Goal: Task Accomplishment & Management: Complete application form

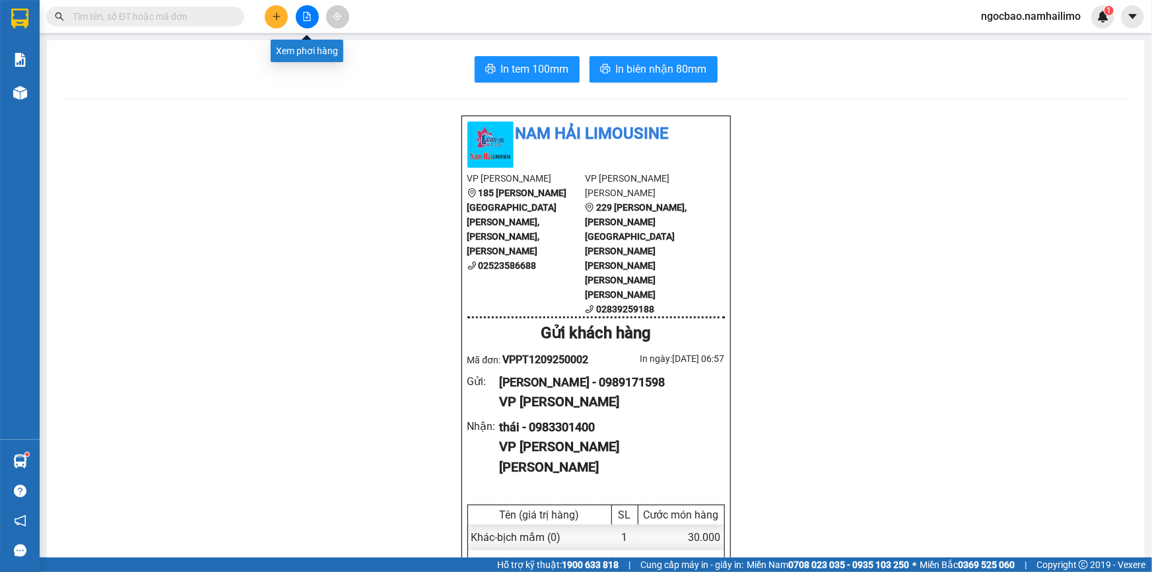
click at [304, 16] on icon "file-add" at bounding box center [306, 16] width 9 height 9
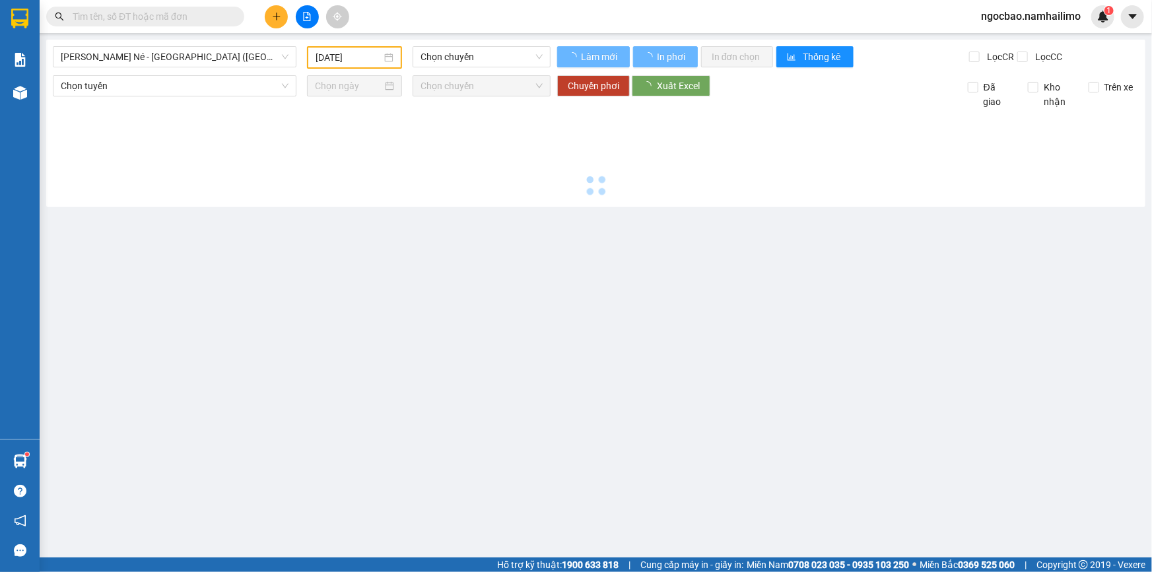
type input "[DATE]"
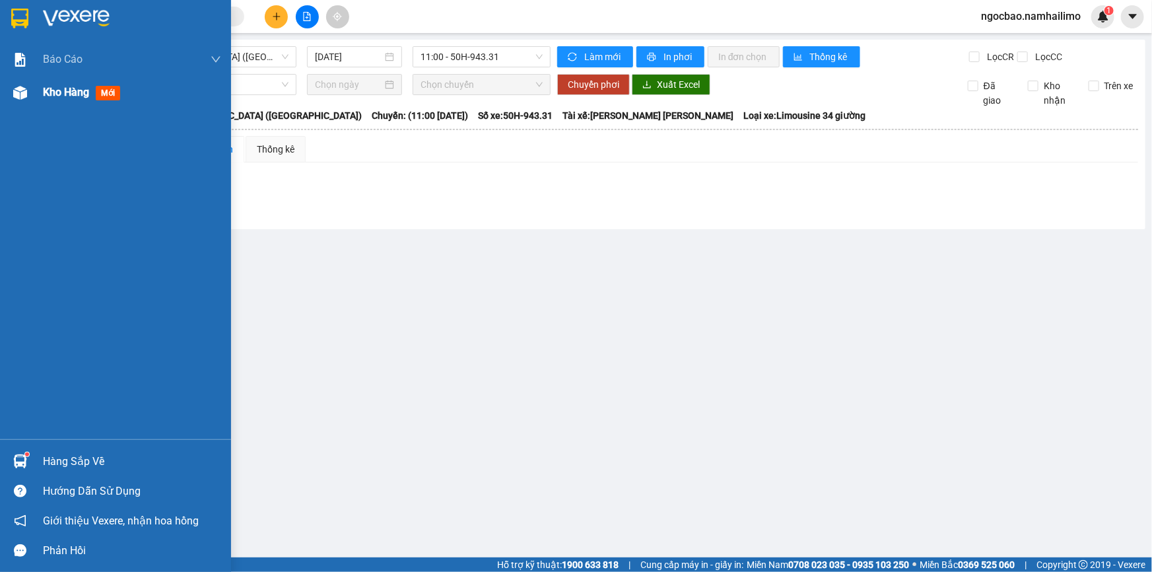
click at [32, 90] on div "Kho hàng mới" at bounding box center [115, 92] width 231 height 33
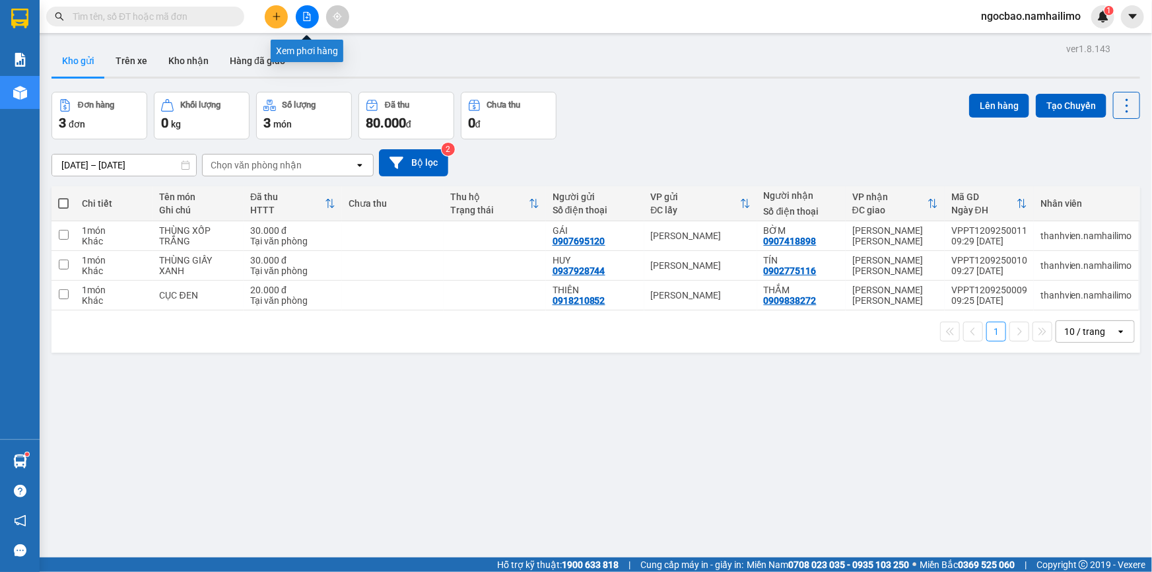
click at [310, 12] on icon "file-add" at bounding box center [306, 16] width 9 height 9
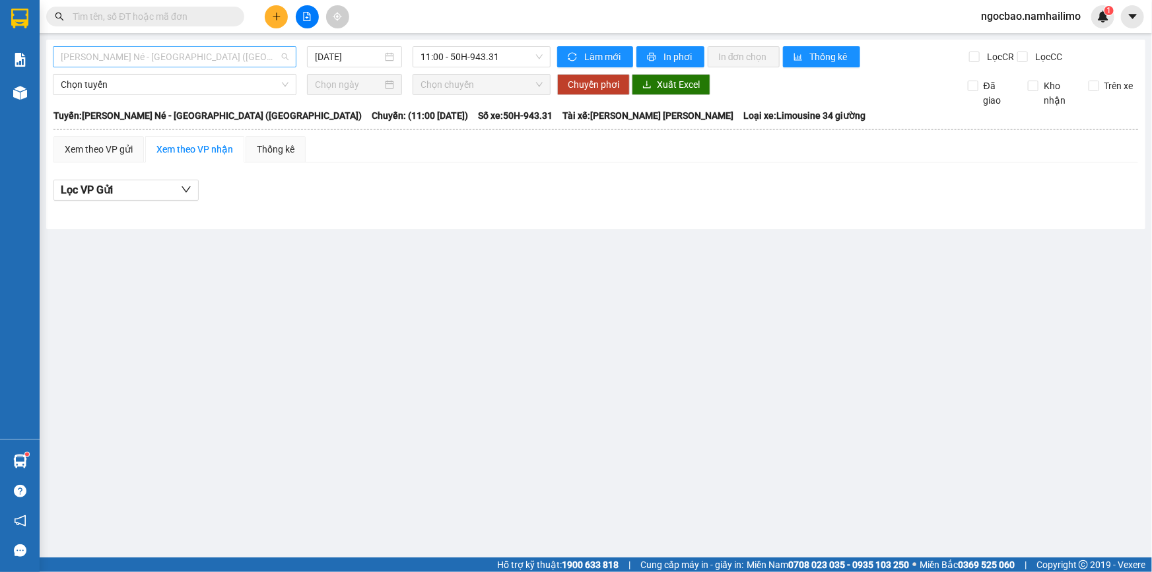
click at [249, 56] on span "[PERSON_NAME] Né - [GEOGRAPHIC_DATA] ([GEOGRAPHIC_DATA])" at bounding box center [175, 57] width 228 height 20
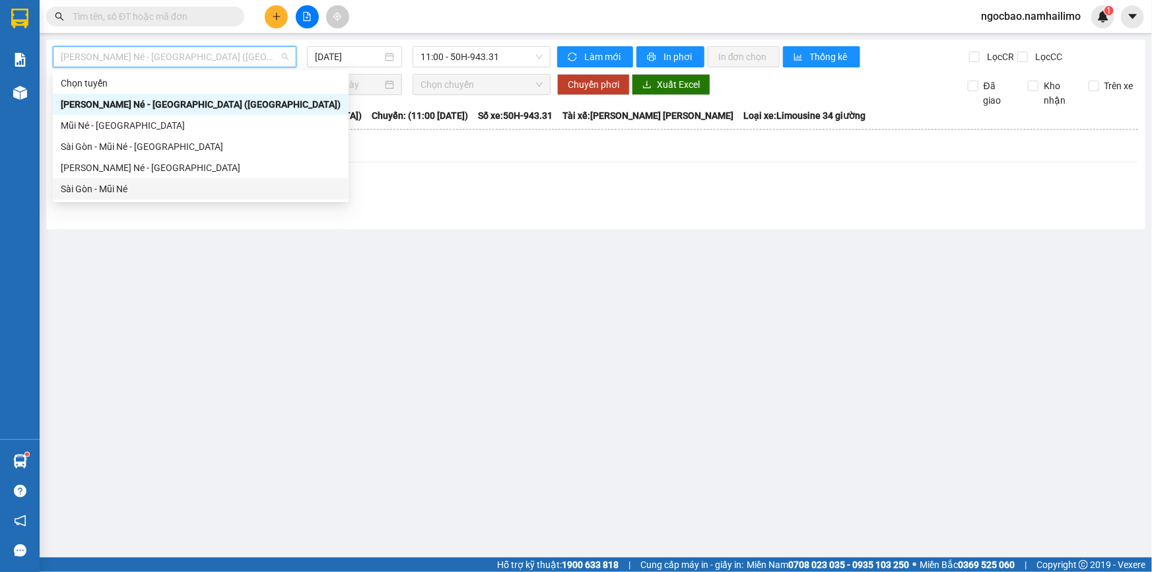
click at [164, 191] on div "Sài Gòn - Mũi Né" at bounding box center [201, 189] width 280 height 15
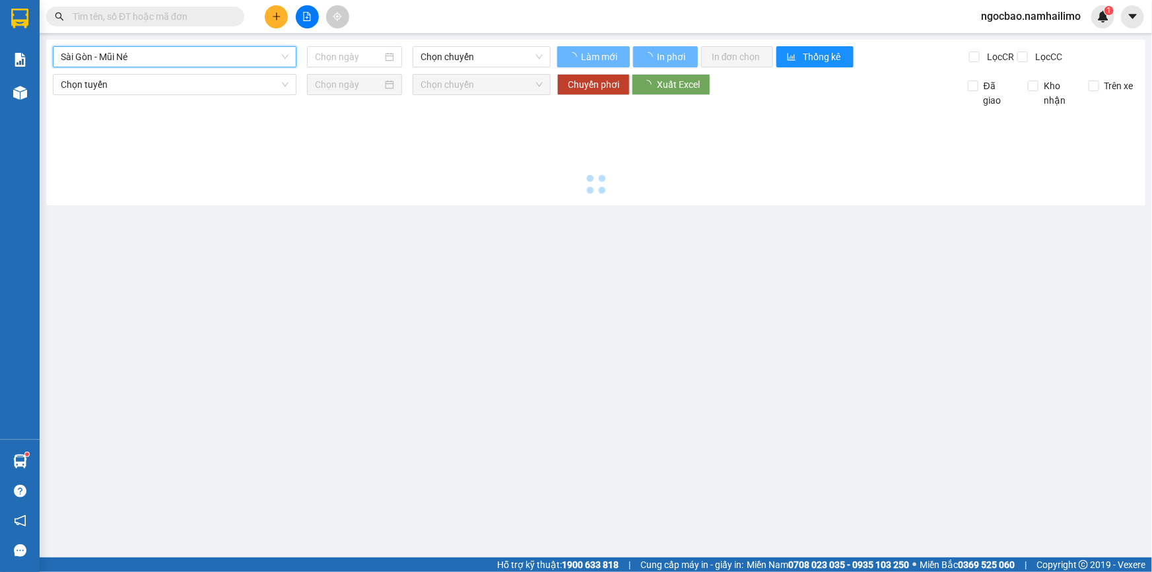
type input "[DATE]"
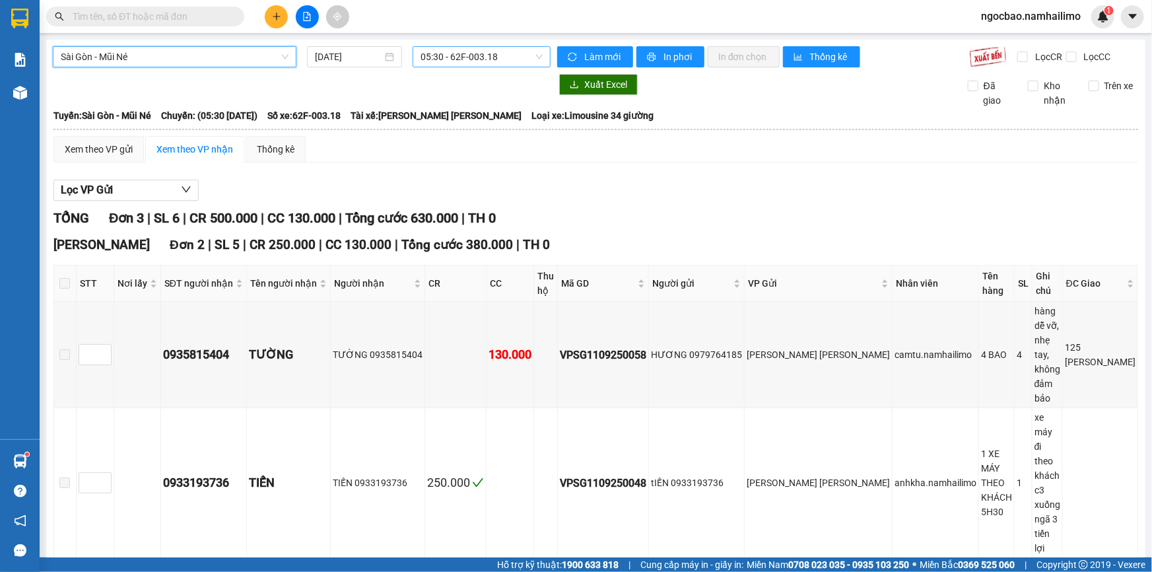
click at [508, 55] on span "05:30 - 62F-003.18" at bounding box center [482, 57] width 122 height 20
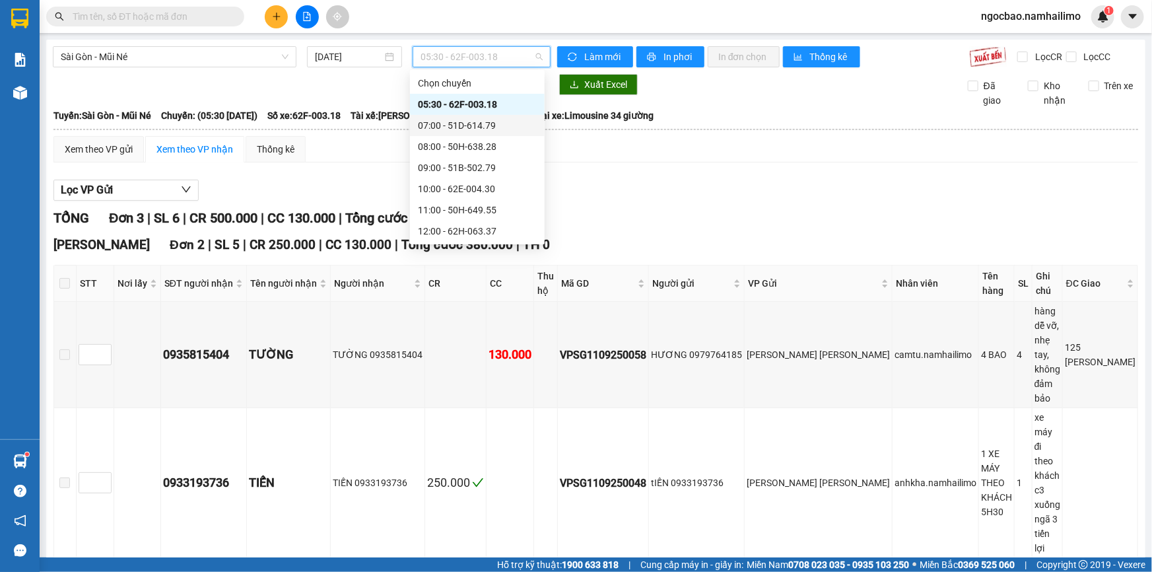
click at [481, 121] on div "07:00 - 51D-614.79" at bounding box center [477, 125] width 119 height 15
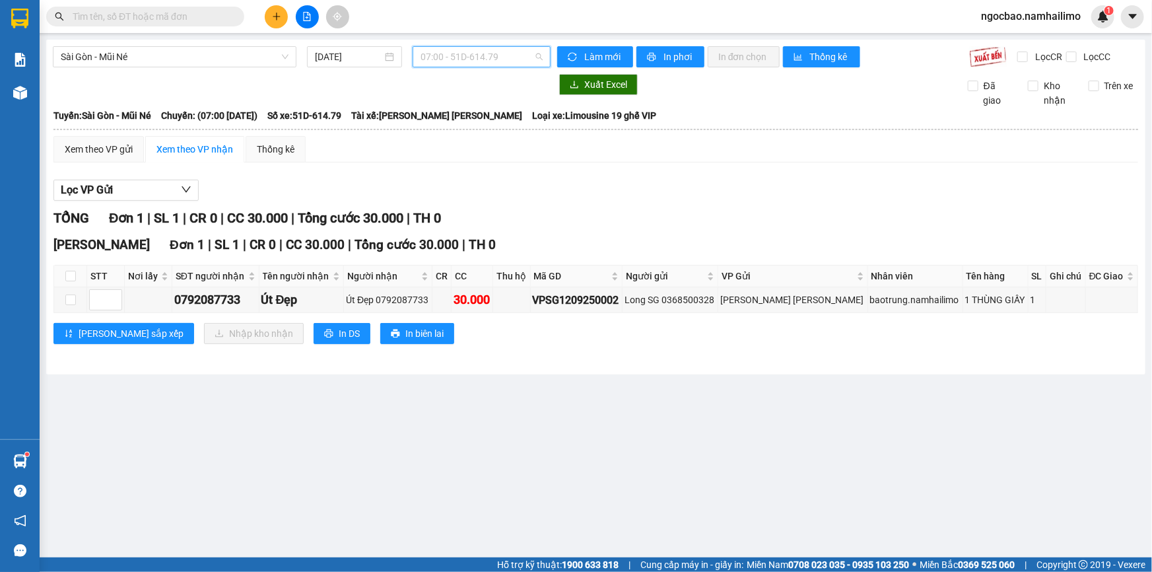
click at [520, 54] on span "07:00 - 51D-614.79" at bounding box center [482, 57] width 122 height 20
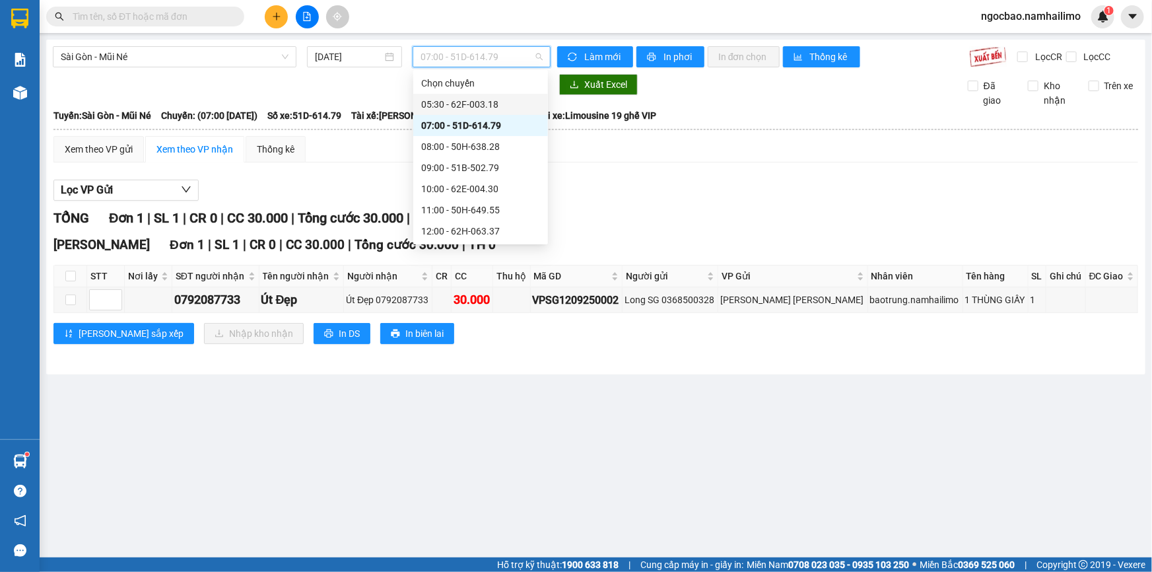
click at [506, 104] on div "05:30 - 62F-003.18" at bounding box center [480, 104] width 119 height 15
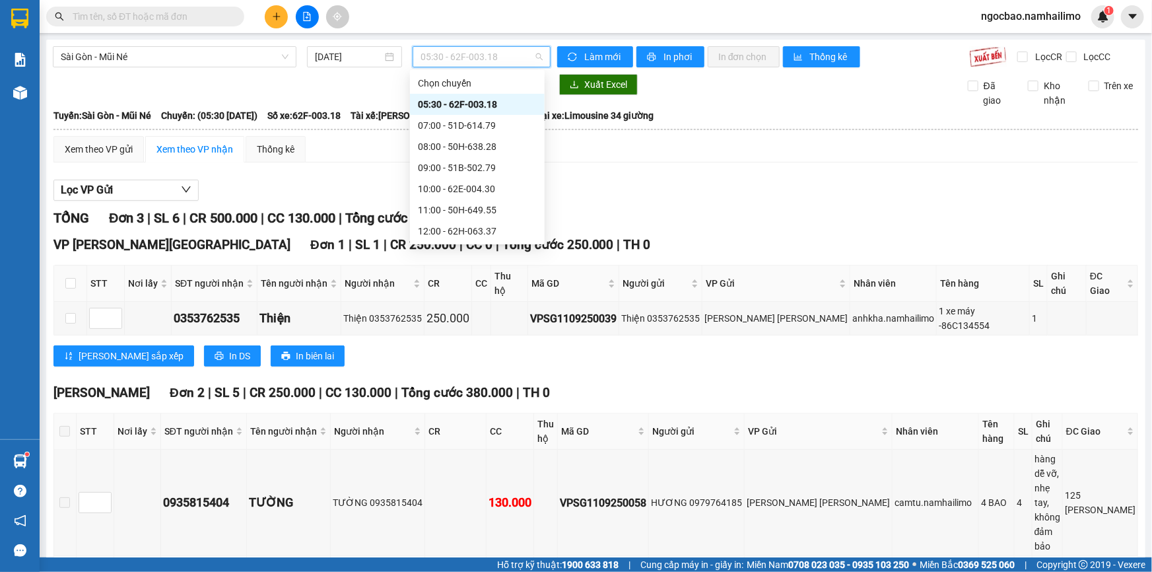
click at [518, 62] on span "05:30 - 62F-003.18" at bounding box center [482, 57] width 122 height 20
click at [516, 124] on div "07:00 - 51D-614.79" at bounding box center [477, 125] width 119 height 15
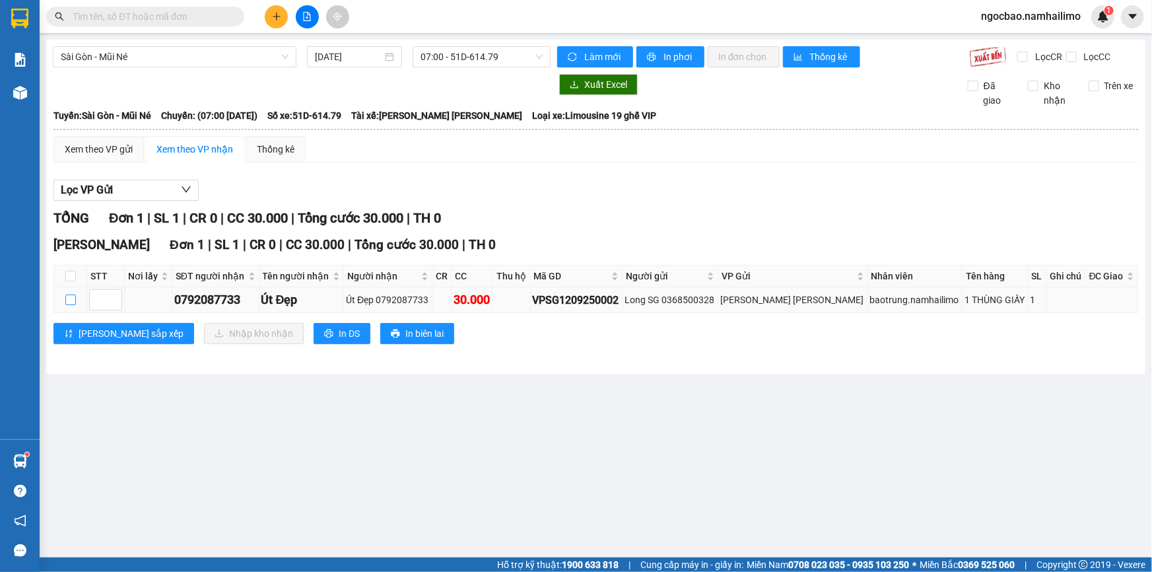
click at [66, 298] on input "checkbox" at bounding box center [70, 299] width 11 height 11
checkbox input "true"
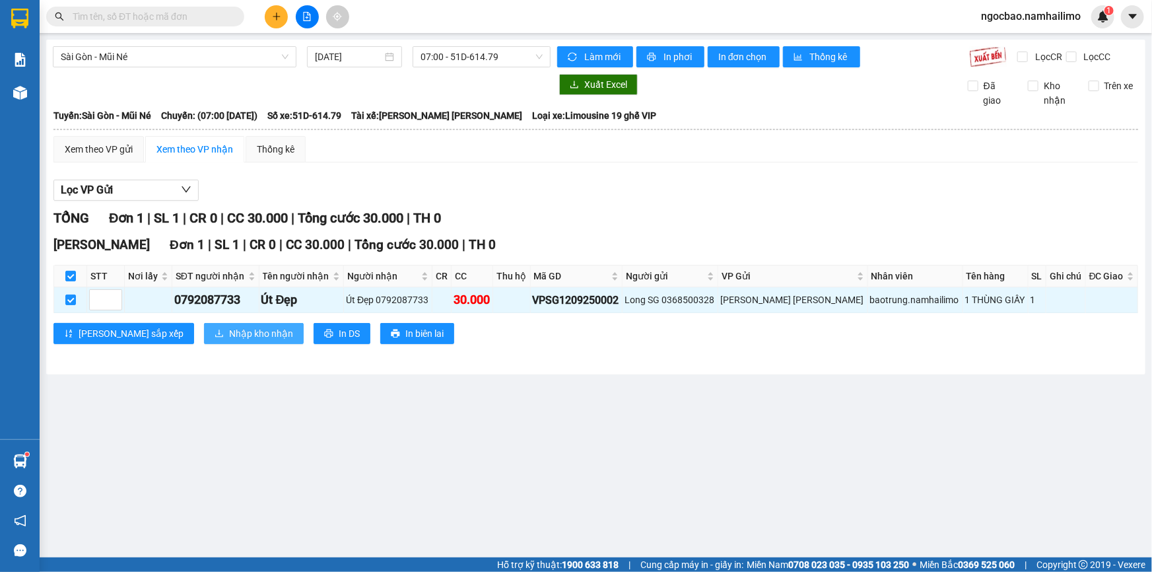
click at [229, 334] on span "Nhập kho nhận" at bounding box center [261, 333] width 64 height 15
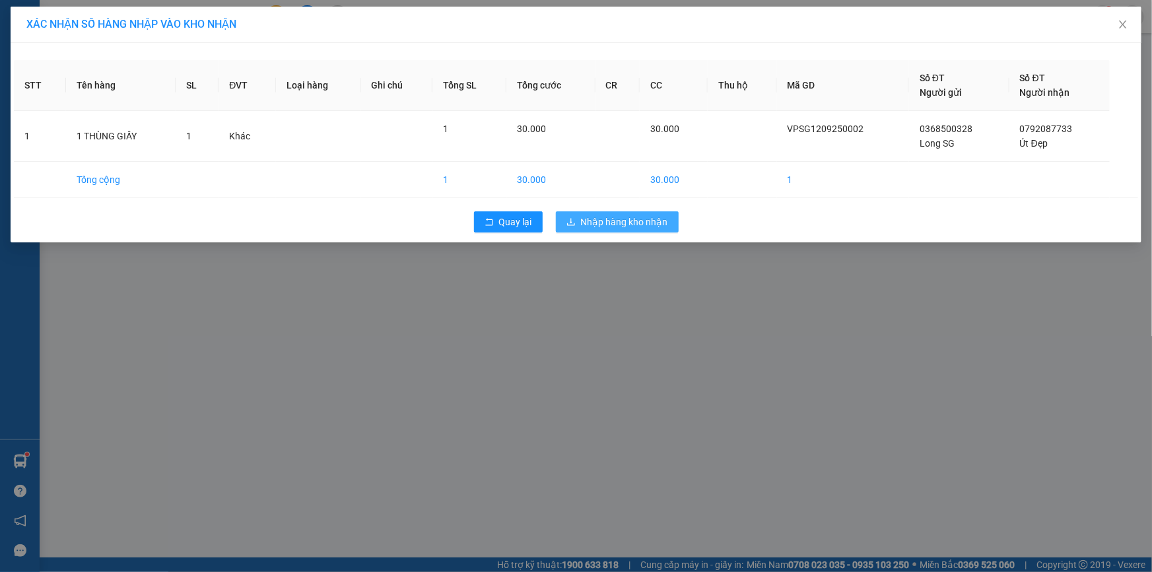
click at [652, 228] on span "Nhập hàng kho nhận" at bounding box center [624, 222] width 87 height 15
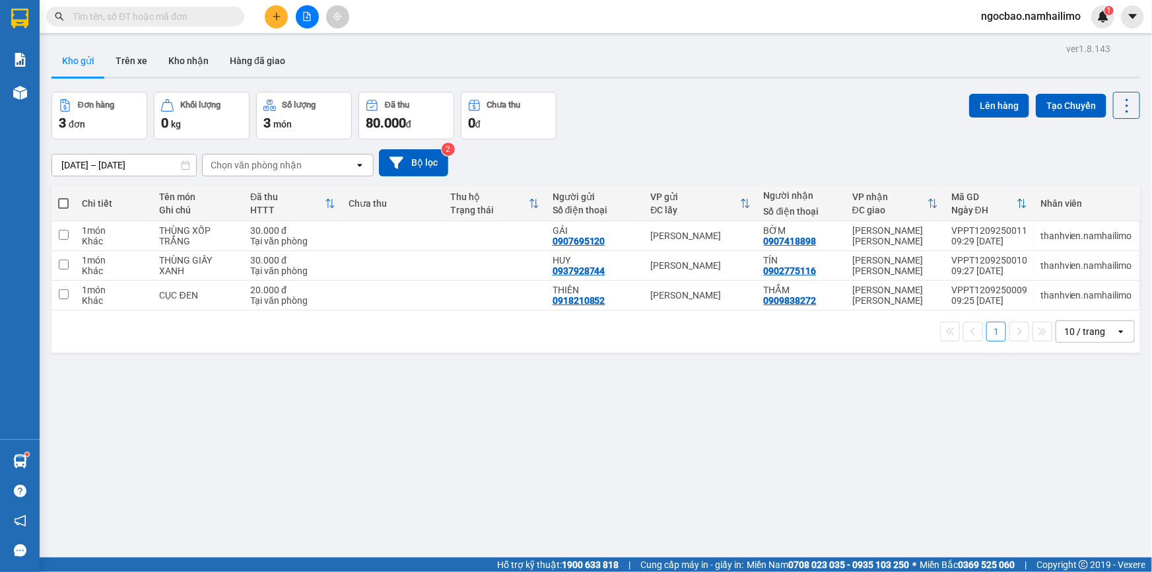
click at [62, 205] on span at bounding box center [63, 203] width 11 height 11
click at [63, 197] on input "checkbox" at bounding box center [63, 197] width 0 height 0
checkbox input "true"
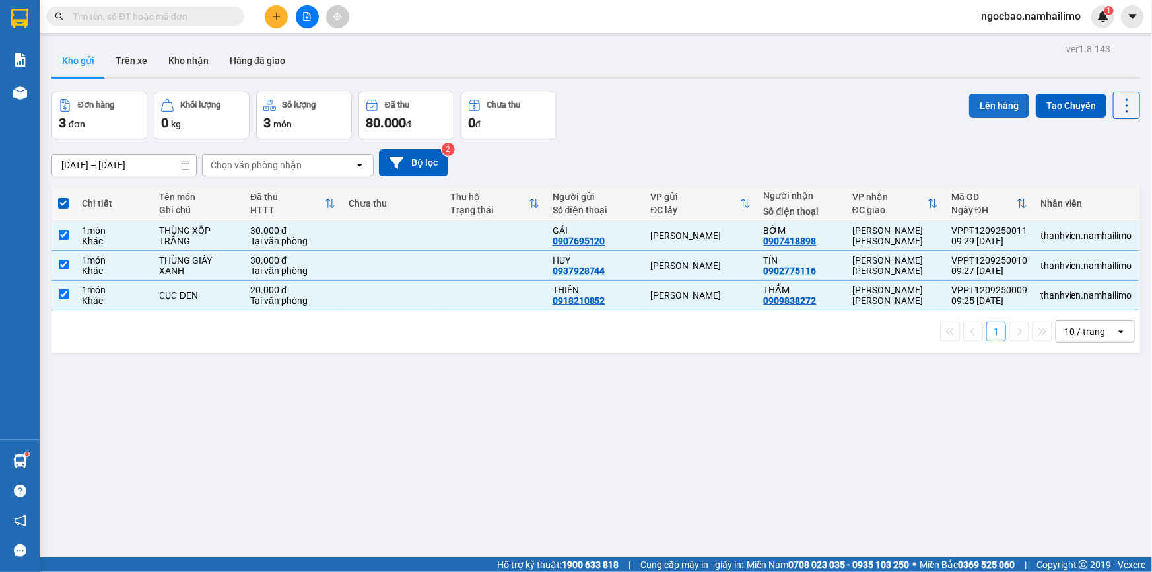
click at [988, 106] on button "Lên hàng" at bounding box center [999, 106] width 60 height 24
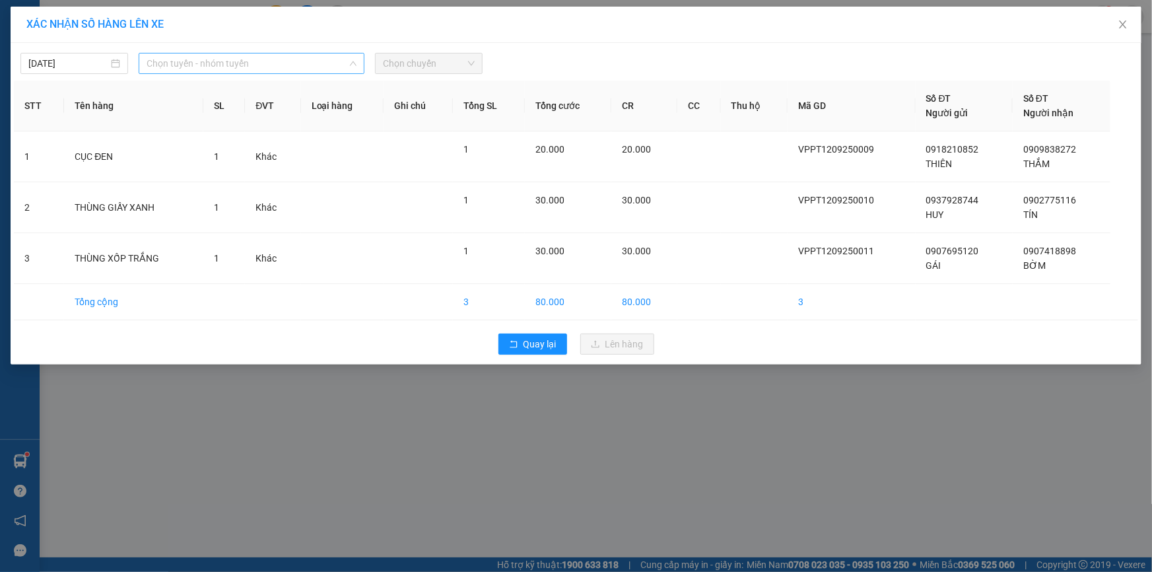
click at [299, 66] on span "Chọn tuyến - nhóm tuyến" at bounding box center [252, 63] width 210 height 20
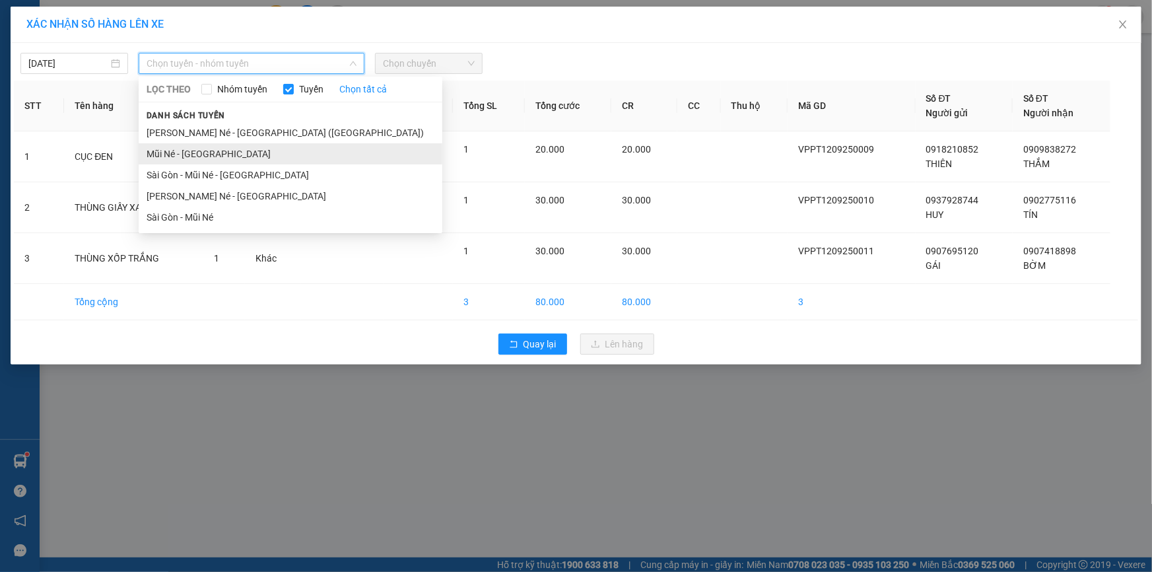
click at [213, 156] on li "Mũi Né - [GEOGRAPHIC_DATA]" at bounding box center [291, 153] width 304 height 21
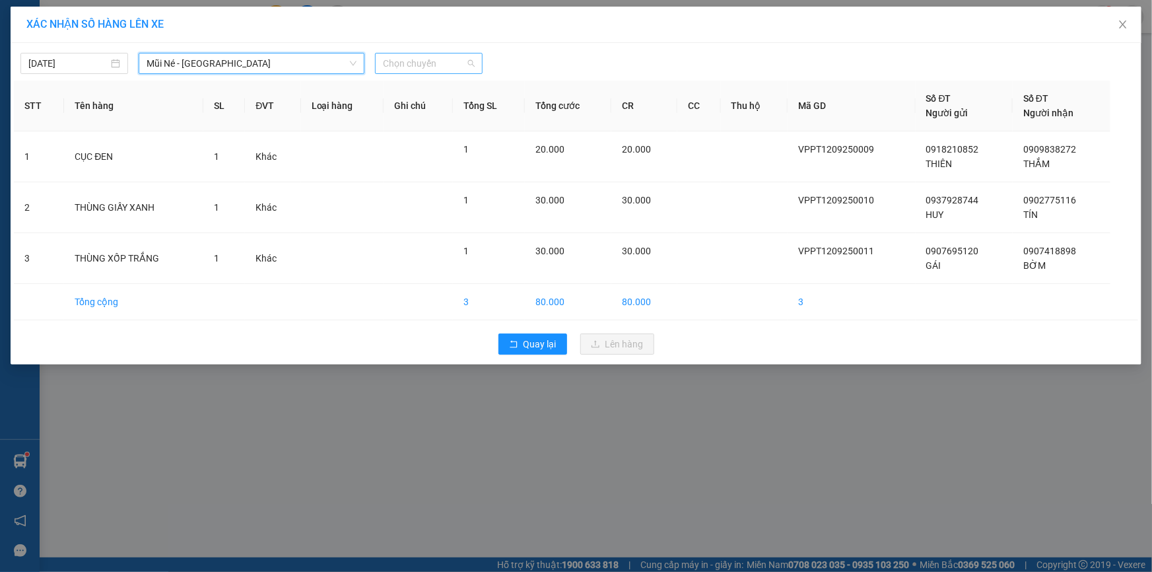
click at [473, 59] on span "Chọn chuyến" at bounding box center [429, 63] width 92 height 20
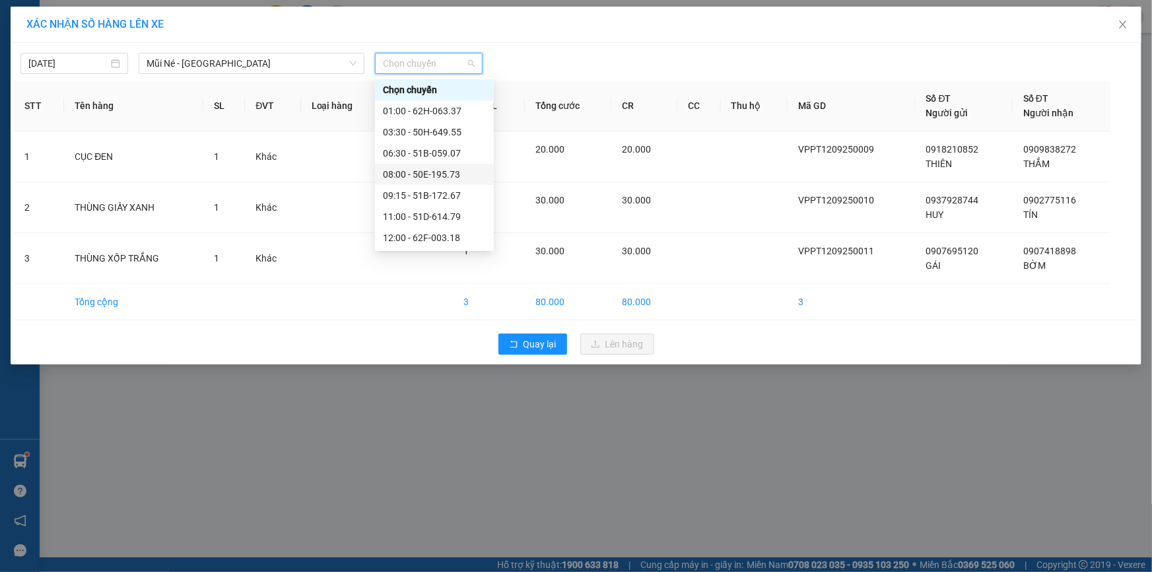
click at [421, 178] on div "08:00 - 50E-195.73" at bounding box center [434, 174] width 103 height 15
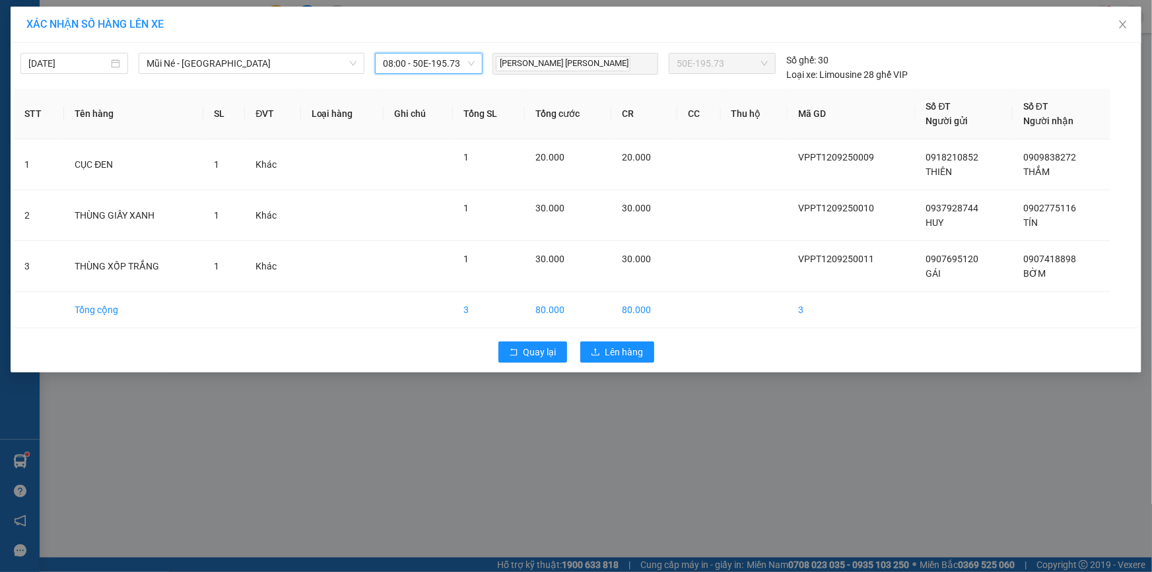
click at [446, 55] on span "08:00 - 50E-195.73" at bounding box center [429, 63] width 92 height 20
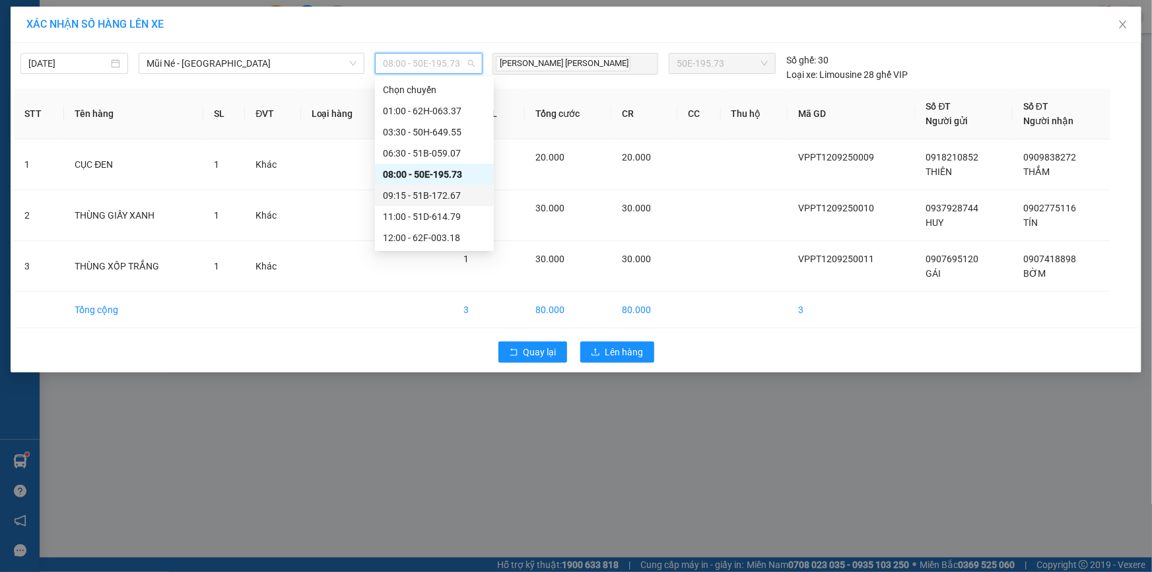
click at [441, 195] on div "09:15 - 51B-172.67" at bounding box center [434, 195] width 103 height 15
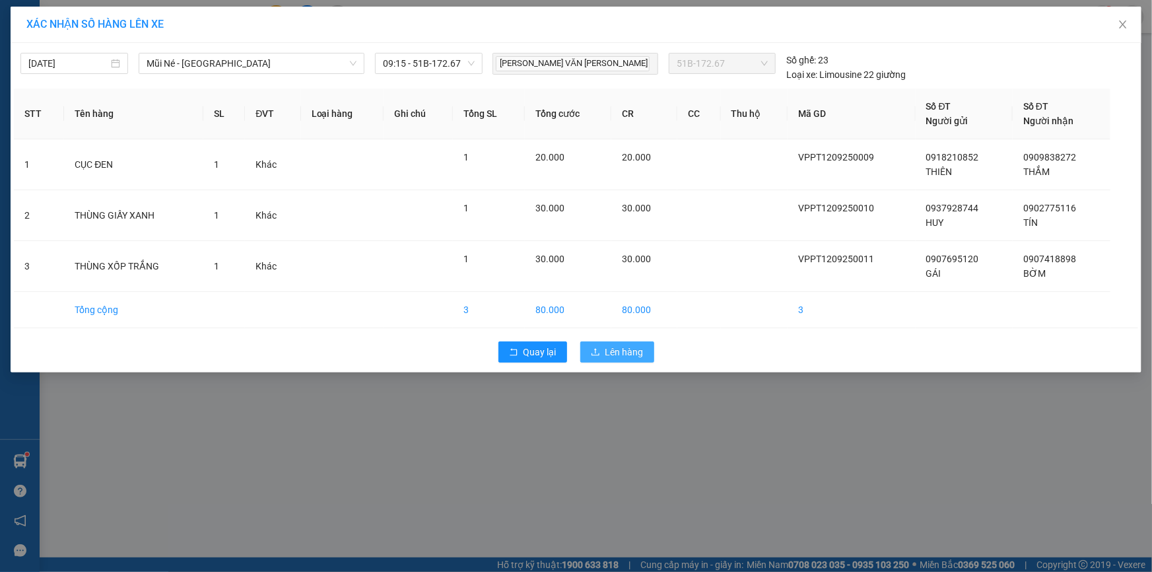
drag, startPoint x: 624, startPoint y: 354, endPoint x: 613, endPoint y: 352, distance: 10.9
click at [619, 356] on span "Lên hàng" at bounding box center [624, 352] width 38 height 15
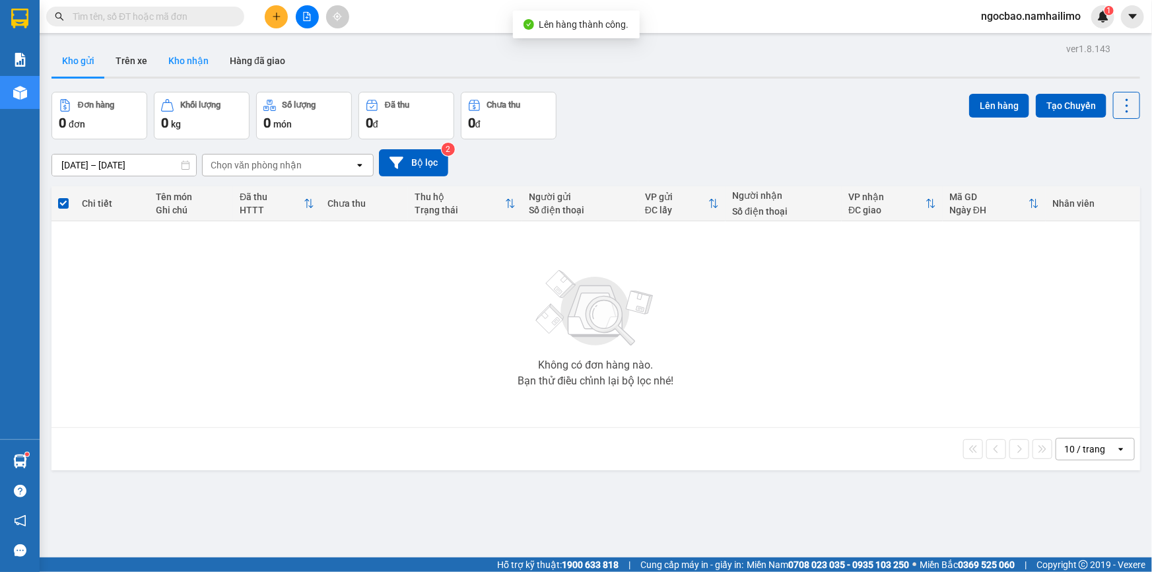
click at [207, 63] on button "Kho nhận" at bounding box center [188, 61] width 61 height 32
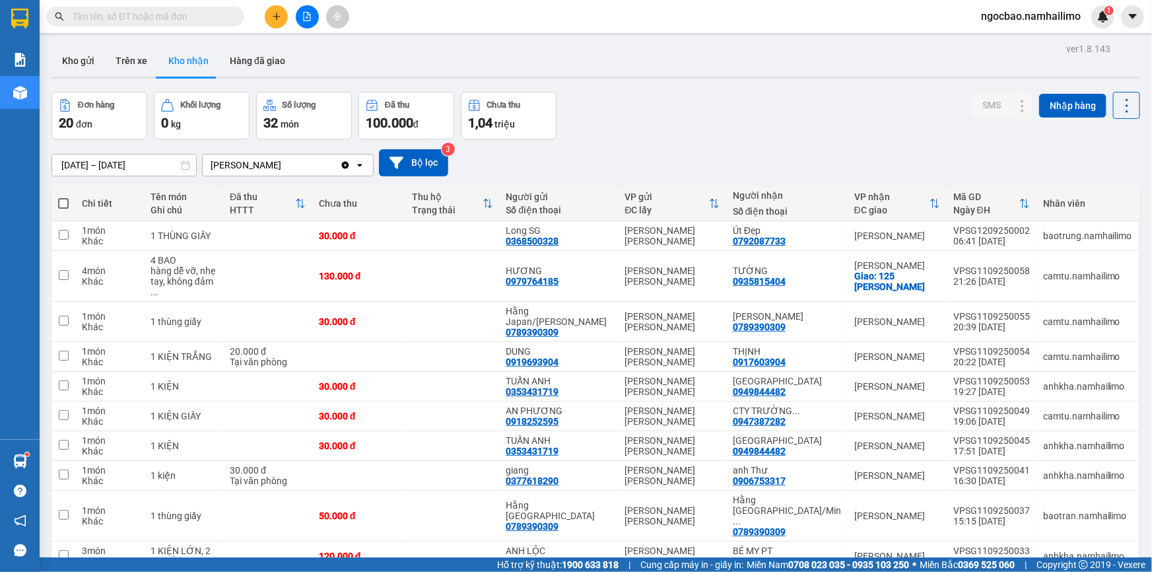
click at [182, 61] on button "Kho nhận" at bounding box center [188, 61] width 61 height 32
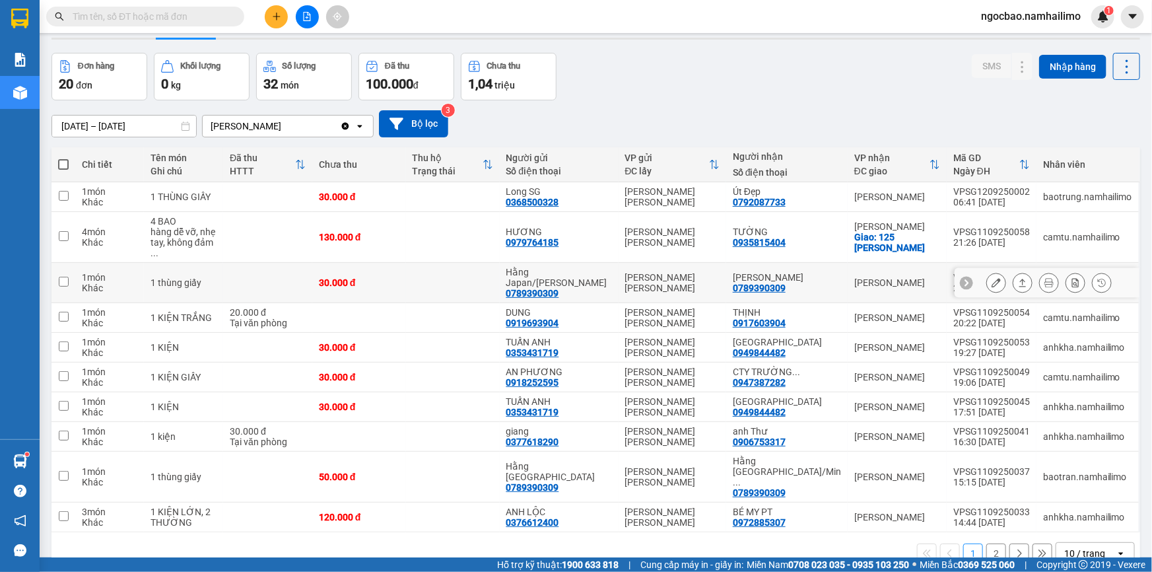
scroll to position [60, 0]
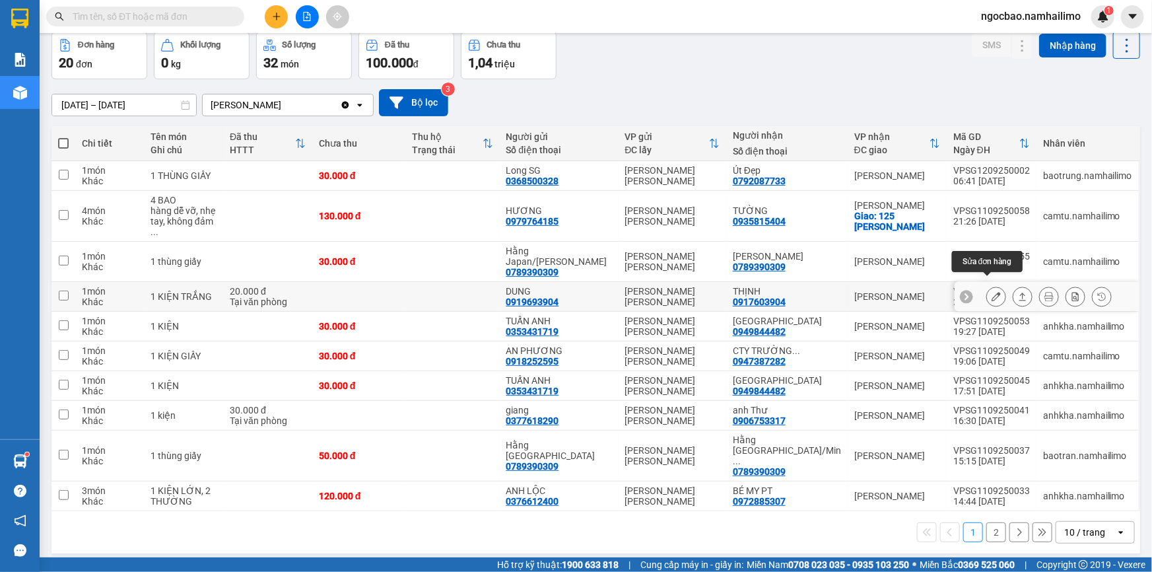
click at [992, 292] on icon at bounding box center [996, 296] width 9 height 9
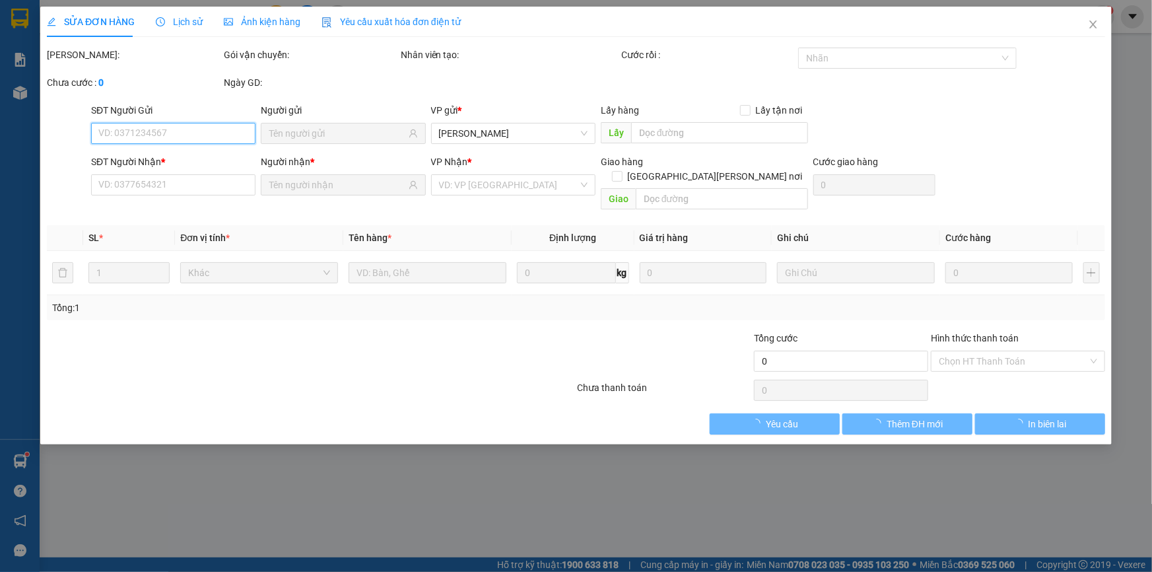
type input "0919693904"
type input "DUNG"
type input "0917603904"
type input "THỊNH"
type input "20.000"
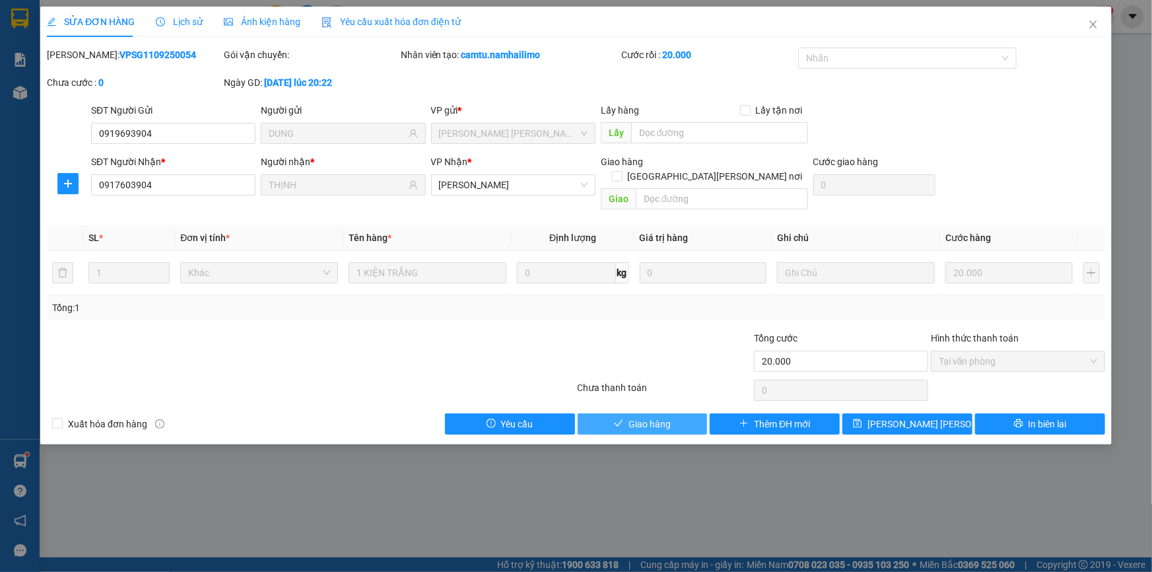
click at [668, 417] on span "Giao hàng" at bounding box center [649, 424] width 42 height 15
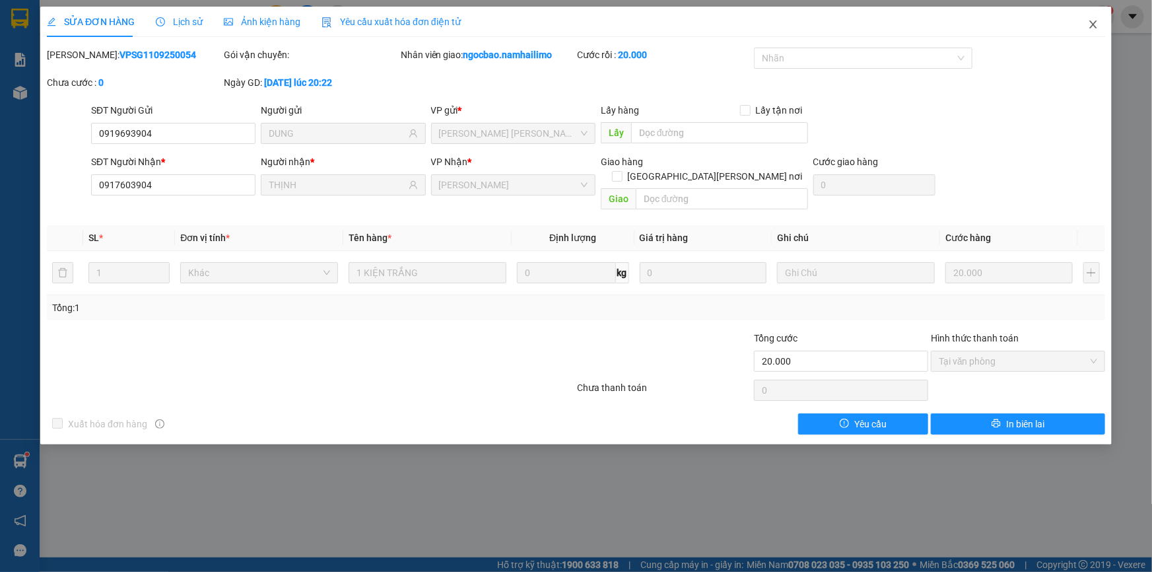
drag, startPoint x: 1096, startPoint y: 26, endPoint x: 886, endPoint y: 3, distance: 211.3
click at [1096, 26] on icon "close" at bounding box center [1093, 24] width 11 height 11
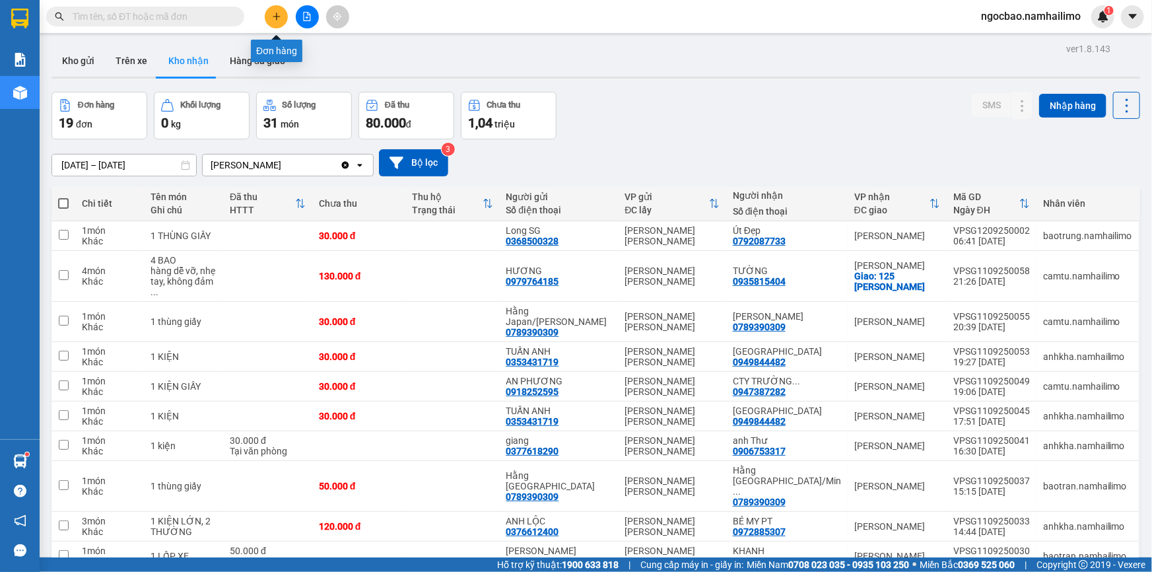
click at [281, 19] on icon "plus" at bounding box center [276, 16] width 9 height 9
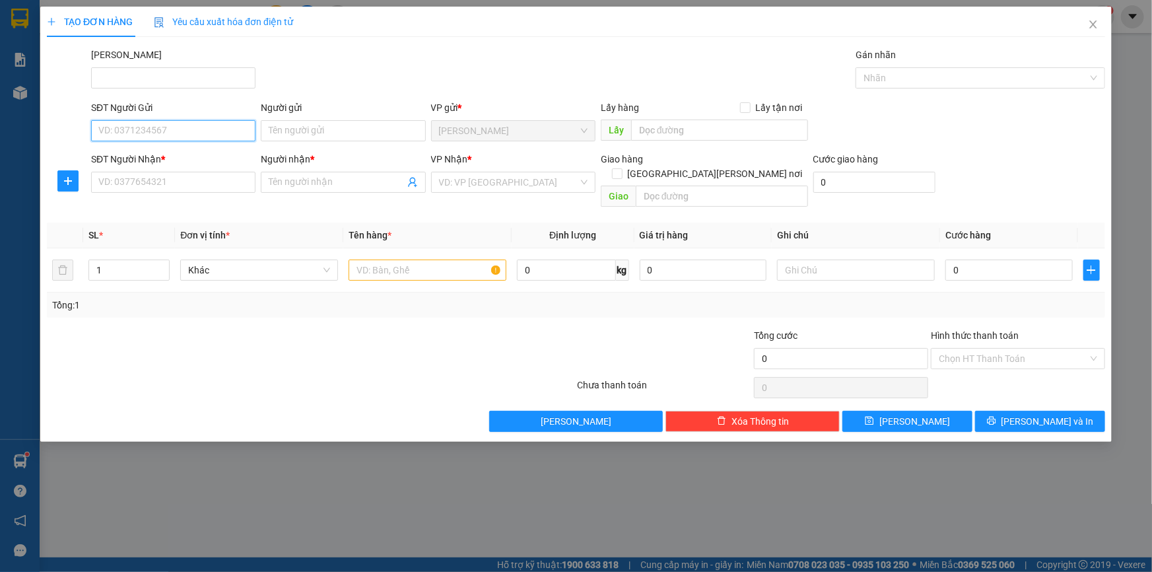
click at [181, 134] on input "SĐT Người Gửi" at bounding box center [173, 130] width 164 height 21
type input "0768393379"
click at [283, 133] on input "Người gửi" at bounding box center [343, 130] width 164 height 21
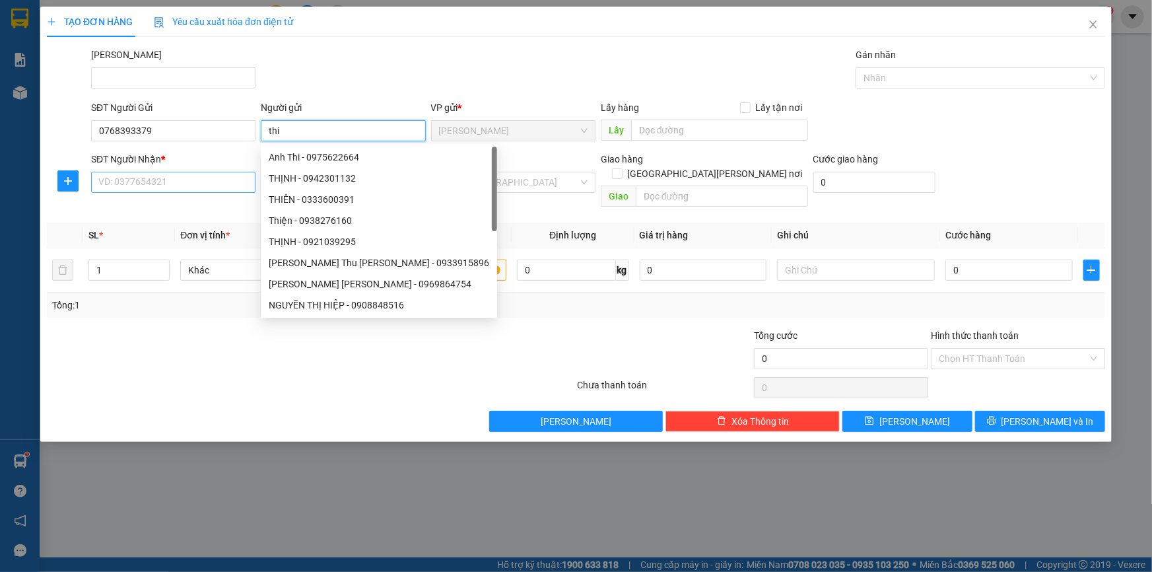
type input "thi"
click at [189, 183] on input "SĐT Người Nhận *" at bounding box center [173, 182] width 164 height 21
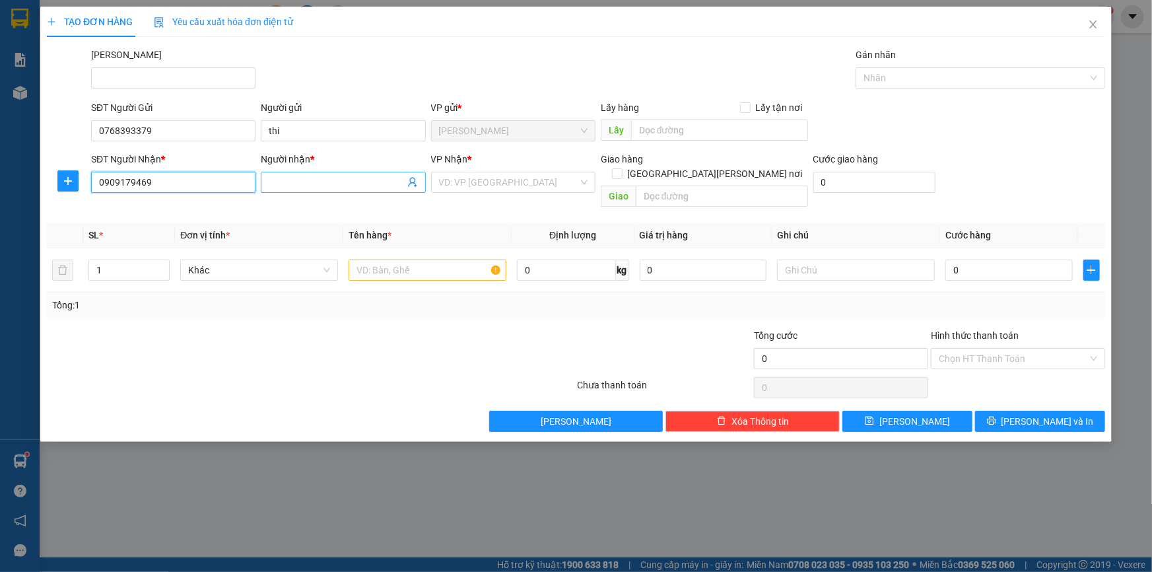
type input "0909179469"
click at [358, 182] on input "Người nhận *" at bounding box center [336, 182] width 135 height 15
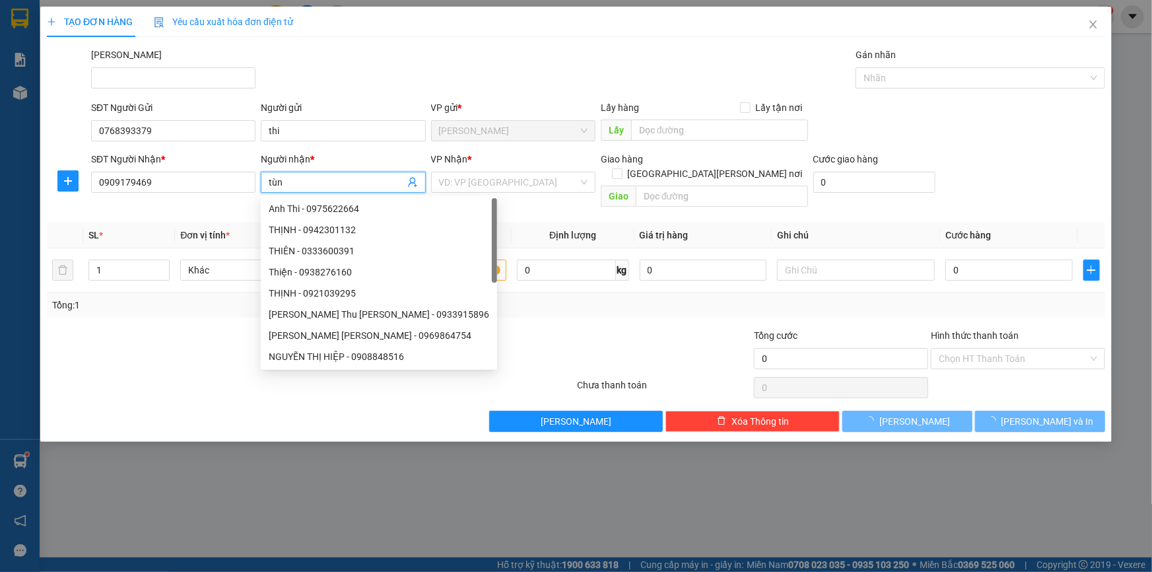
type input "tùng"
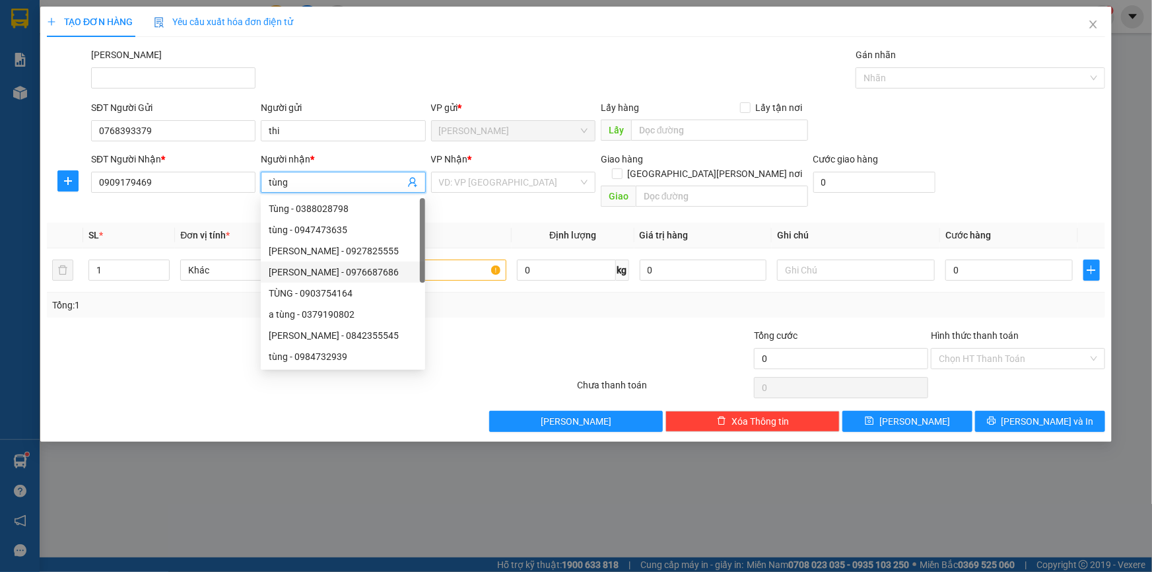
click at [379, 261] on div "[PERSON_NAME] - 0976687686" at bounding box center [343, 271] width 164 height 21
type input "0976687686"
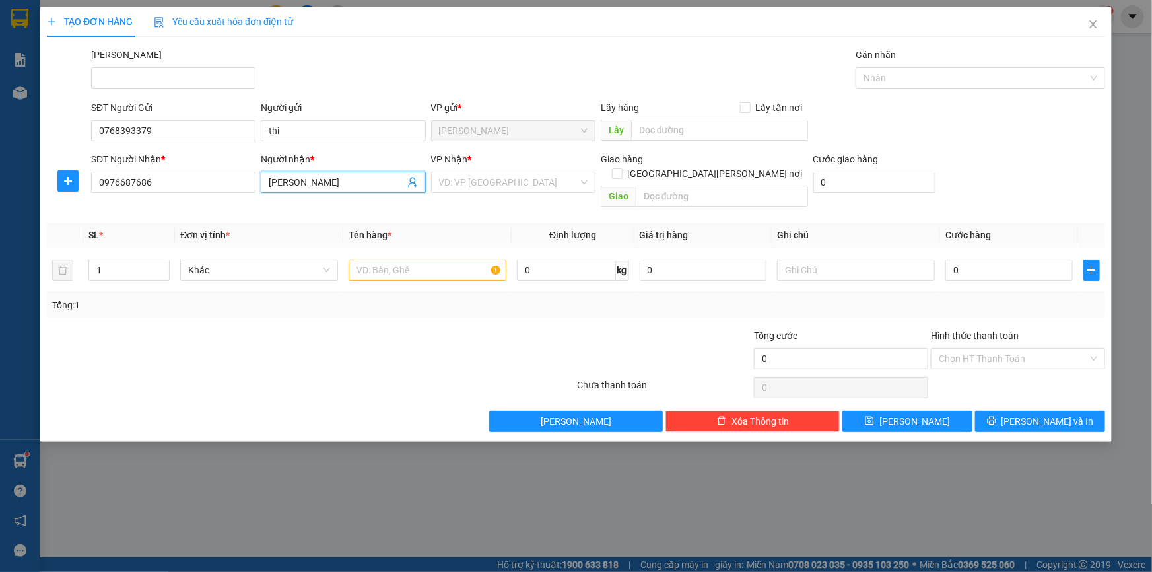
click at [376, 180] on input "[PERSON_NAME]" at bounding box center [336, 182] width 135 height 15
type input "Đ"
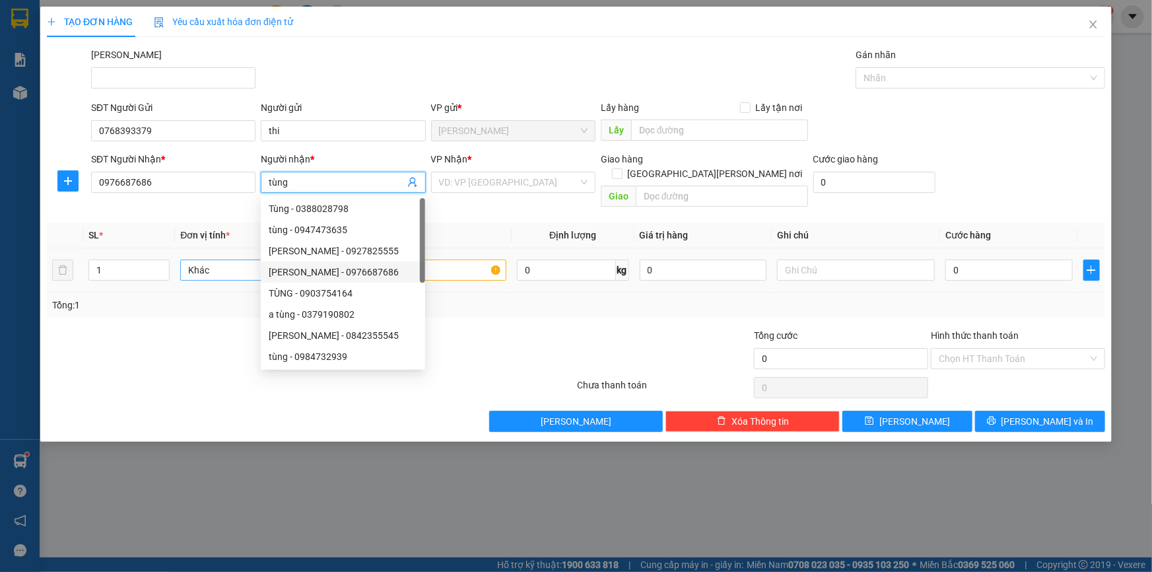
click at [198, 260] on span "Khác" at bounding box center [259, 270] width 142 height 20
type input "tùng"
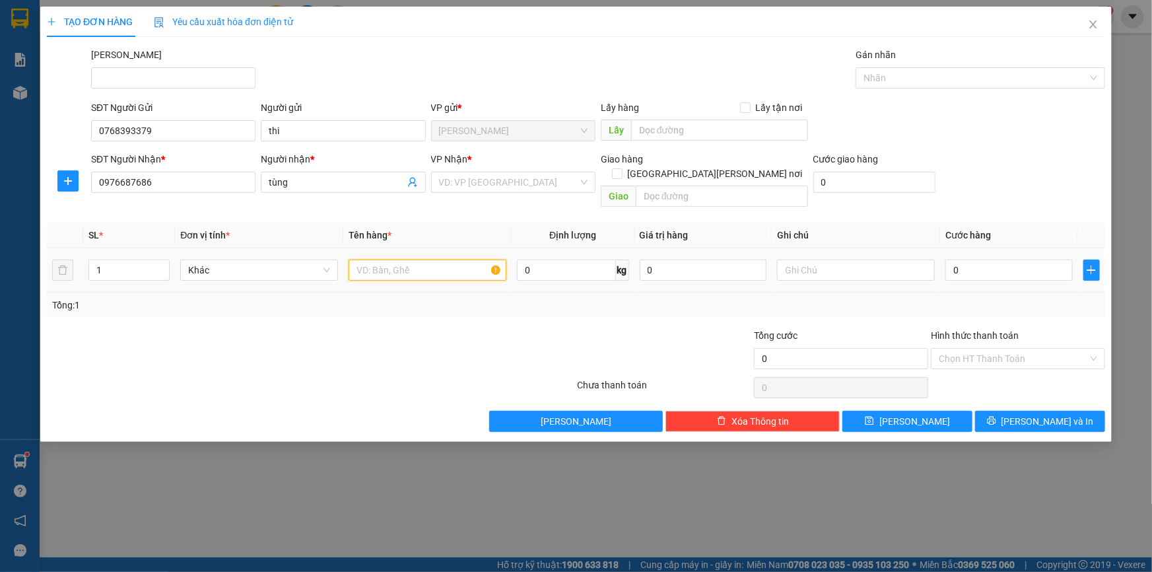
click at [454, 259] on input "text" at bounding box center [428, 269] width 158 height 21
type input "thùng xốp"
click at [972, 259] on input "0" at bounding box center [1008, 269] width 127 height 21
type input "4"
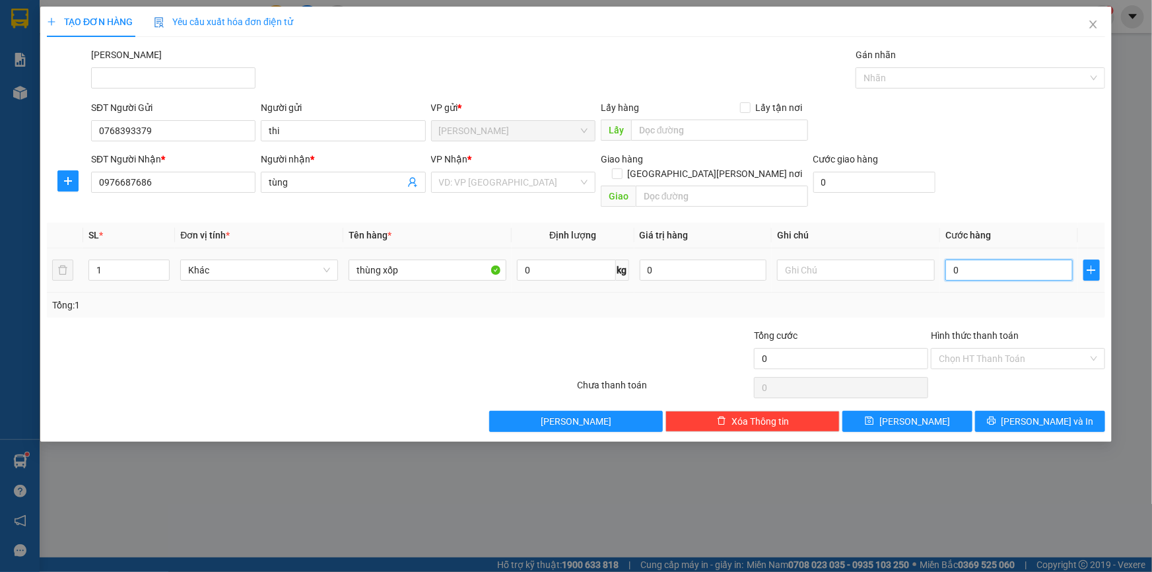
type input "4"
type input "40"
type input "40.000"
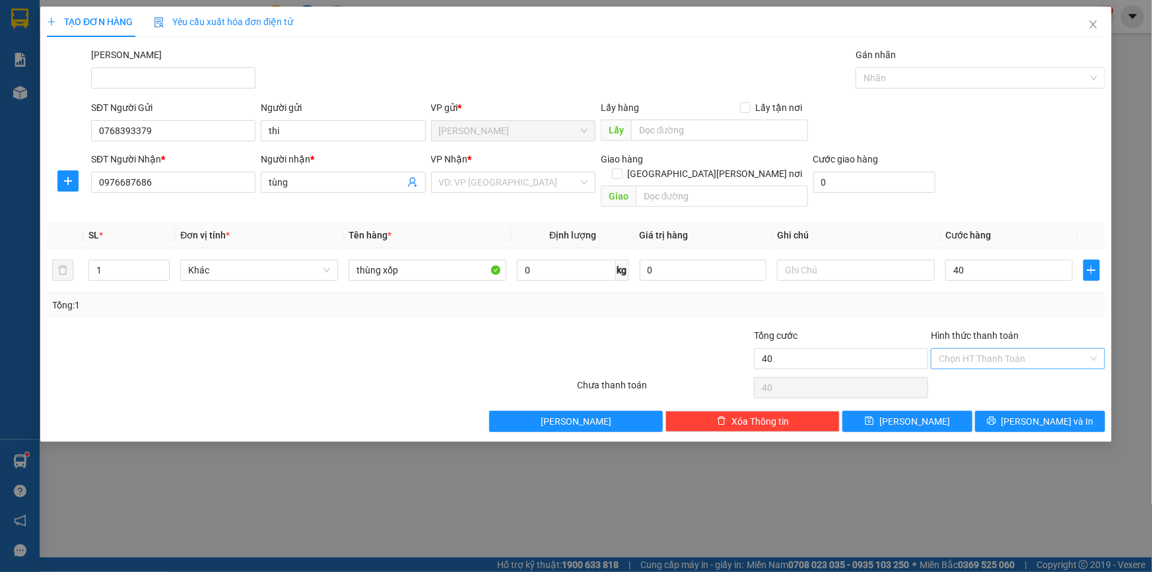
type input "40.000"
click at [968, 349] on input "Hình thức thanh toán" at bounding box center [1013, 359] width 149 height 20
click at [978, 371] on div "Tại văn phòng" at bounding box center [1018, 369] width 158 height 15
type input "0"
click at [480, 182] on input "search" at bounding box center [508, 182] width 139 height 20
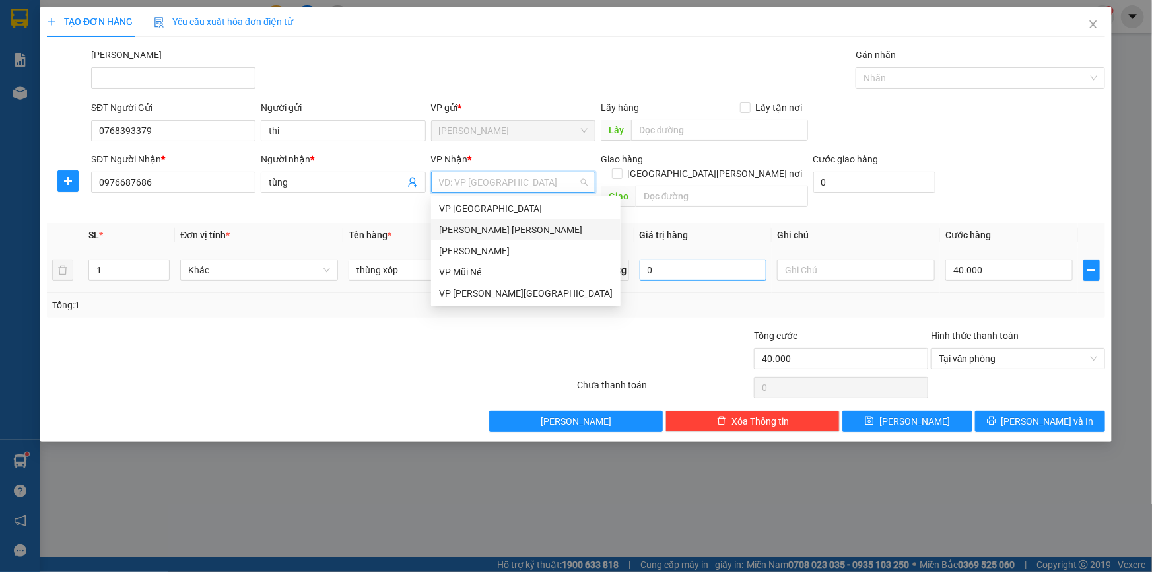
drag, startPoint x: 491, startPoint y: 227, endPoint x: 659, endPoint y: 257, distance: 171.1
click at [493, 227] on div "[PERSON_NAME] [PERSON_NAME]" at bounding box center [526, 229] width 174 height 15
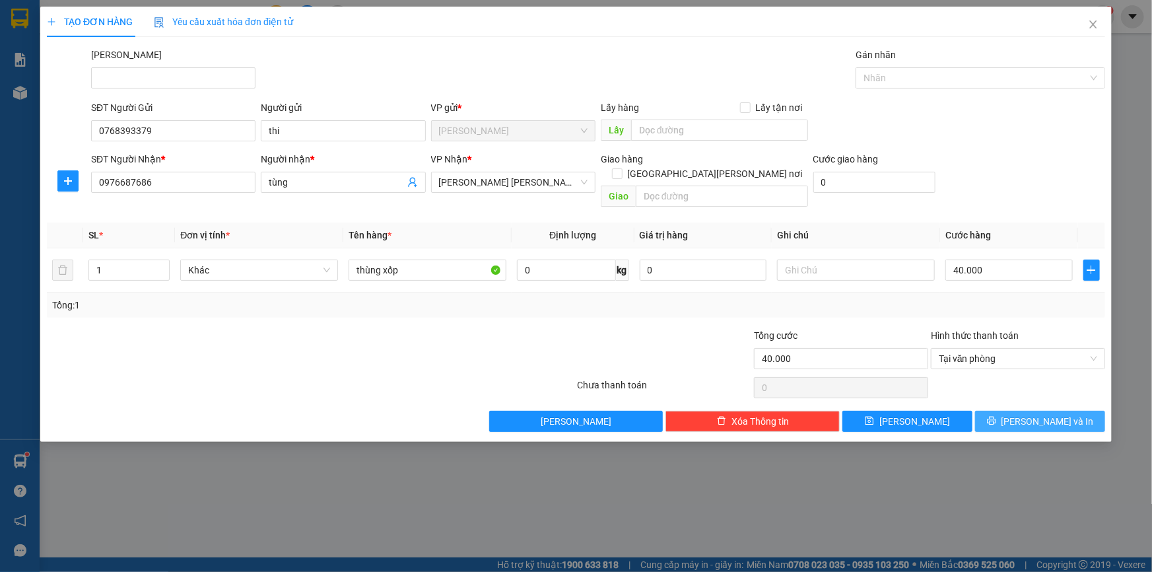
drag, startPoint x: 1005, startPoint y: 409, endPoint x: 1007, endPoint y: 389, distance: 20.0
click at [1005, 411] on button "[PERSON_NAME] và In" at bounding box center [1040, 421] width 130 height 21
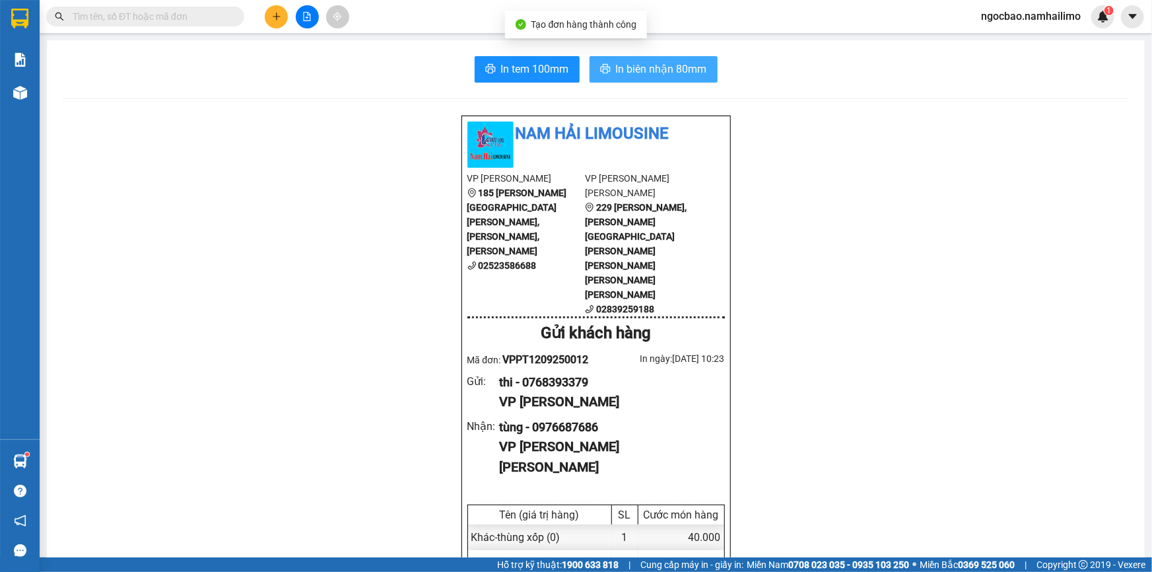
click at [633, 70] on span "In biên nhận 80mm" at bounding box center [661, 69] width 91 height 17
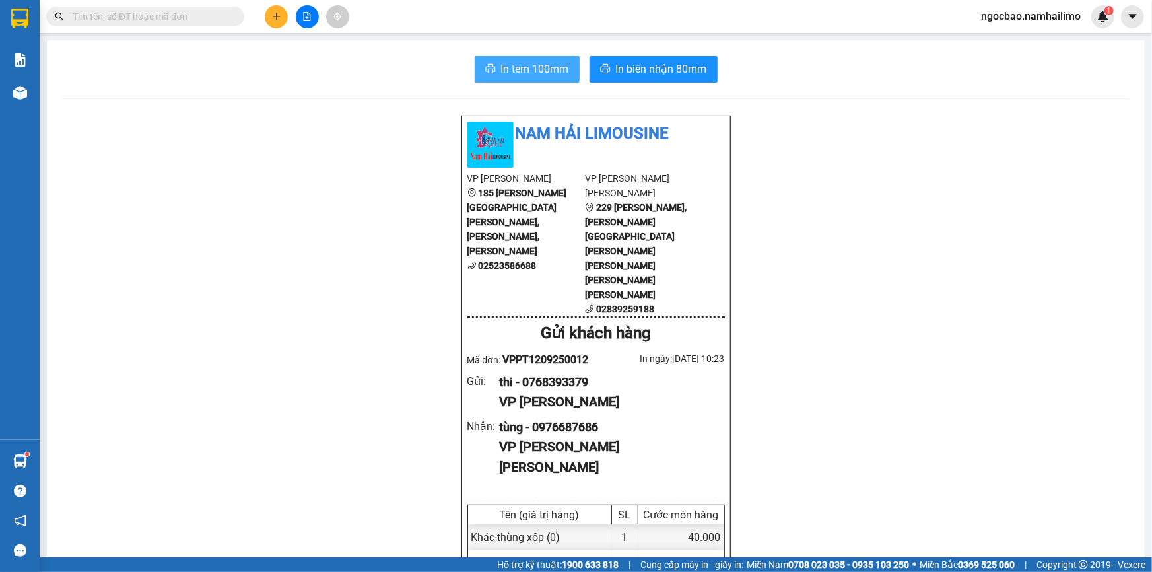
click at [551, 75] on span "In tem 100mm" at bounding box center [535, 69] width 68 height 17
click at [268, 16] on button at bounding box center [276, 16] width 23 height 23
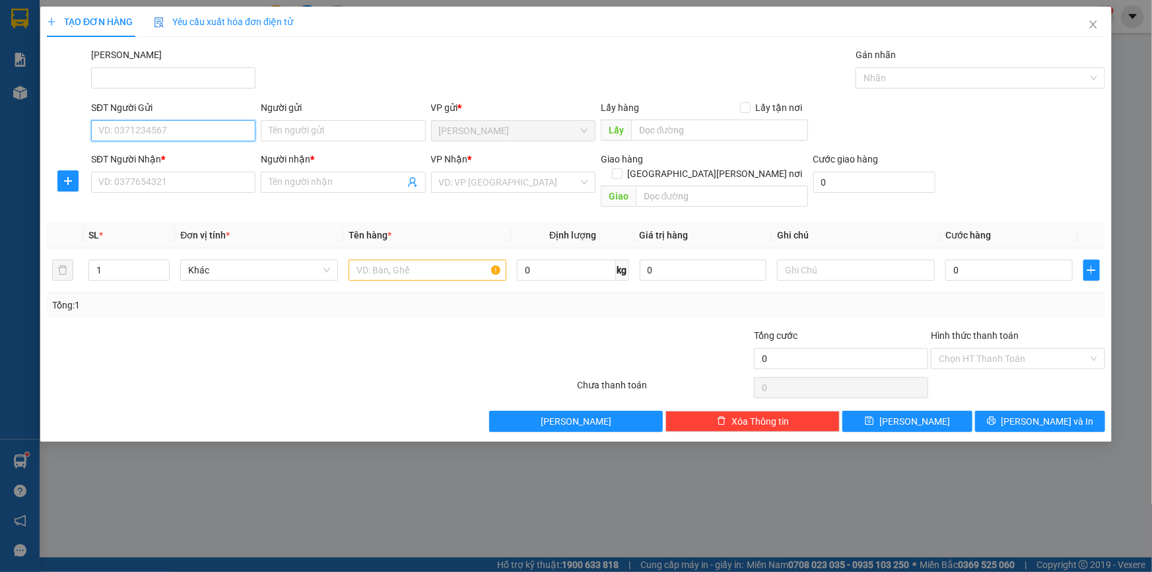
click at [172, 135] on input "SĐT Người Gửi" at bounding box center [173, 130] width 164 height 21
type input "0918369925"
click at [200, 157] on div "0918369925 - [PERSON_NAME]" at bounding box center [173, 157] width 149 height 15
type input "CHỊ NGUYỆT"
type input "0948046369"
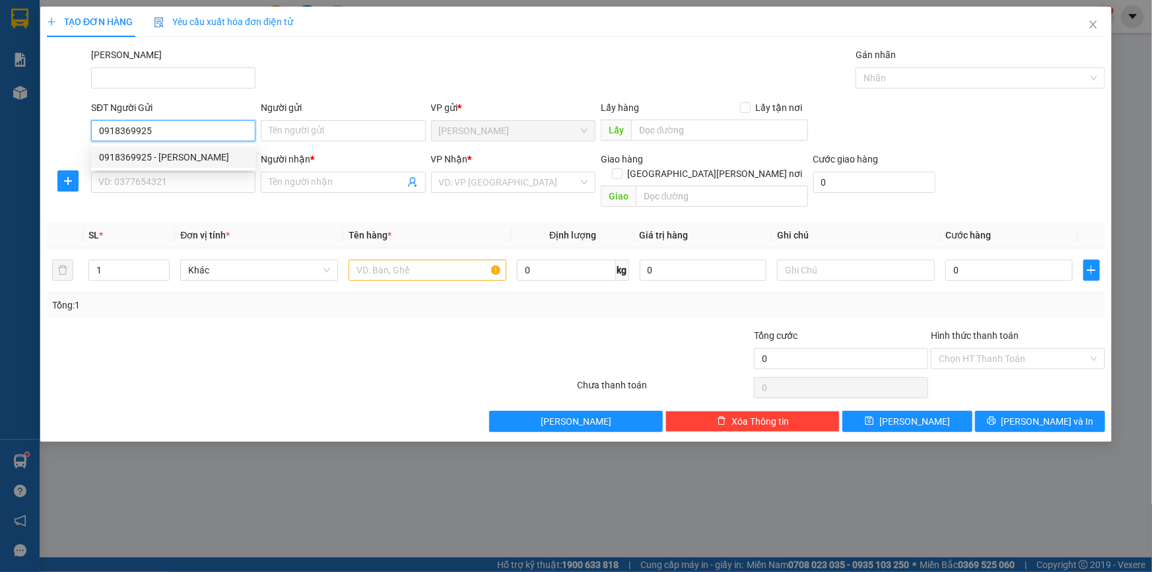
type input "NGA"
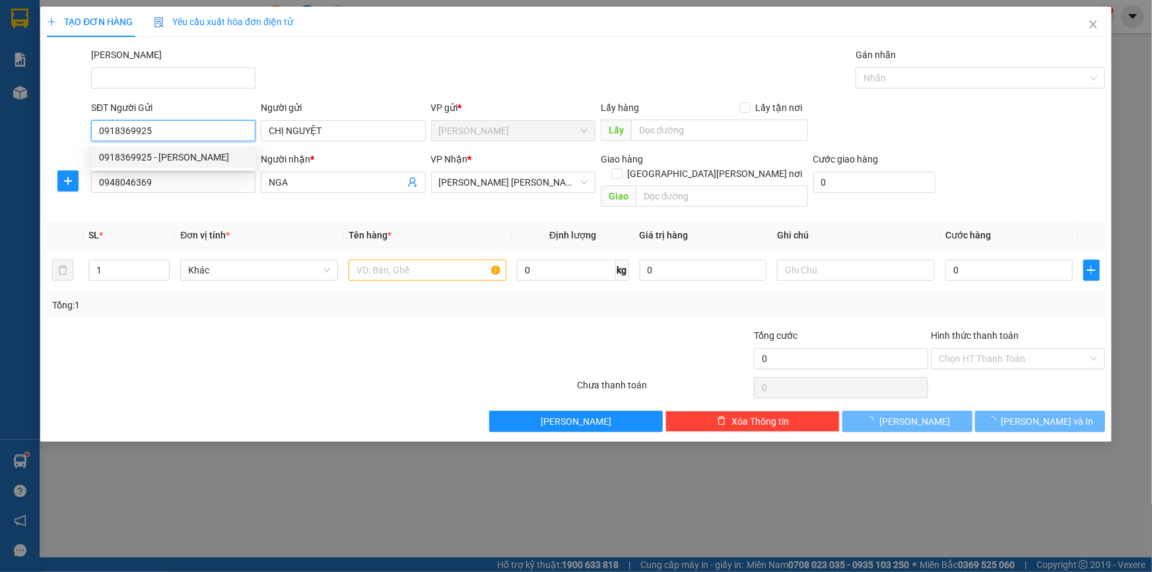
type input "30.000"
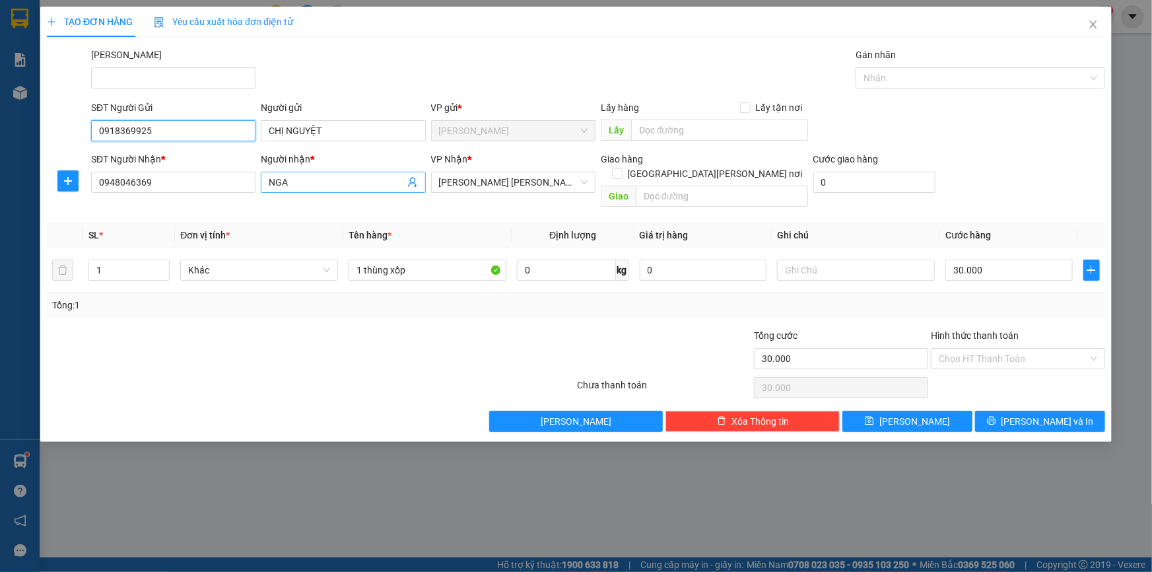
type input "0918369925"
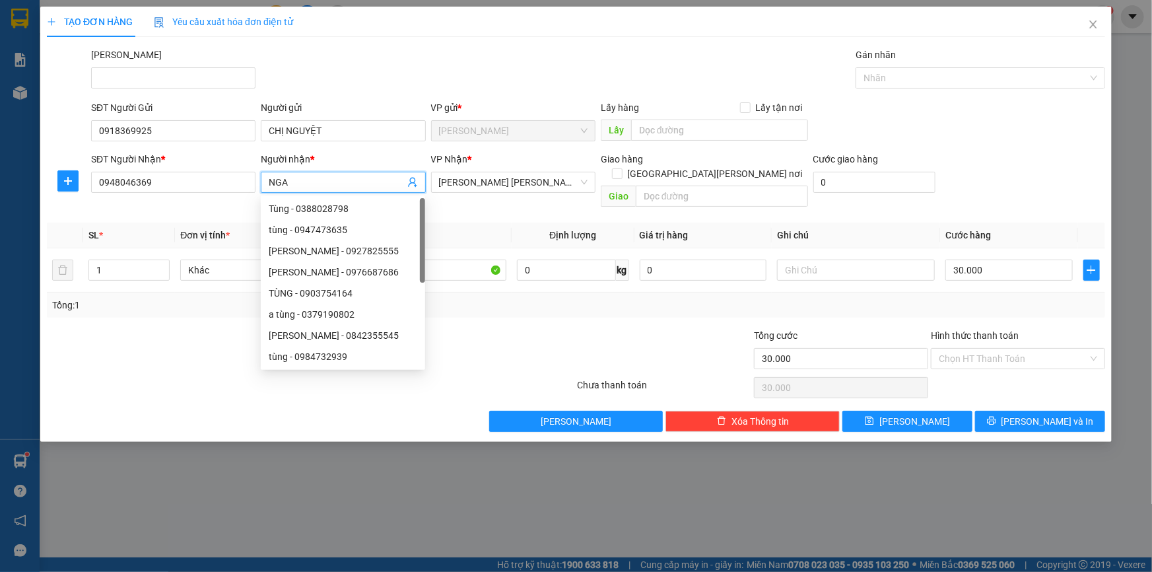
drag, startPoint x: 333, startPoint y: 186, endPoint x: 276, endPoint y: 187, distance: 56.8
click at [274, 186] on input "NGA" at bounding box center [336, 182] width 135 height 15
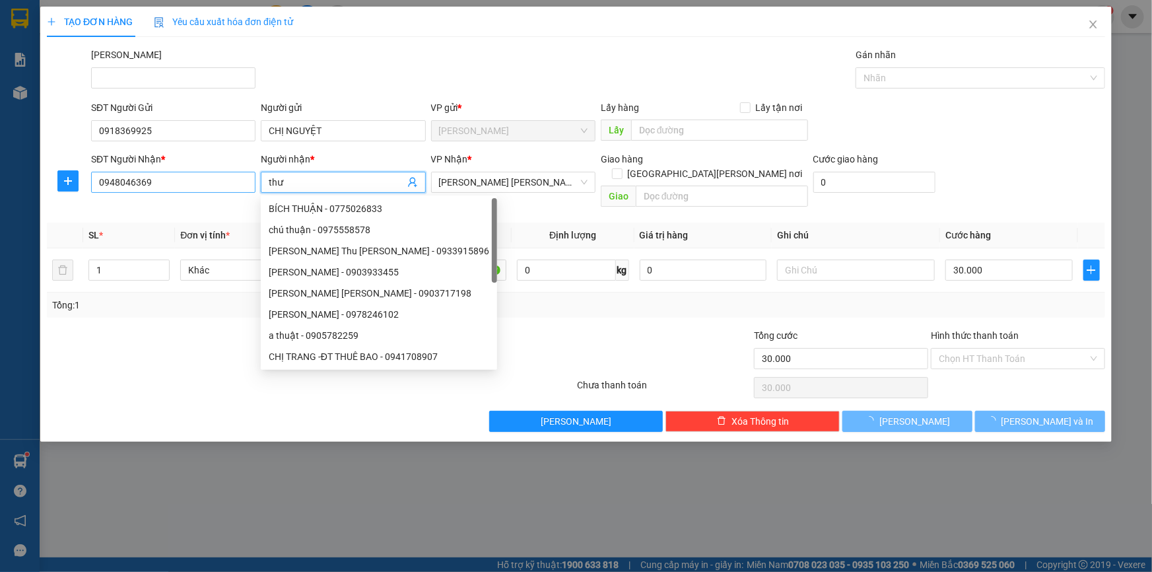
type input "thư"
click at [242, 183] on input "0948046369" at bounding box center [173, 182] width 164 height 21
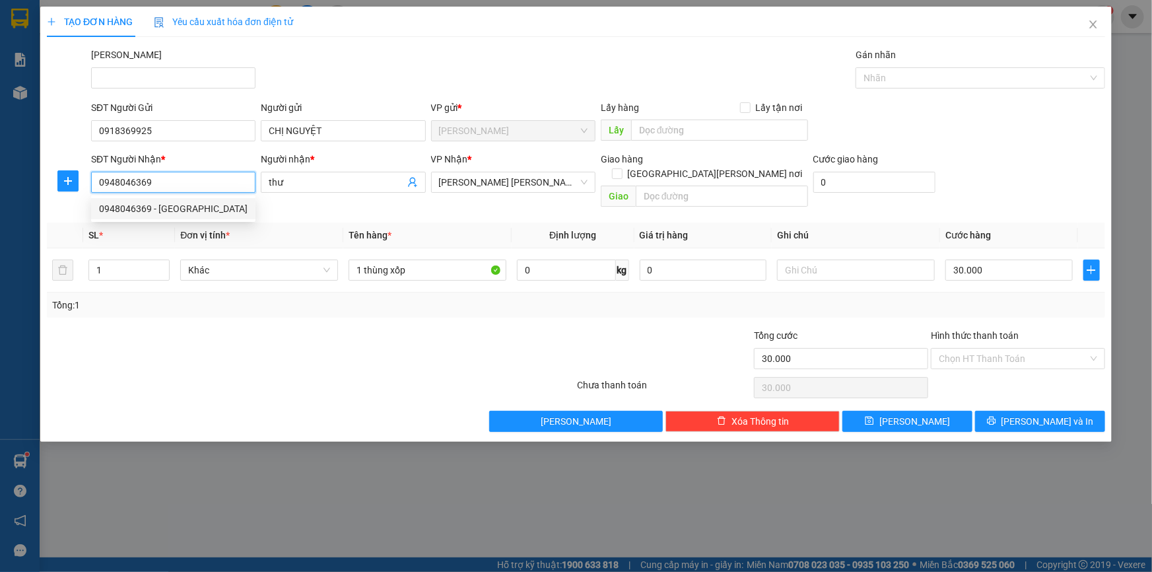
drag, startPoint x: 168, startPoint y: 180, endPoint x: 111, endPoint y: 175, distance: 57.0
click at [105, 182] on input "0948046369" at bounding box center [173, 182] width 164 height 21
click at [137, 212] on div "0908270086 - thư" at bounding box center [173, 208] width 149 height 15
type input "0908270086"
type input "thư"
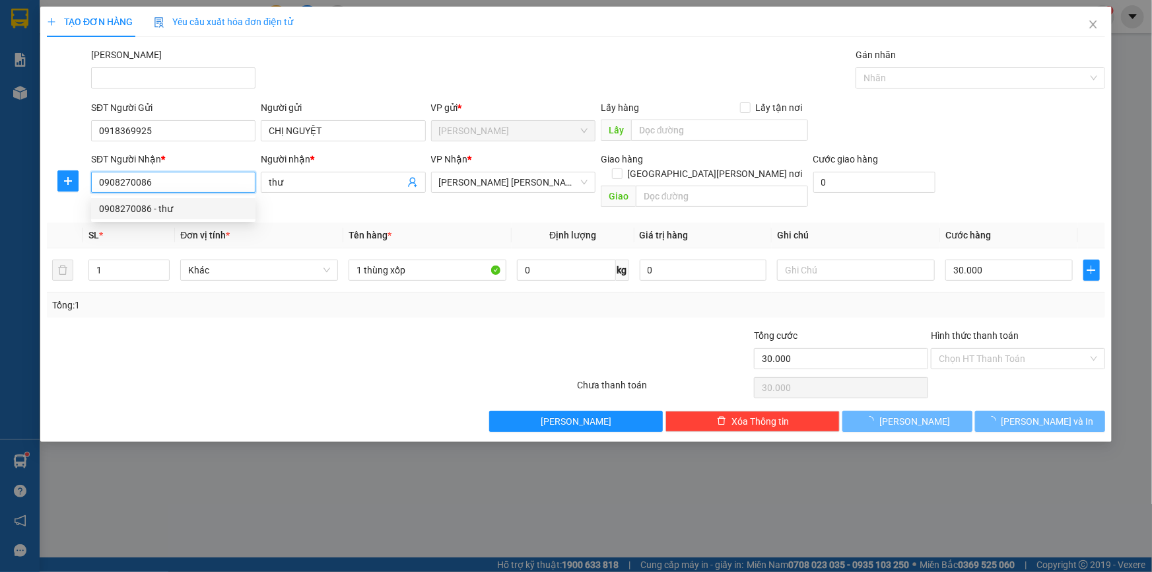
type input "40.000"
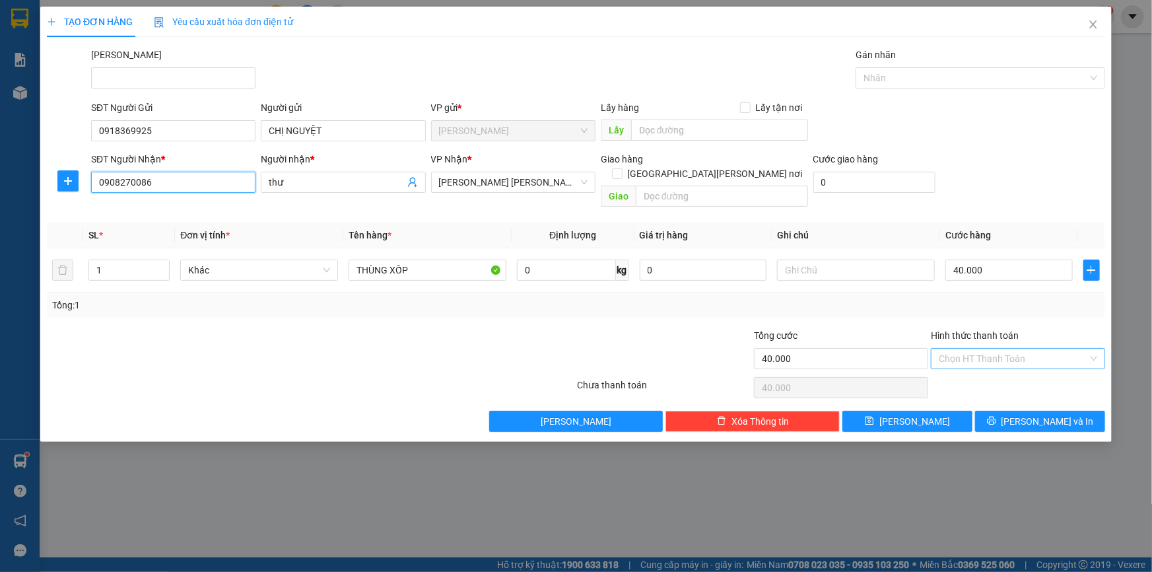
type input "0908270086"
click at [1020, 349] on input "Hình thức thanh toán" at bounding box center [1013, 359] width 149 height 20
click at [1006, 370] on div "Tại văn phòng" at bounding box center [1018, 369] width 158 height 15
type input "0"
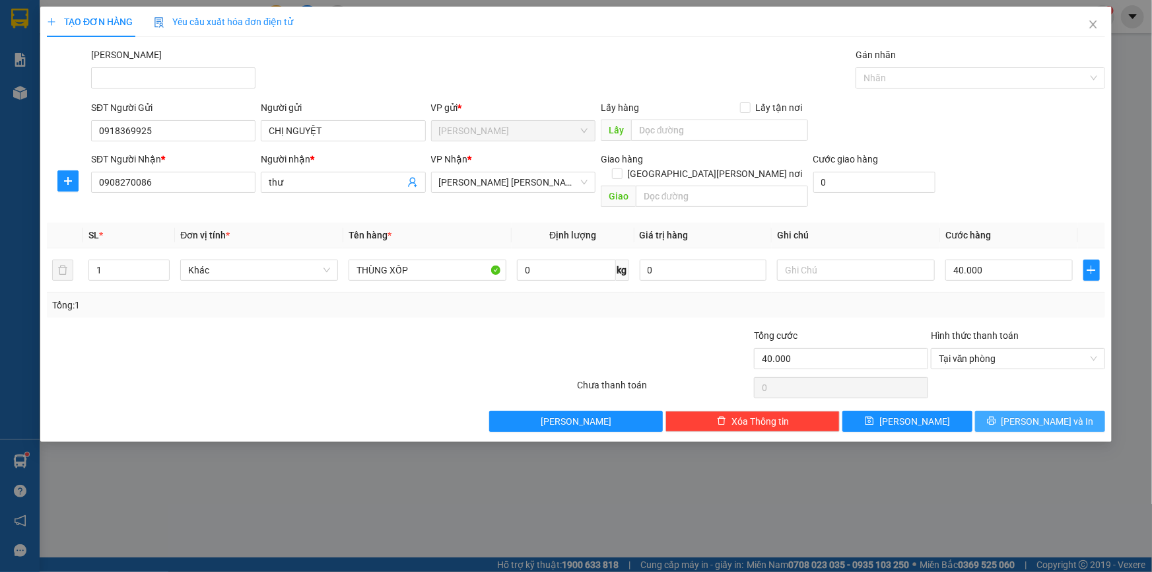
click at [995, 417] on icon "printer" at bounding box center [991, 421] width 9 height 9
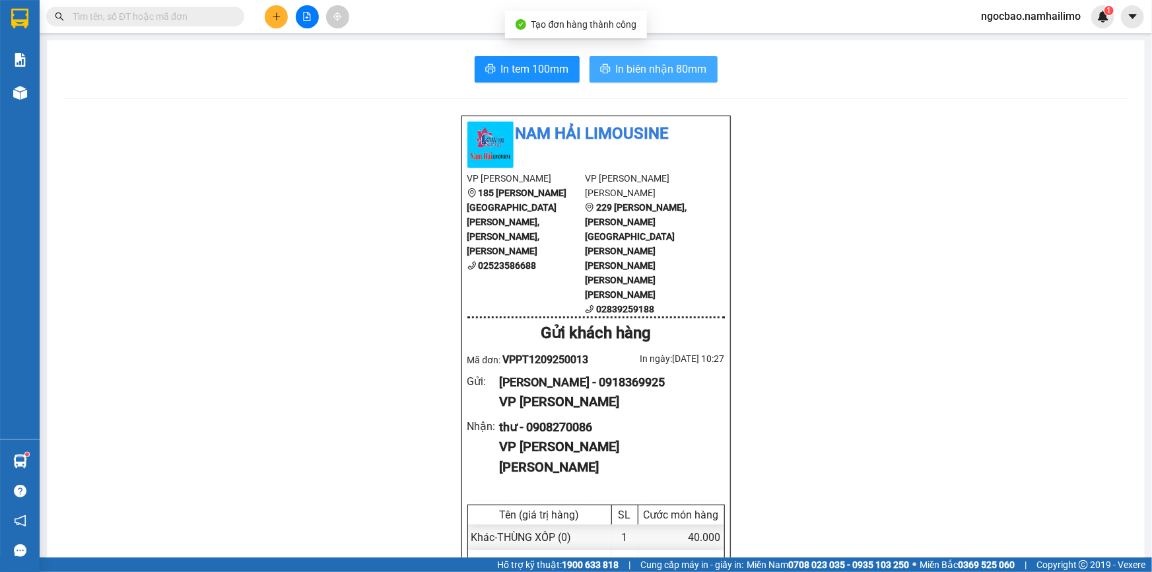
drag, startPoint x: 627, startPoint y: 68, endPoint x: 628, endPoint y: 58, distance: 10.0
click at [628, 67] on span "In biên nhận 80mm" at bounding box center [661, 69] width 91 height 17
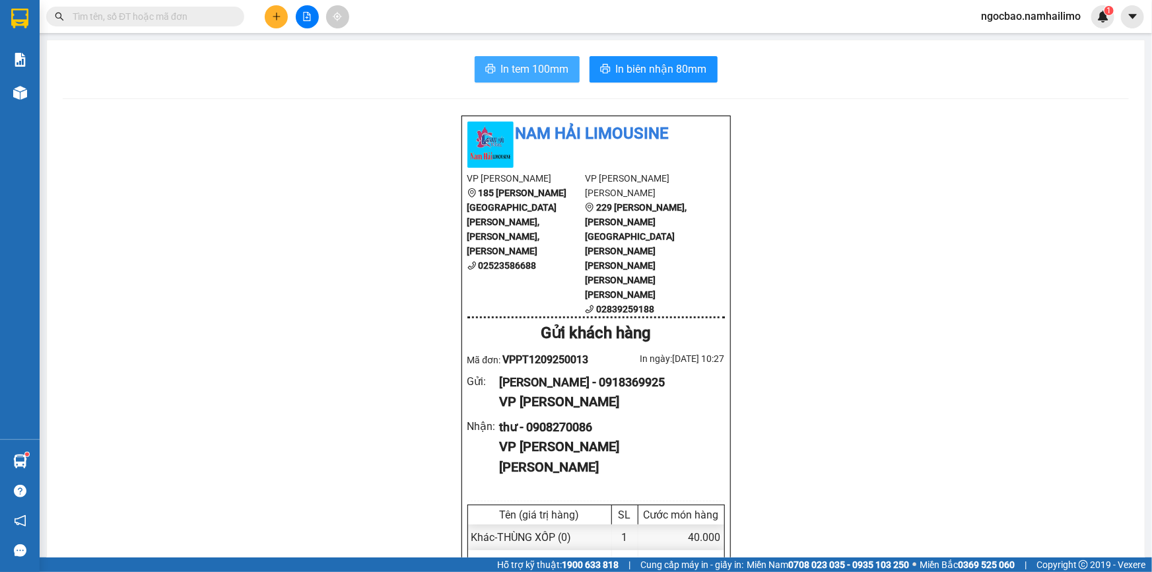
drag, startPoint x: 507, startPoint y: 77, endPoint x: 497, endPoint y: 68, distance: 13.5
click at [507, 77] on span "In tem 100mm" at bounding box center [535, 69] width 68 height 17
click at [279, 18] on icon "plus" at bounding box center [276, 16] width 9 height 9
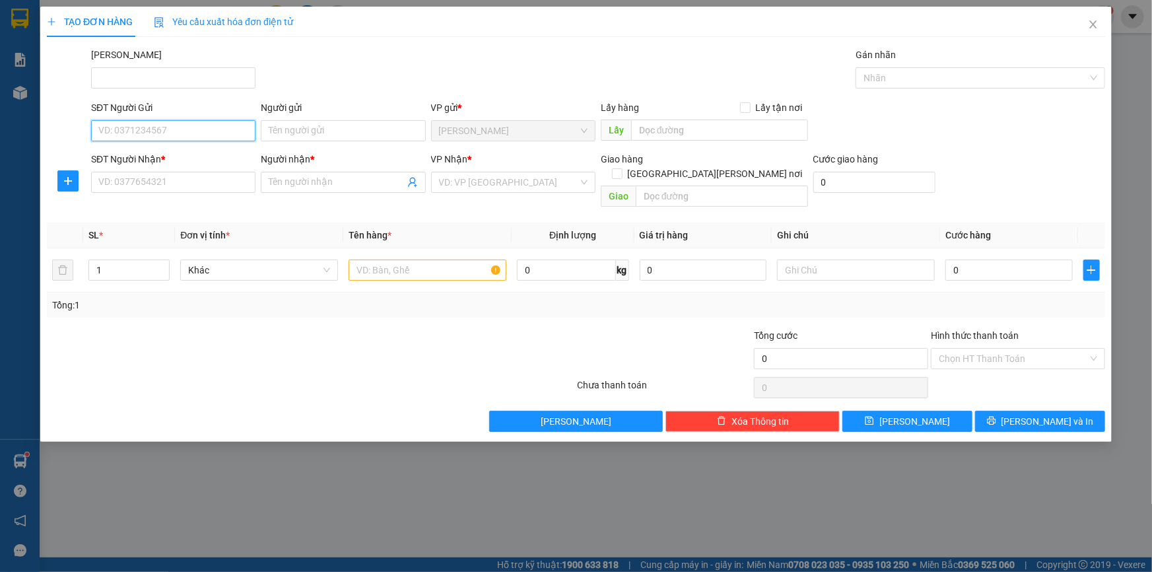
click at [164, 131] on input "SĐT Người Gửi" at bounding box center [173, 130] width 164 height 21
type input "0946192299"
click at [341, 133] on input "Người gửi" at bounding box center [343, 130] width 164 height 21
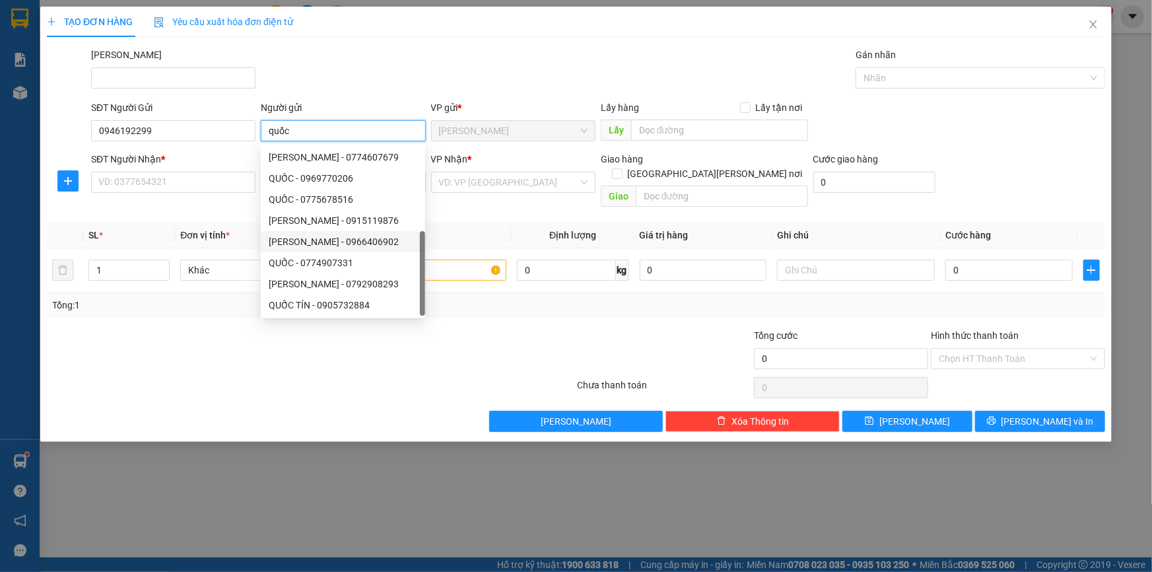
scroll to position [42, 0]
type input "quốc"
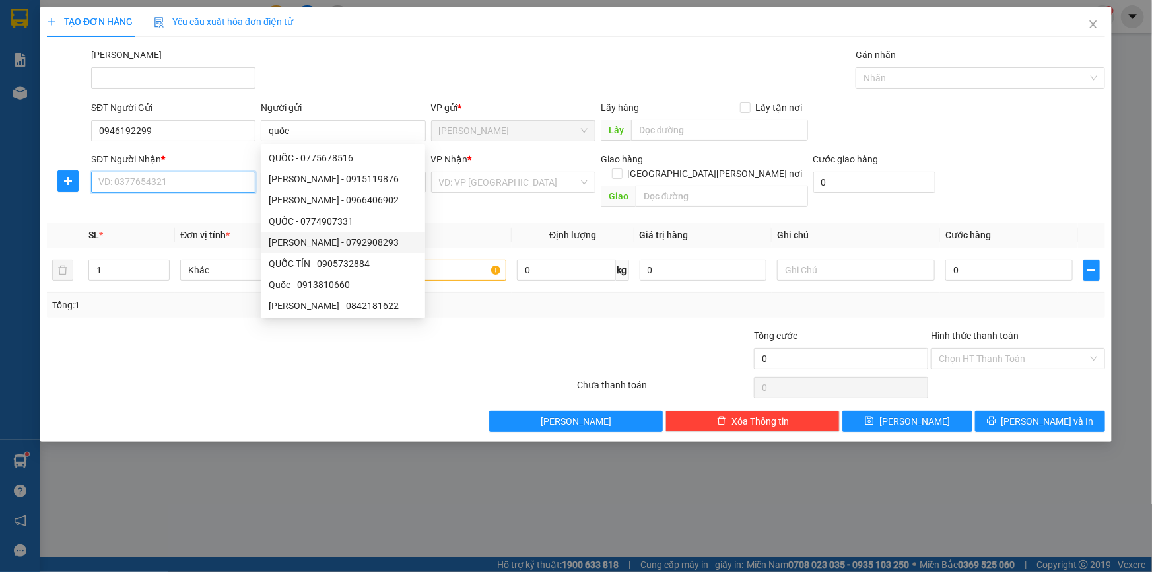
click at [160, 182] on input "SĐT Người Nhận *" at bounding box center [173, 182] width 164 height 21
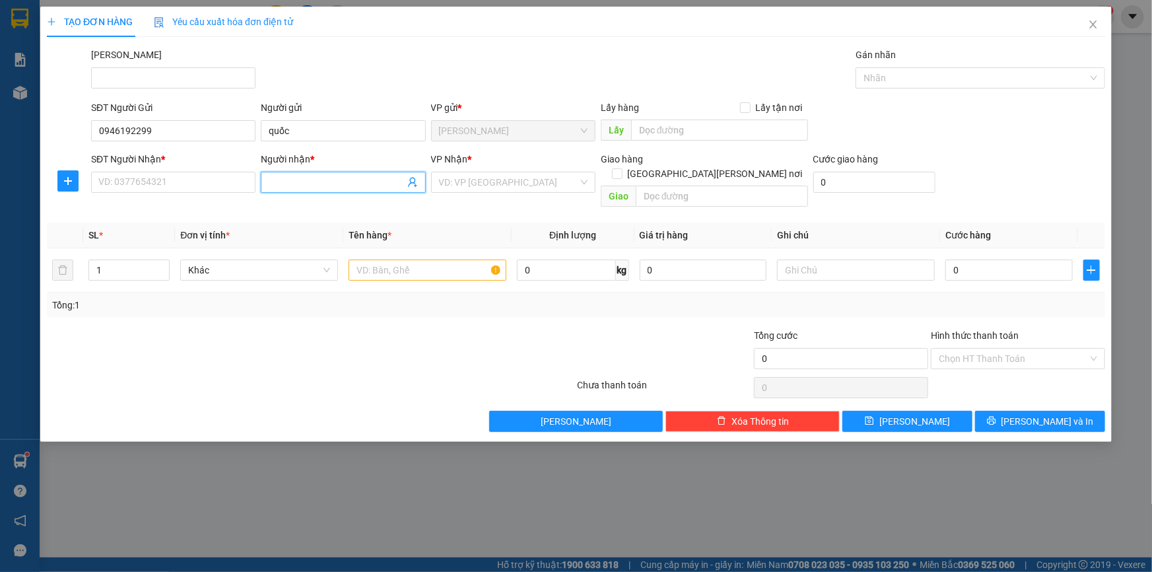
click at [292, 184] on input "Người nhận *" at bounding box center [336, 182] width 135 height 15
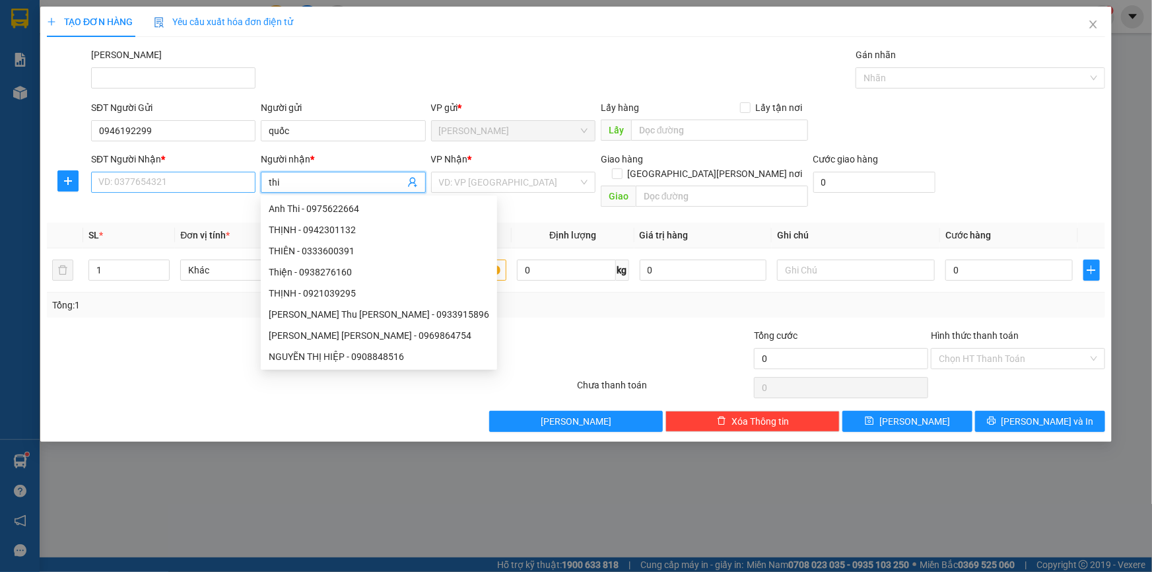
type input "thi"
click at [219, 184] on input "SĐT Người Nhận *" at bounding box center [173, 182] width 164 height 21
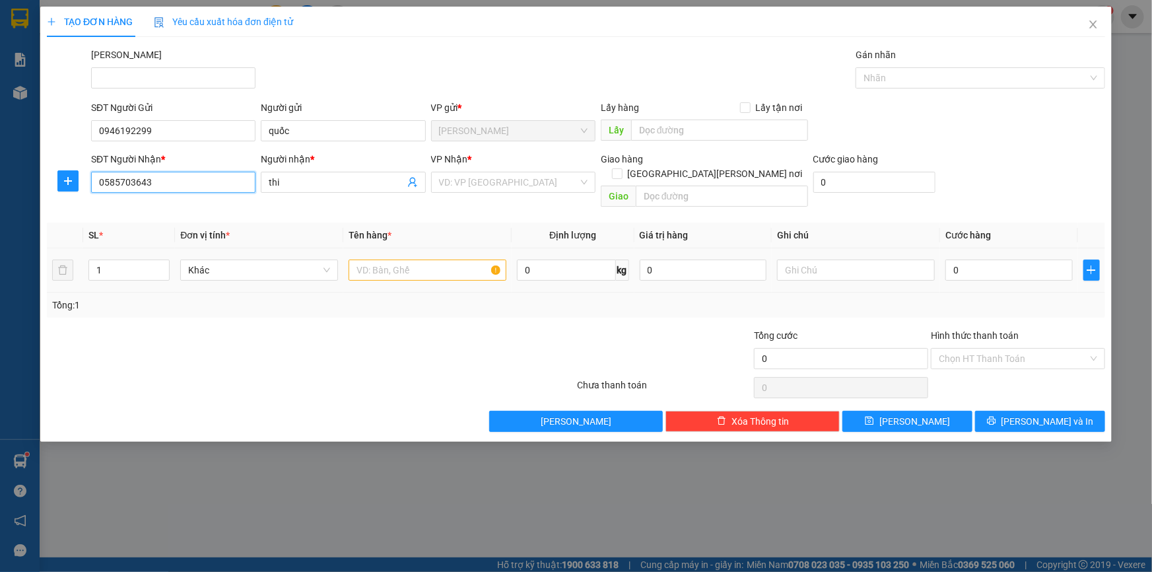
type input "0585703643"
click at [370, 259] on input "text" at bounding box center [428, 269] width 158 height 21
type input "thùng xốp"
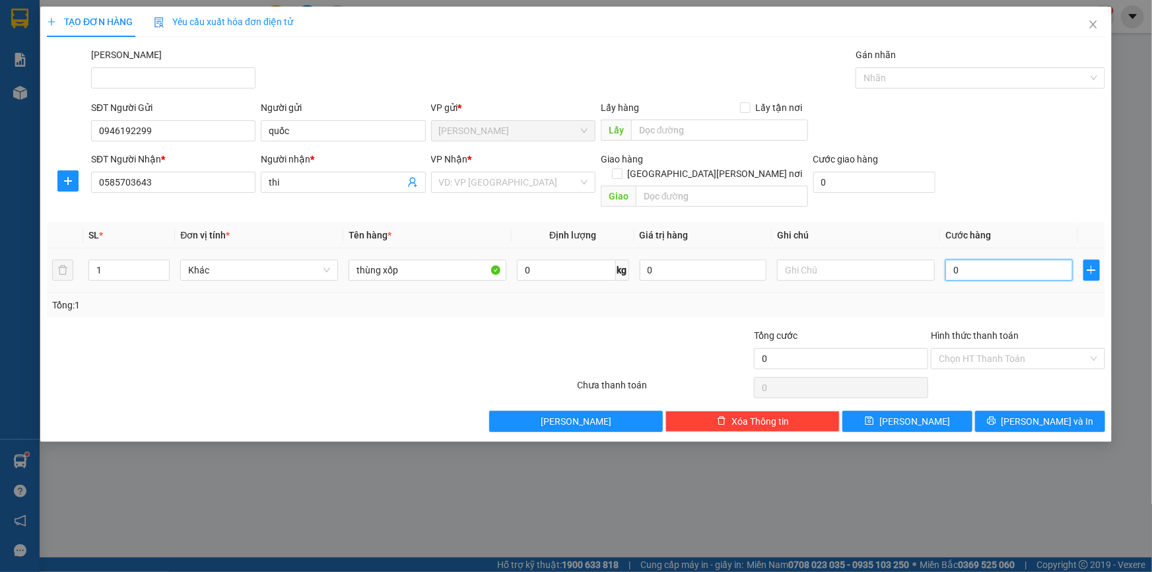
click at [996, 259] on input "0" at bounding box center [1008, 269] width 127 height 21
click at [581, 189] on div "VD: VP [GEOGRAPHIC_DATA]" at bounding box center [513, 182] width 164 height 21
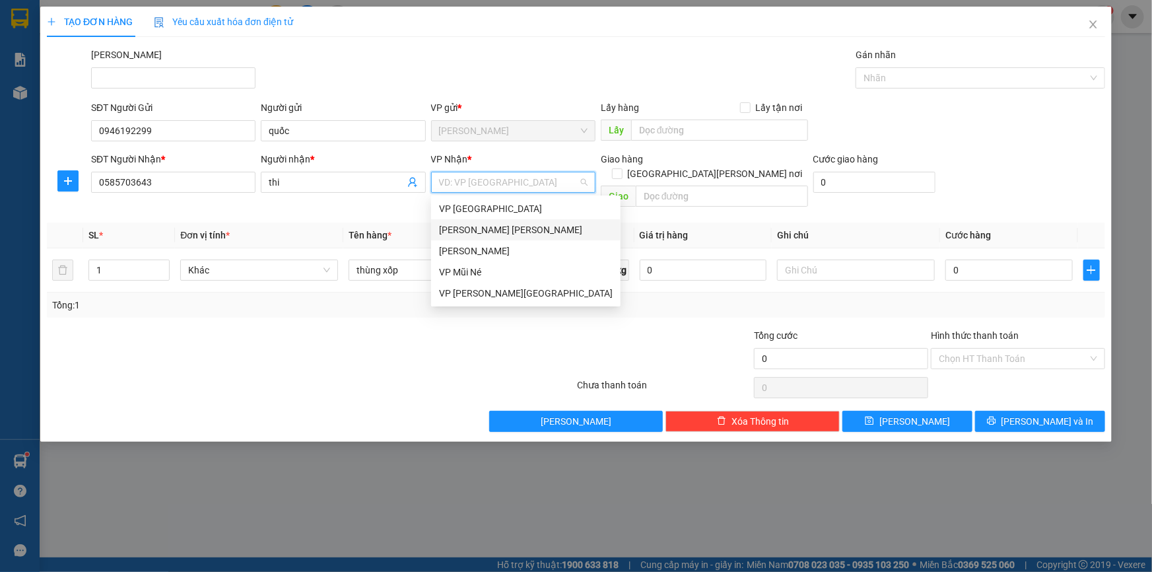
click at [500, 230] on div "[PERSON_NAME] [PERSON_NAME]" at bounding box center [526, 229] width 174 height 15
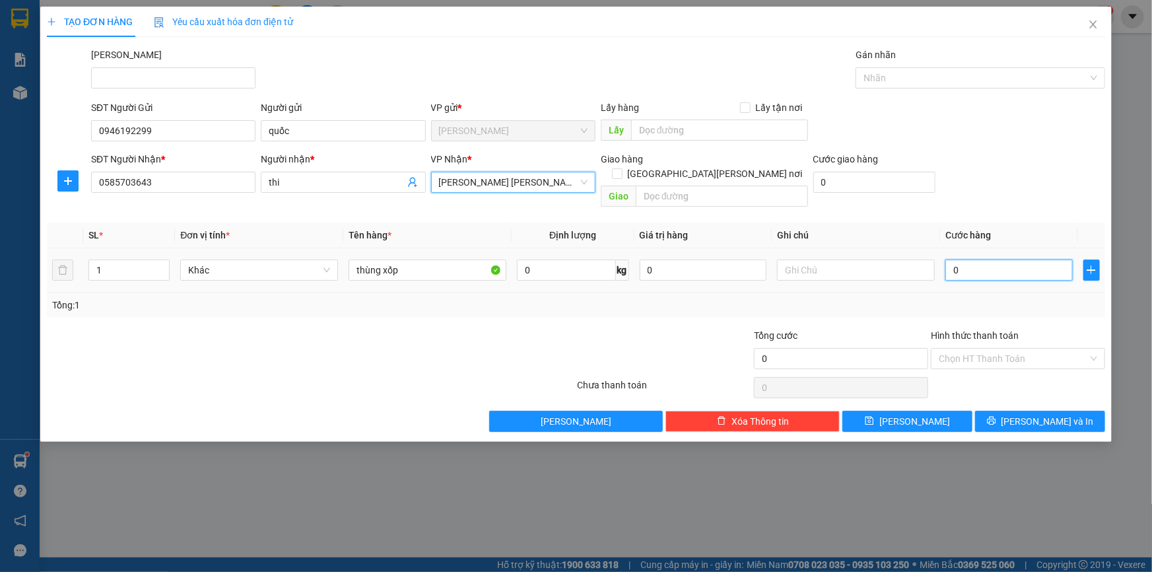
click at [974, 259] on input "0" at bounding box center [1008, 269] width 127 height 21
type input "3"
type input "30"
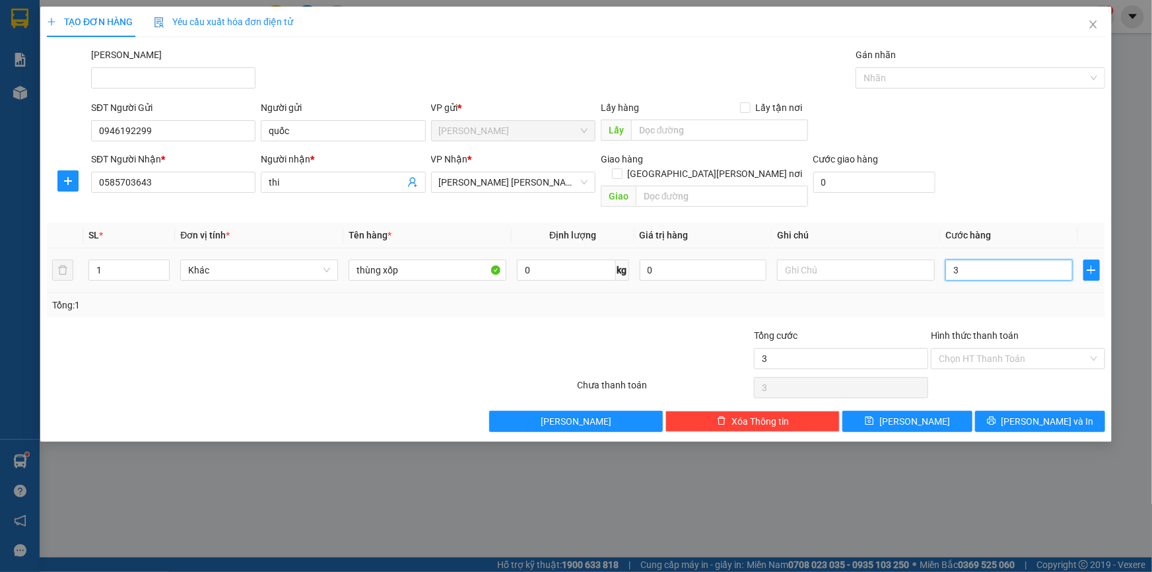
type input "30"
type input "30.000"
click at [974, 349] on input "Hình thức thanh toán" at bounding box center [1013, 359] width 149 height 20
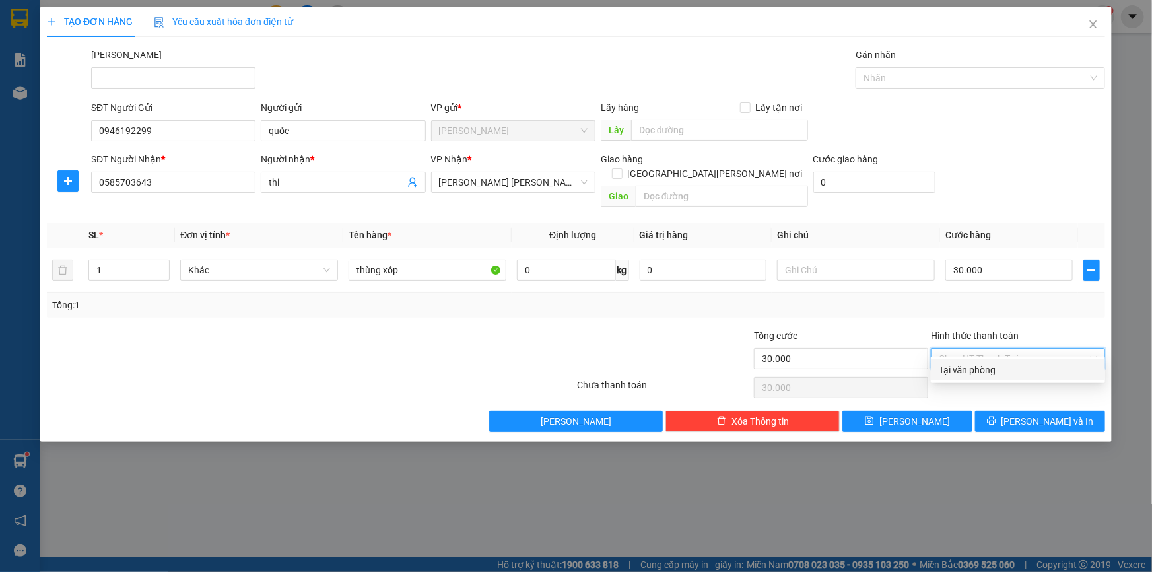
click at [974, 372] on div "Tại văn phòng" at bounding box center [1018, 369] width 158 height 15
type input "0"
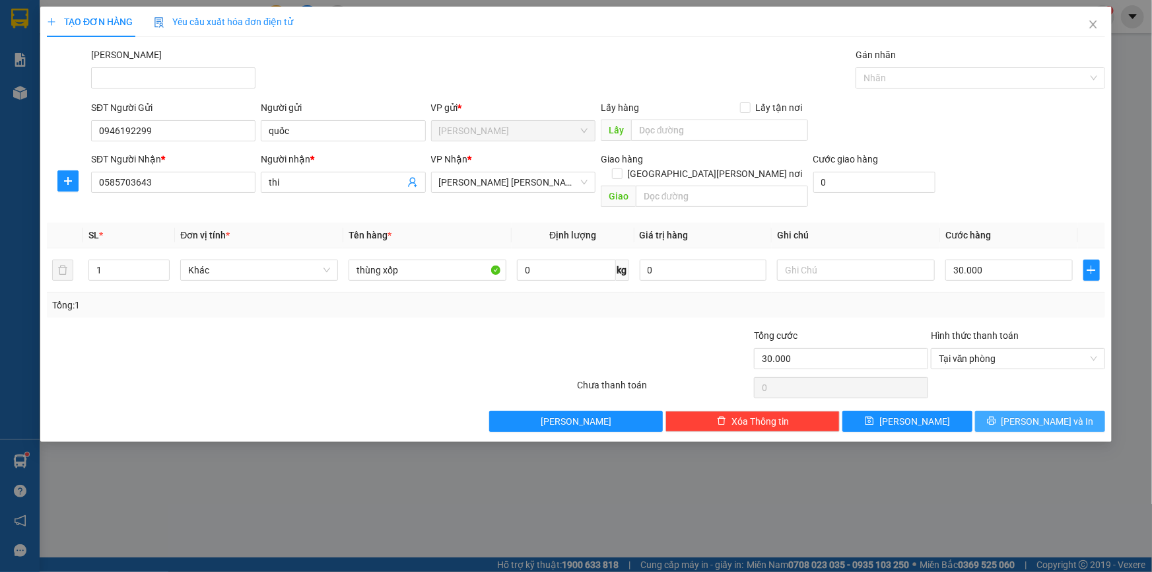
click at [1038, 414] on span "[PERSON_NAME] và In" at bounding box center [1047, 421] width 92 height 15
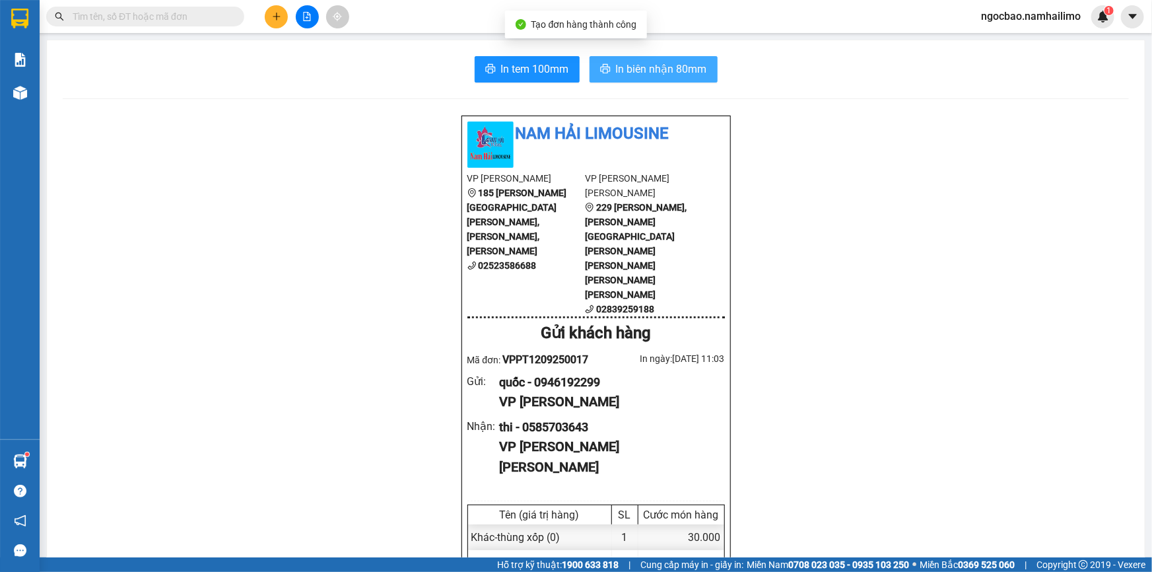
click at [636, 64] on span "In biên nhận 80mm" at bounding box center [661, 69] width 91 height 17
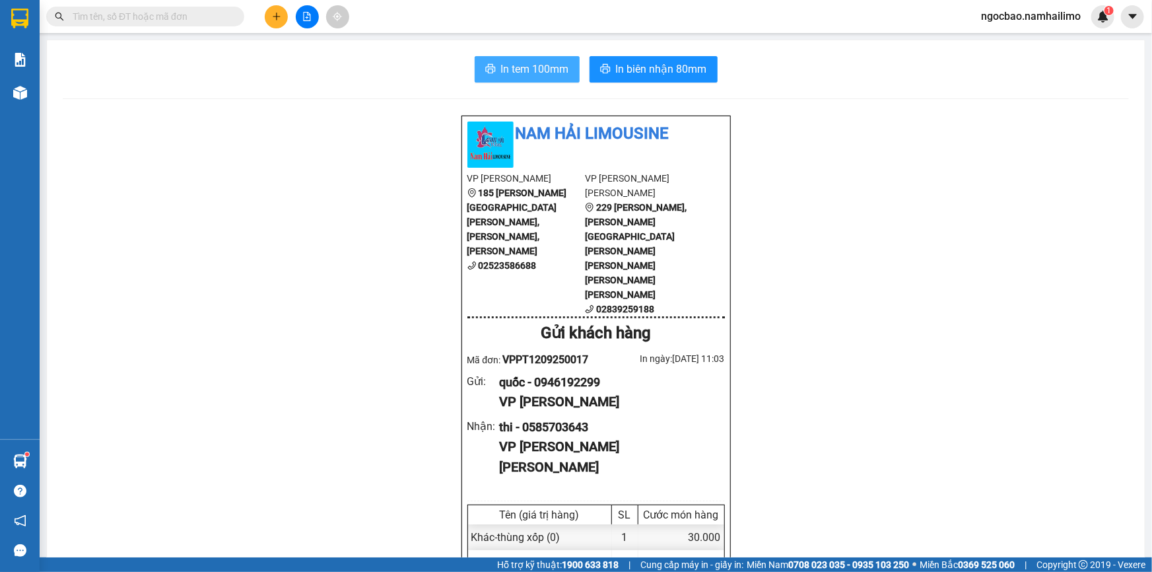
click at [518, 68] on span "In tem 100mm" at bounding box center [535, 69] width 68 height 17
click at [275, 20] on icon "plus" at bounding box center [276, 16] width 9 height 9
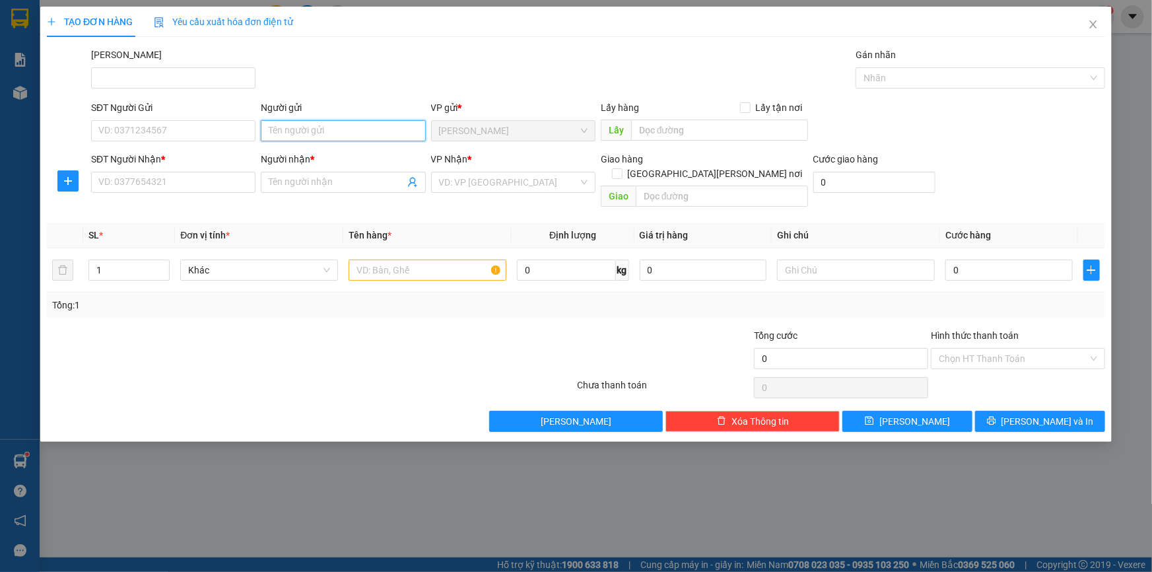
click at [301, 129] on input "Người gửi" at bounding box center [343, 130] width 164 height 21
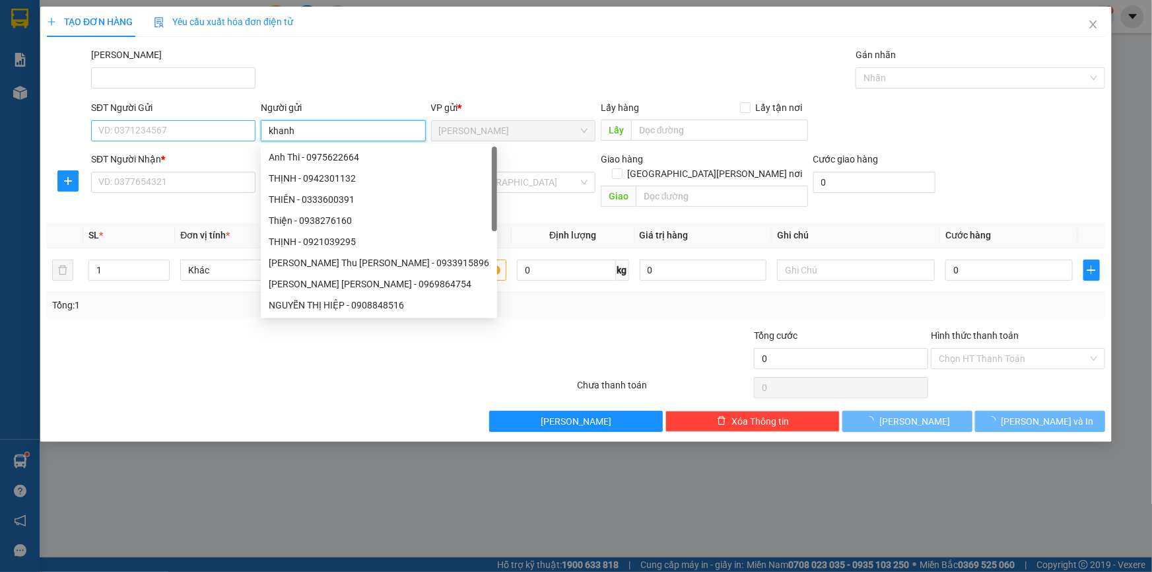
type input "khanh"
click at [244, 133] on input "SĐT Người Gửi" at bounding box center [173, 130] width 164 height 21
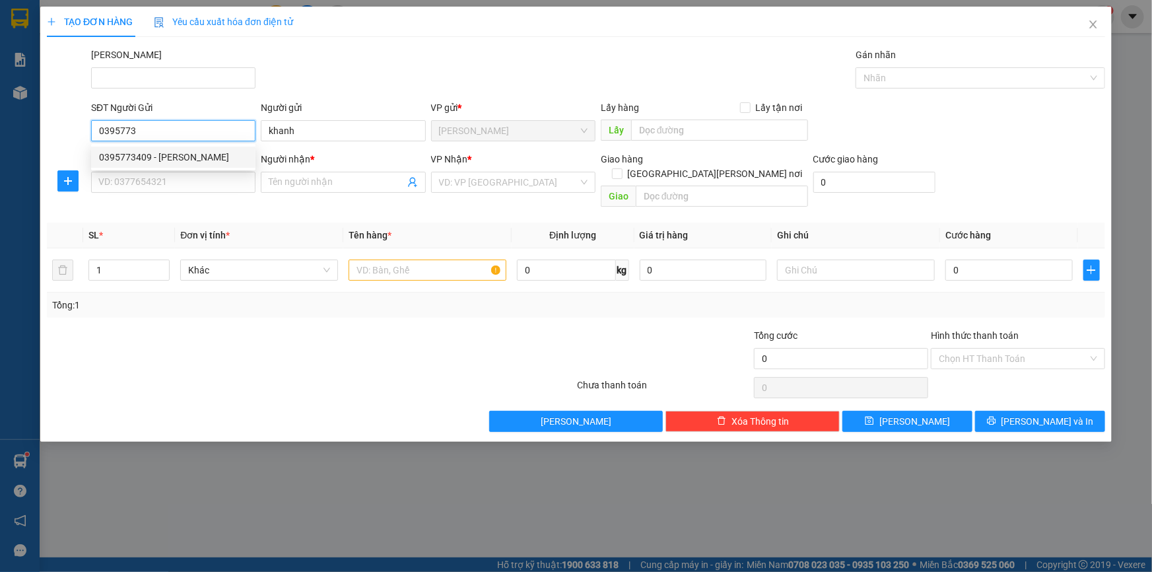
click at [209, 158] on div "0395773409 - [PERSON_NAME]" at bounding box center [173, 157] width 149 height 15
type input "0395773409"
type input "Khanh"
type input "0793484254"
type input "NGA"
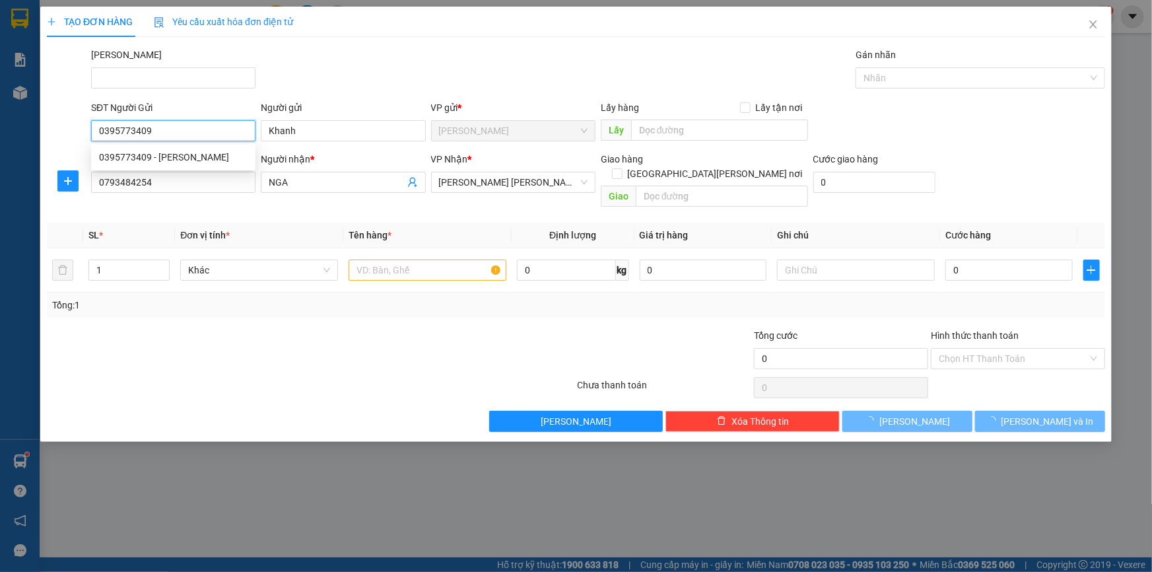
type input "50.000"
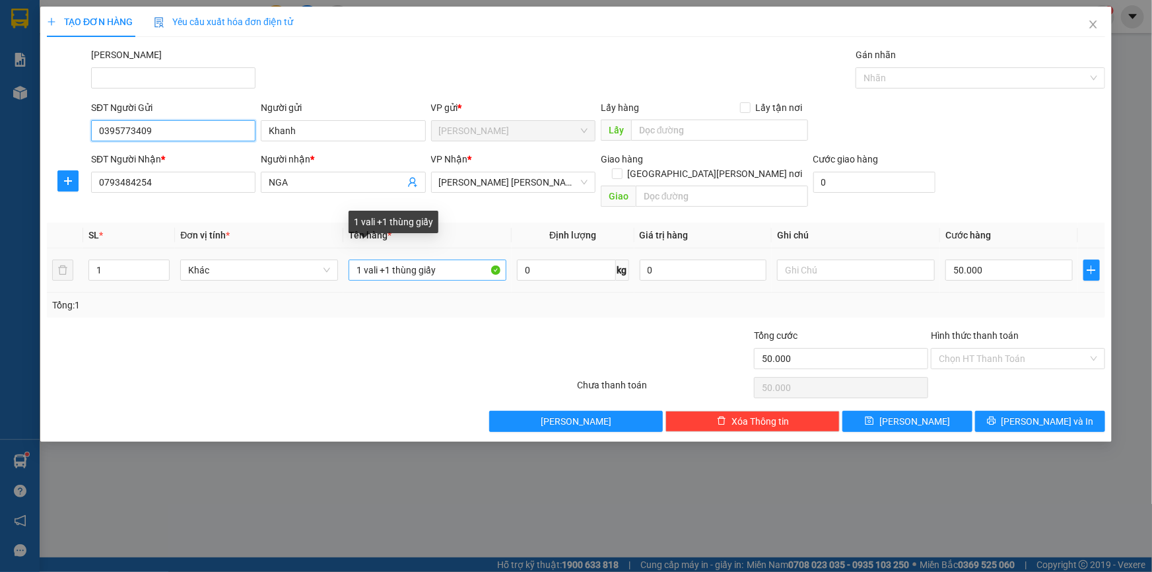
type input "0395773409"
click at [444, 259] on input "1 vali +1 thùng giấy" at bounding box center [428, 269] width 158 height 21
drag, startPoint x: 384, startPoint y: 254, endPoint x: 356, endPoint y: 255, distance: 27.8
click at [356, 259] on input "1 vali +1 thùng giấy" at bounding box center [428, 269] width 158 height 21
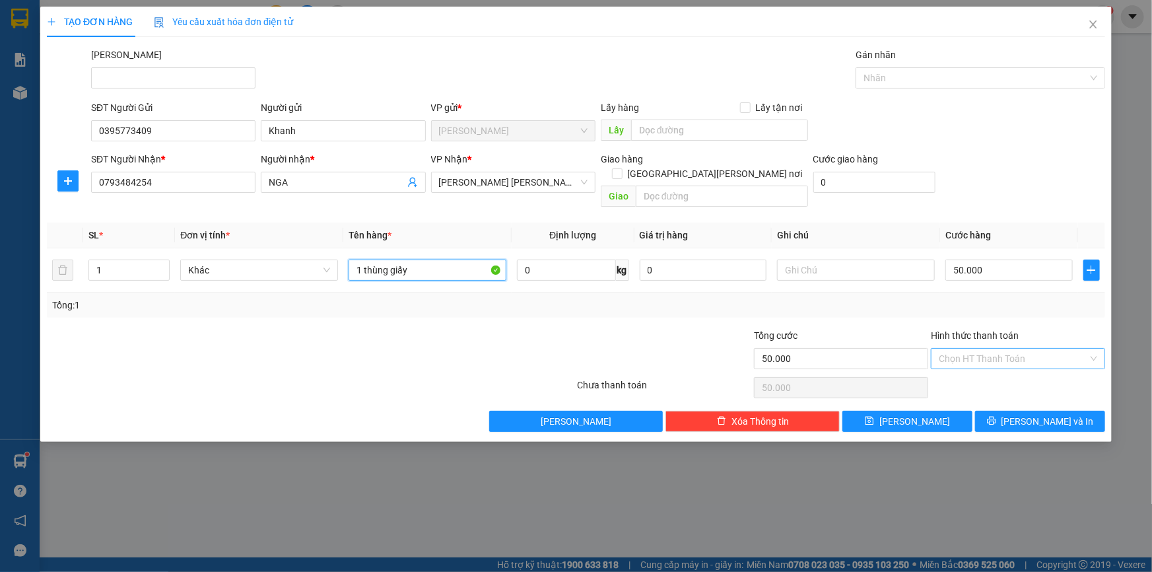
type input "1 thùng giấy"
click at [989, 349] on input "Hình thức thanh toán" at bounding box center [1013, 359] width 149 height 20
click at [987, 373] on div "Tại văn phòng" at bounding box center [1018, 369] width 158 height 15
type input "0"
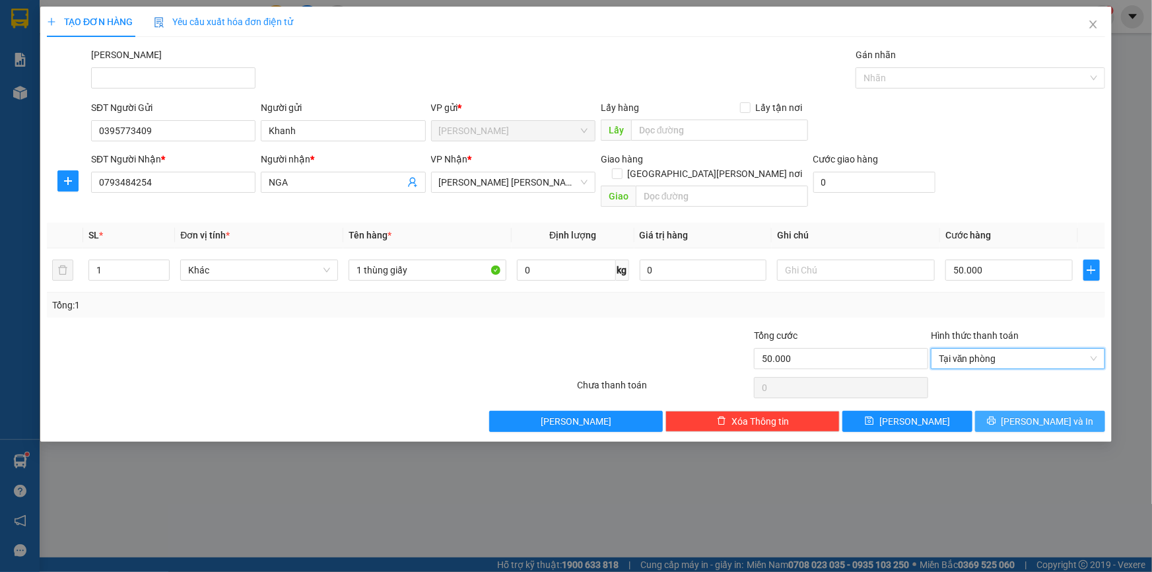
click at [996, 416] on icon "printer" at bounding box center [991, 420] width 9 height 9
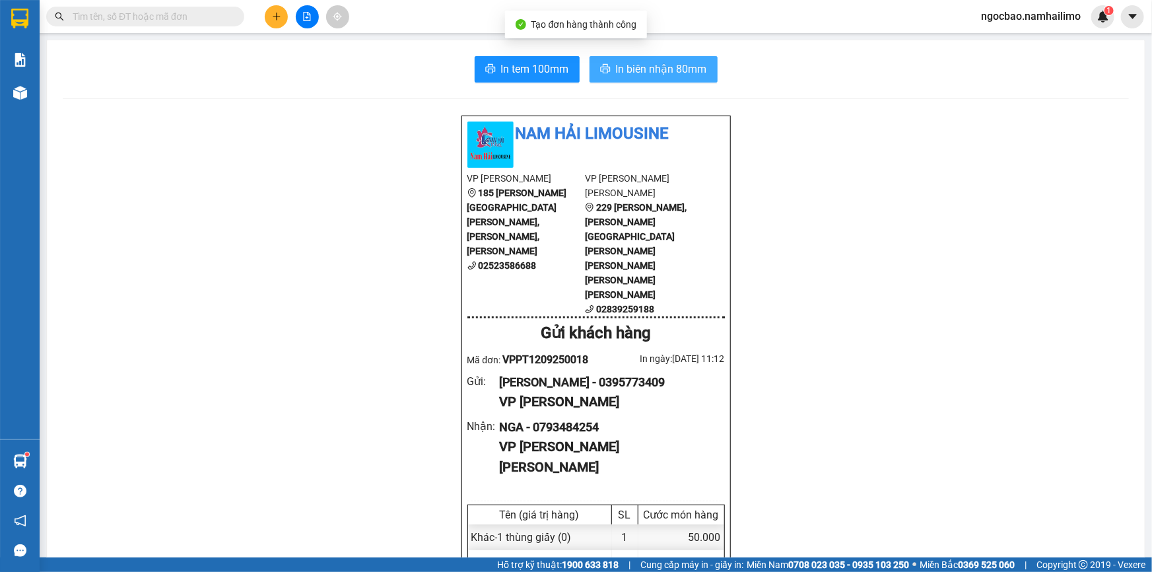
click at [654, 61] on span "In biên nhận 80mm" at bounding box center [661, 69] width 91 height 17
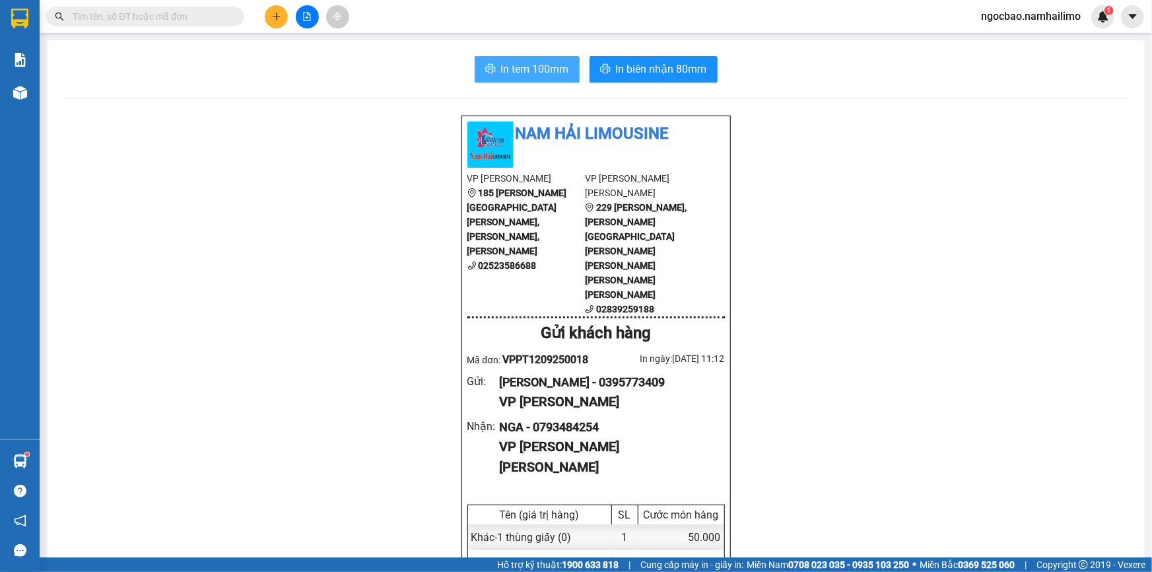
click at [533, 71] on span "In tem 100mm" at bounding box center [535, 69] width 68 height 17
click at [279, 13] on icon "plus" at bounding box center [276, 16] width 9 height 9
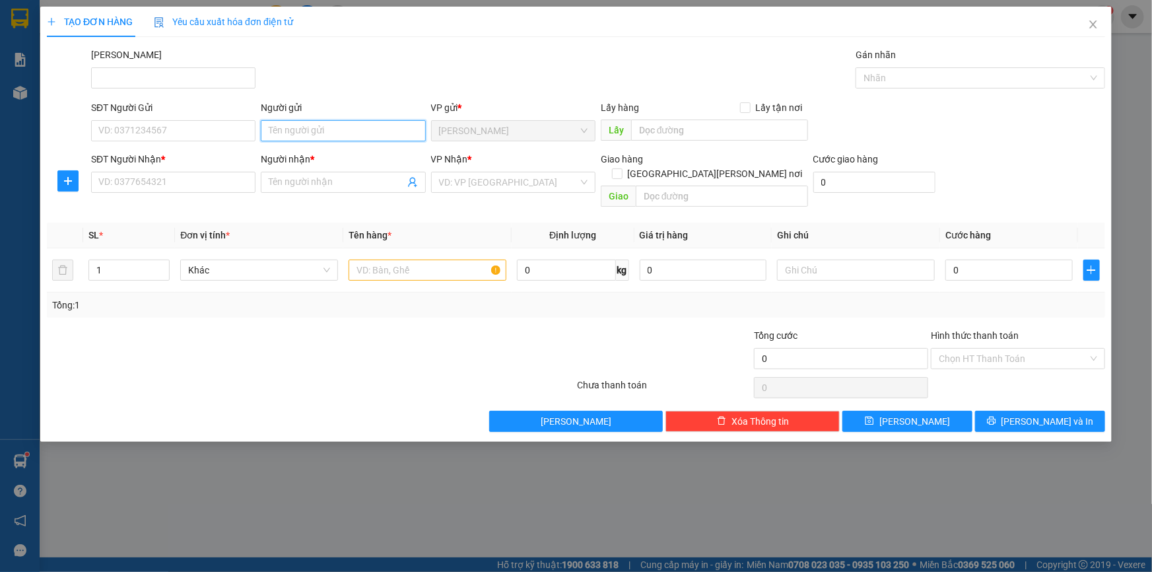
click at [289, 131] on input "Người gửi" at bounding box center [343, 130] width 164 height 21
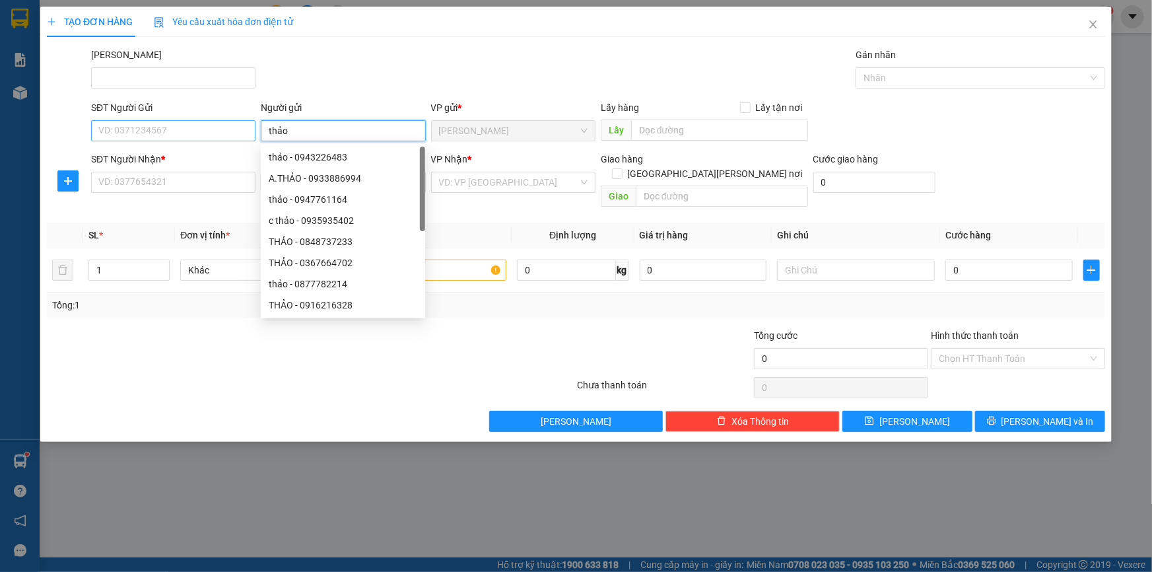
type input "thảo"
click at [232, 130] on input "SĐT Người Gửi" at bounding box center [173, 130] width 164 height 21
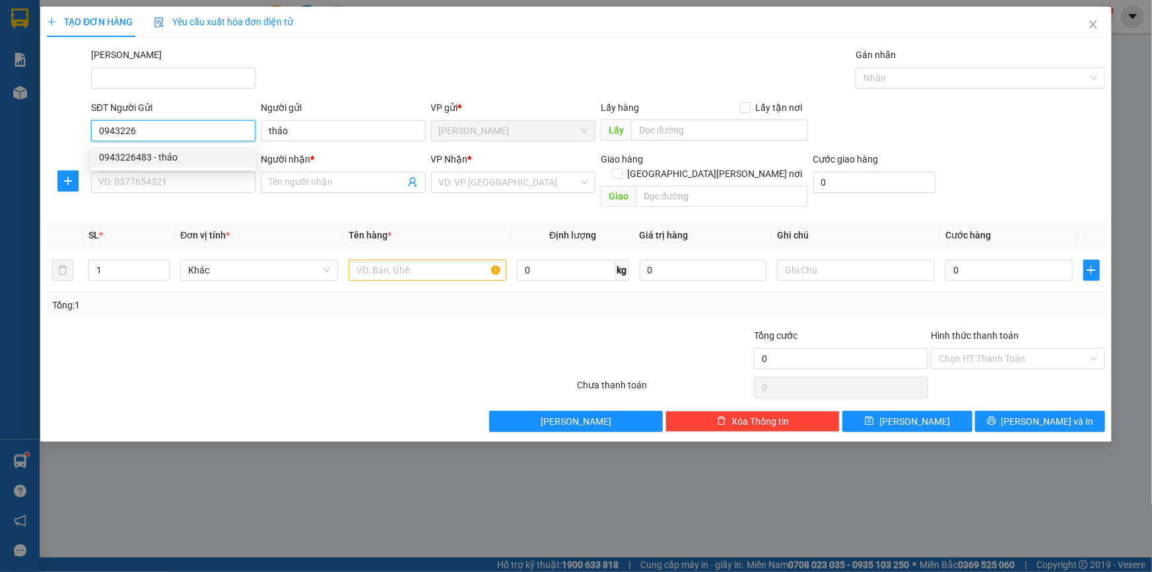
click at [130, 158] on div "0943226483 - thảo" at bounding box center [173, 157] width 149 height 15
type input "0943226483"
type input "0944388809"
type input "TƯỜNG ANH"
type input "30.000"
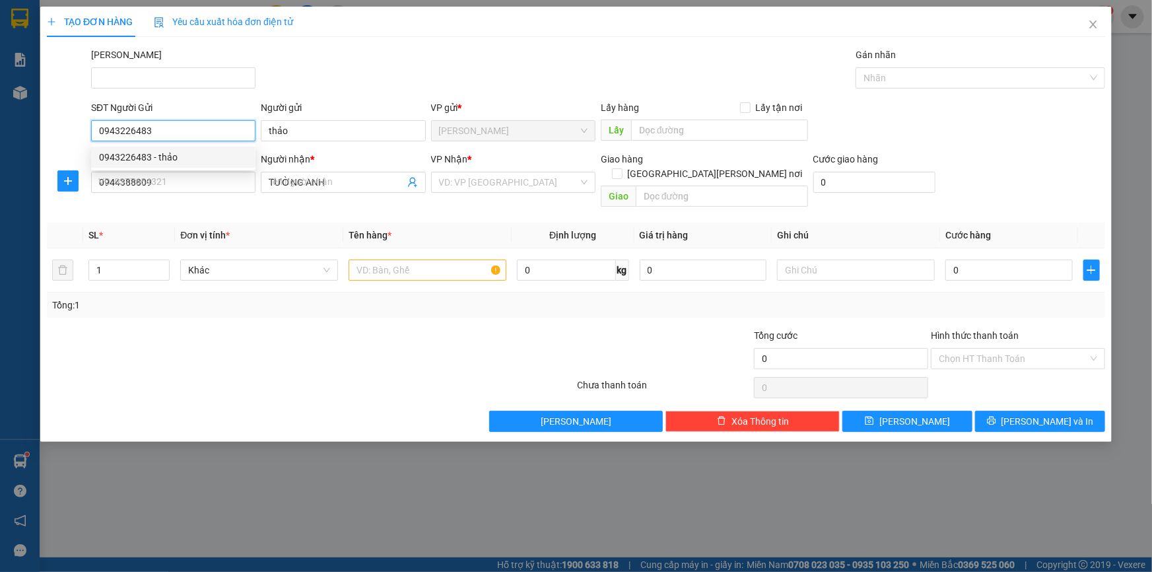
type input "30.000"
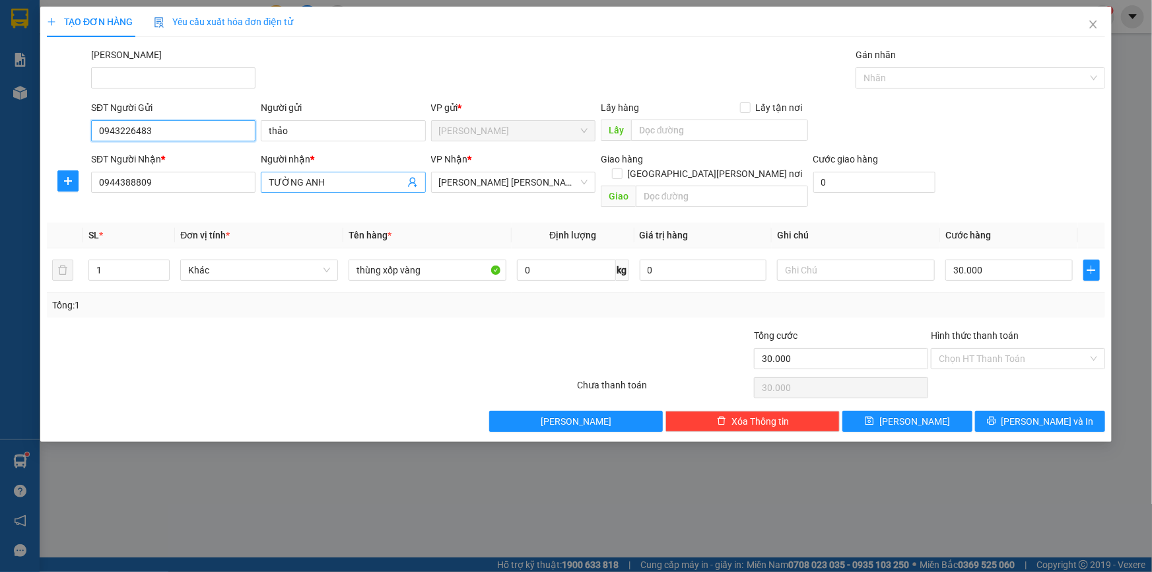
type input "0943226483"
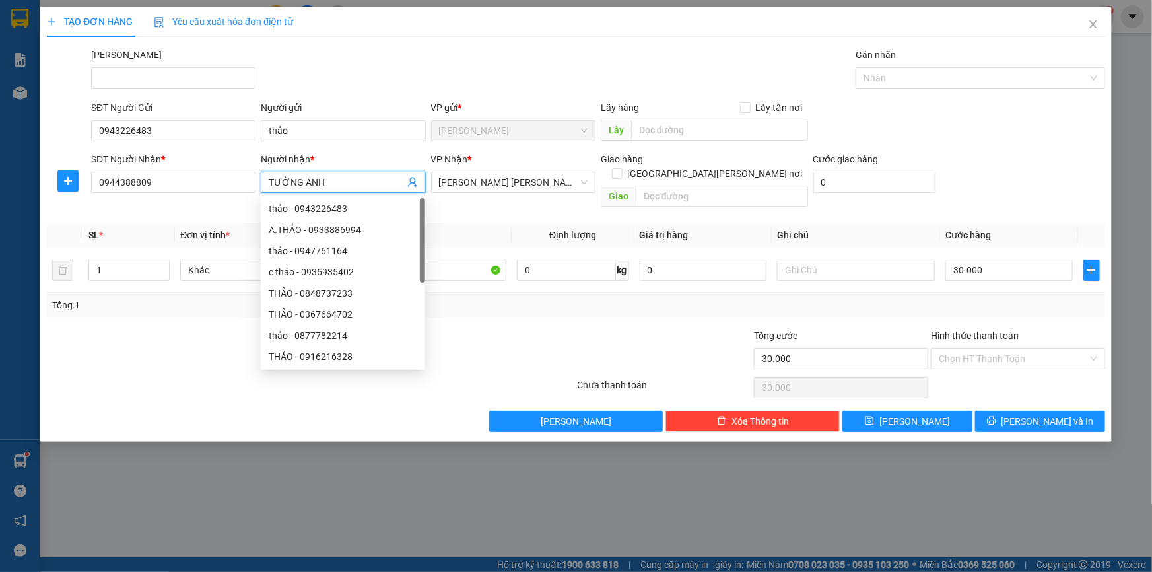
drag, startPoint x: 292, startPoint y: 182, endPoint x: 265, endPoint y: 183, distance: 26.4
click at [264, 183] on span "TƯỜNG ANH" at bounding box center [343, 182] width 164 height 21
type input "sơn"
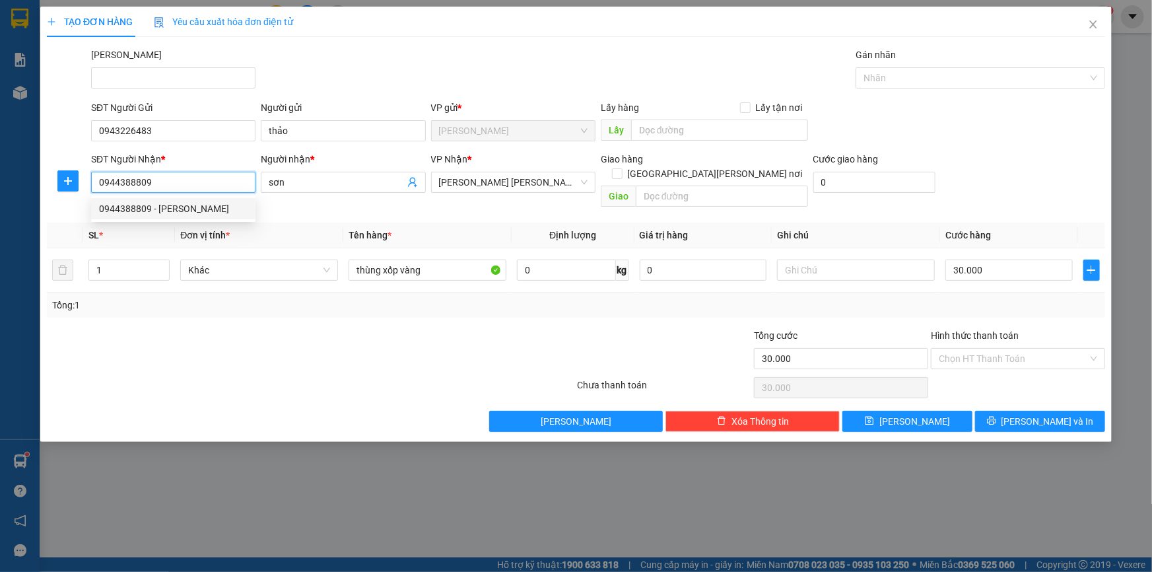
drag, startPoint x: 156, startPoint y: 184, endPoint x: 100, endPoint y: 189, distance: 57.1
click at [102, 188] on input "0944388809" at bounding box center [173, 182] width 164 height 21
type input "0949397373"
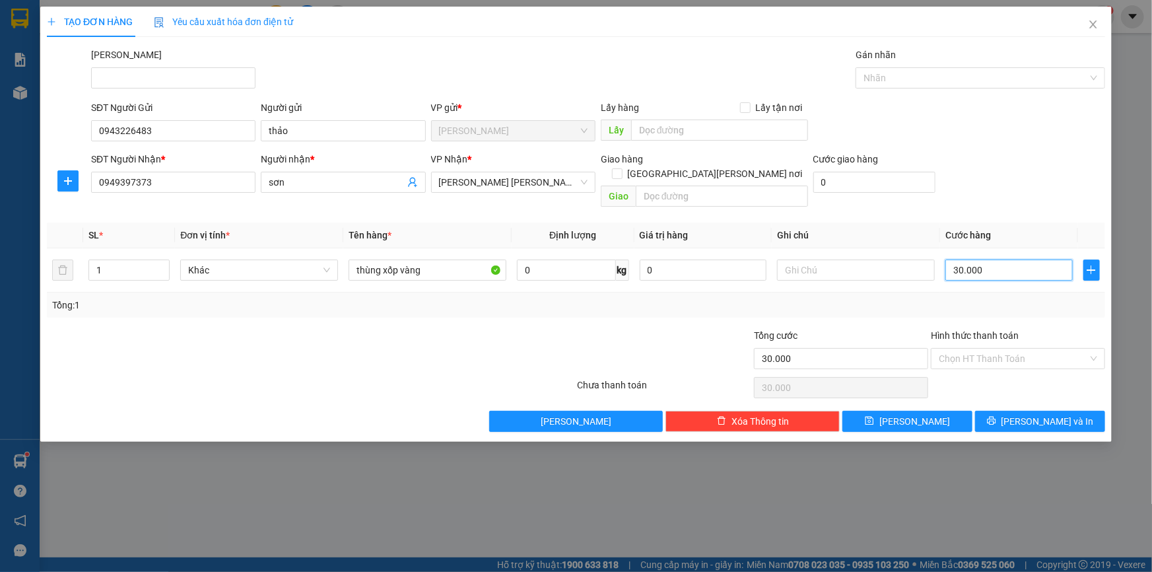
type input "5"
type input "50"
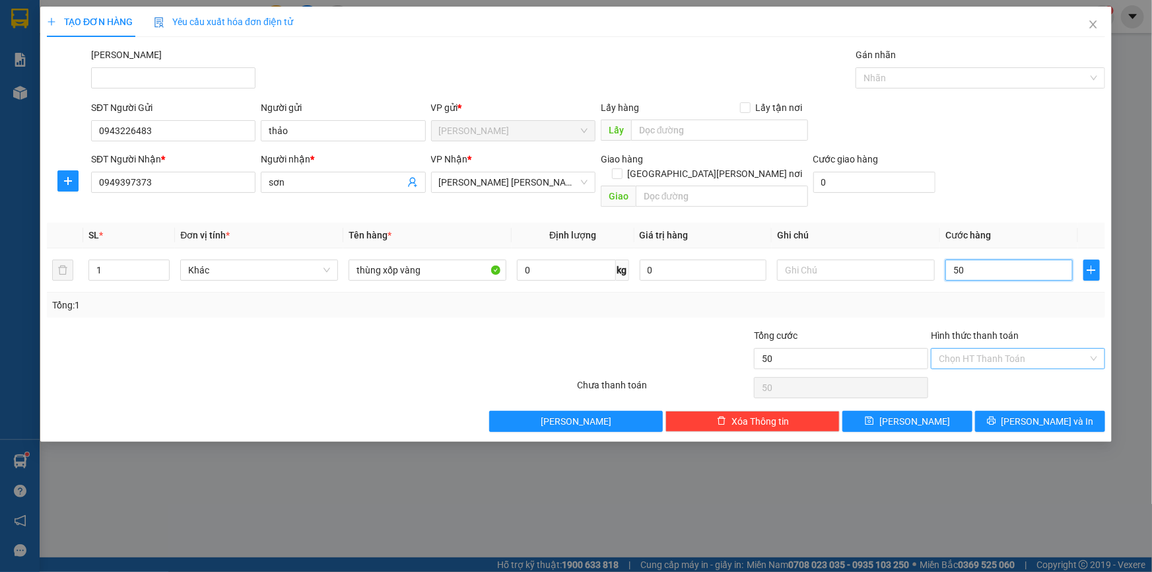
type input "50"
type input "50.000"
click at [970, 349] on input "Hình thức thanh toán" at bounding box center [1013, 359] width 149 height 20
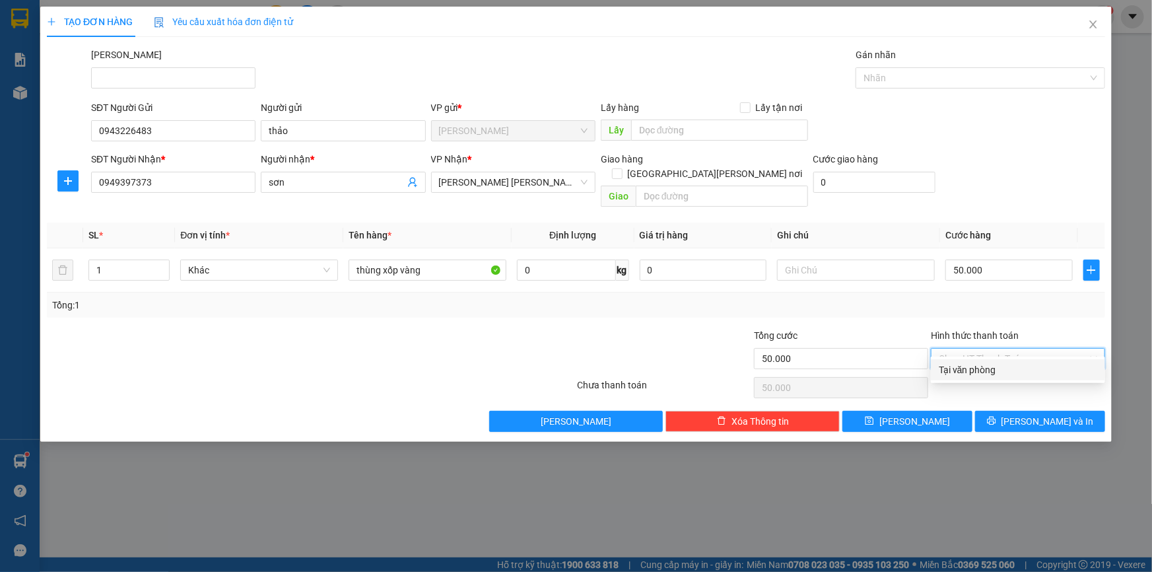
click at [999, 370] on div "Tại văn phòng" at bounding box center [1018, 369] width 158 height 15
type input "0"
click at [1036, 414] on span "[PERSON_NAME] và In" at bounding box center [1047, 421] width 92 height 15
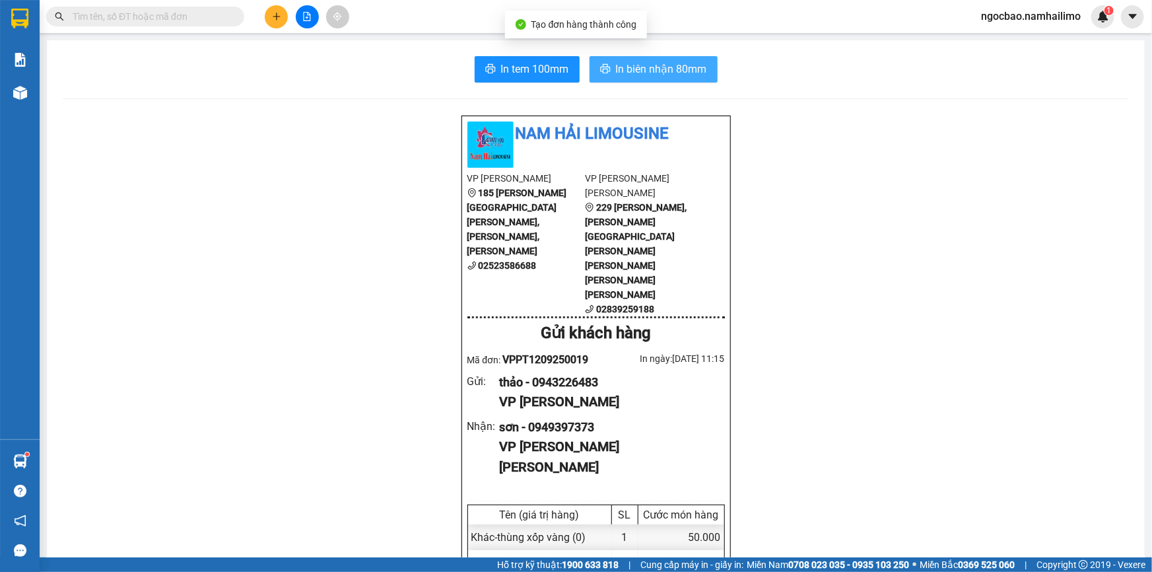
click at [632, 69] on span "In biên nhận 80mm" at bounding box center [661, 69] width 91 height 17
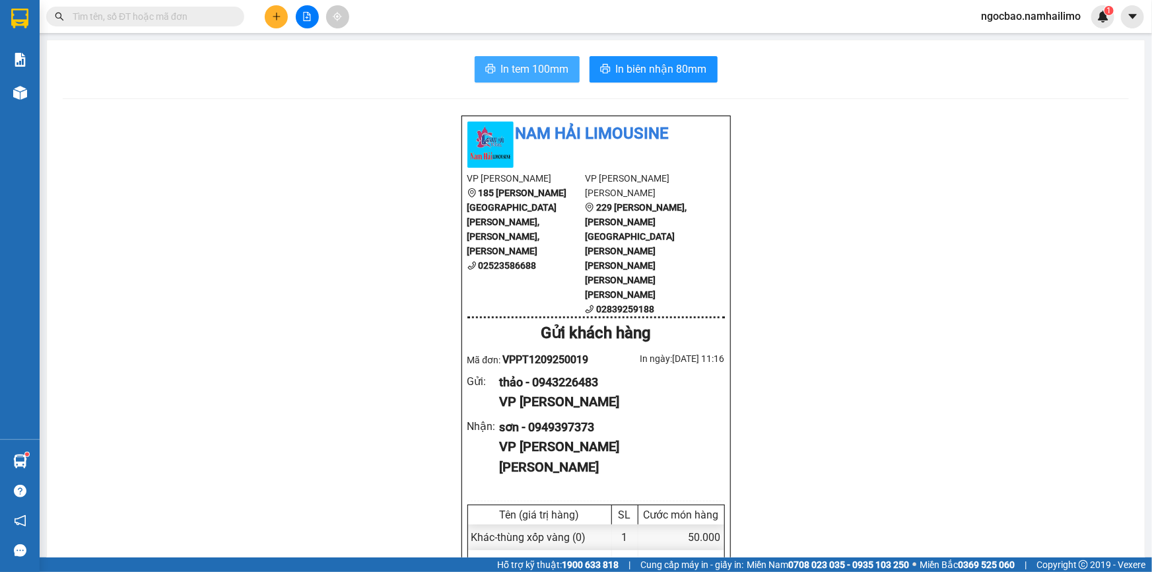
click at [508, 70] on span "In tem 100mm" at bounding box center [535, 69] width 68 height 17
click at [272, 18] on icon "plus" at bounding box center [276, 16] width 9 height 9
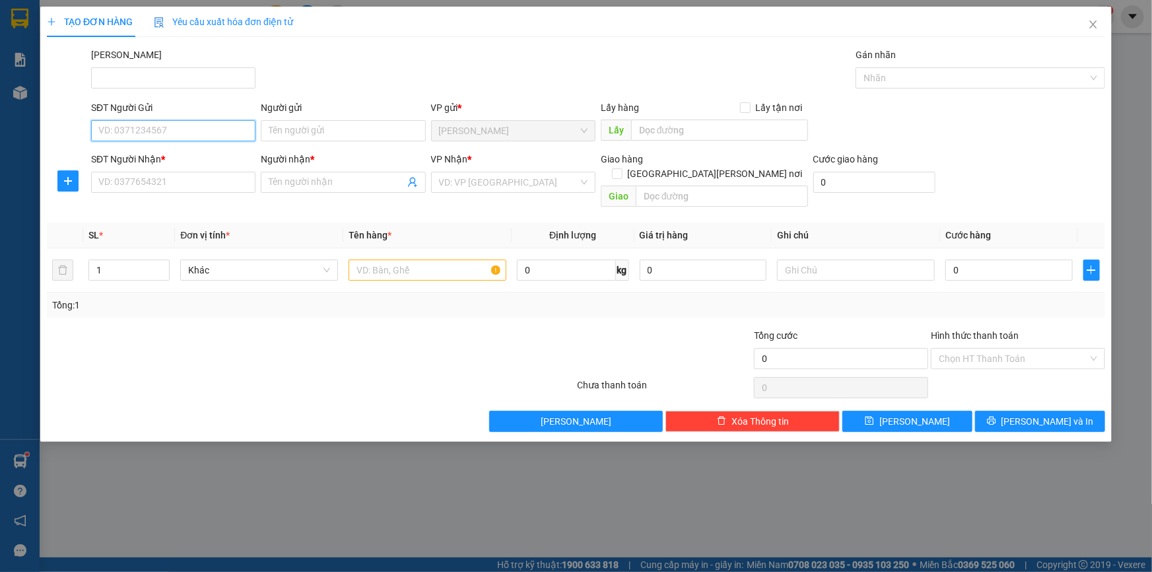
drag, startPoint x: 203, startPoint y: 133, endPoint x: 248, endPoint y: 136, distance: 45.6
click at [203, 133] on input "SĐT Người Gửi" at bounding box center [173, 130] width 164 height 21
click at [309, 135] on input "Người gửi" at bounding box center [343, 130] width 164 height 21
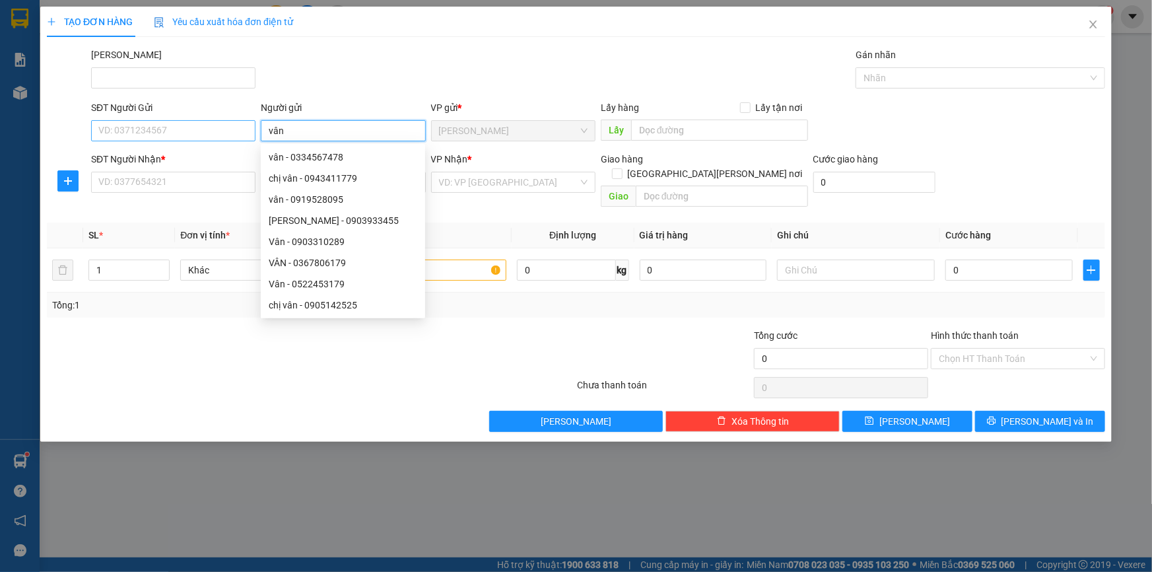
type input "vân"
click at [172, 132] on input "SĐT Người Gửi" at bounding box center [173, 130] width 164 height 21
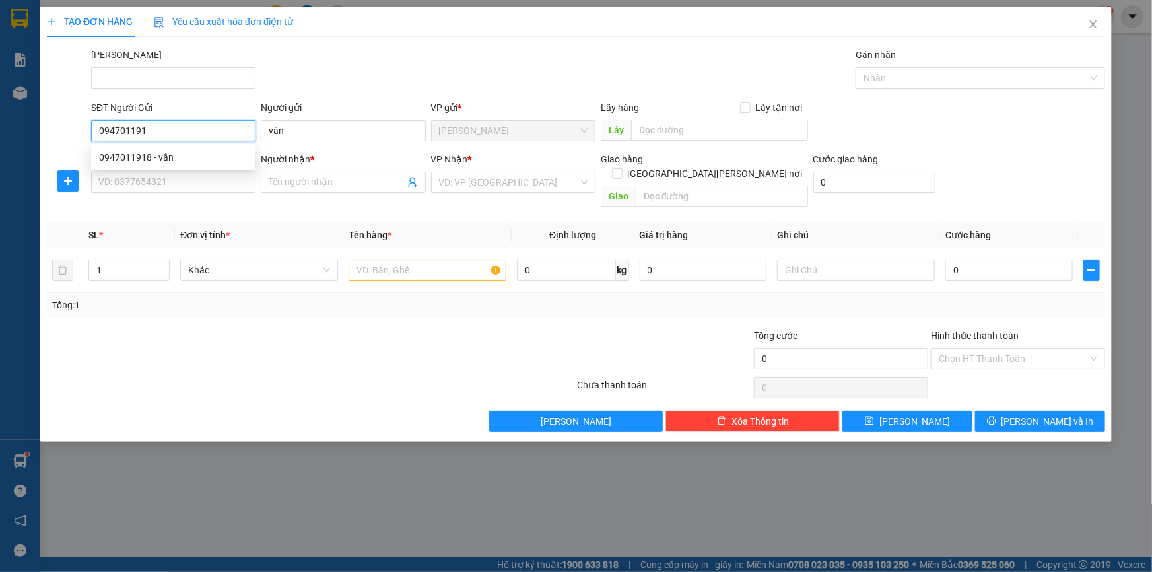
type input "0947011918"
click at [196, 159] on div "0947011918 - vân" at bounding box center [173, 157] width 149 height 15
type input "vân"
type input "0911653225"
type input "khánh"
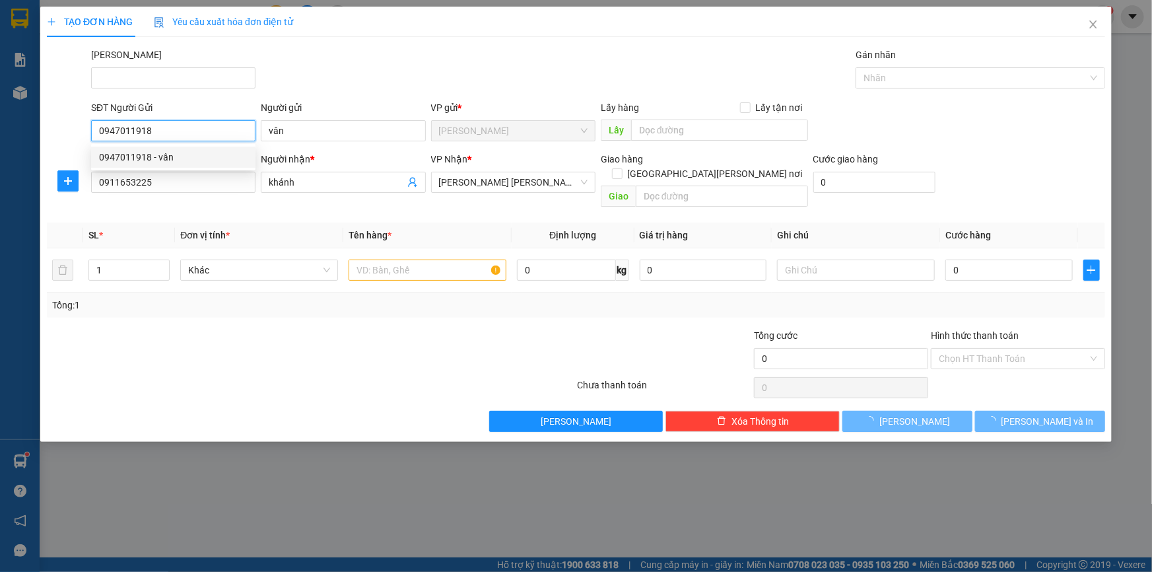
type input "30.000"
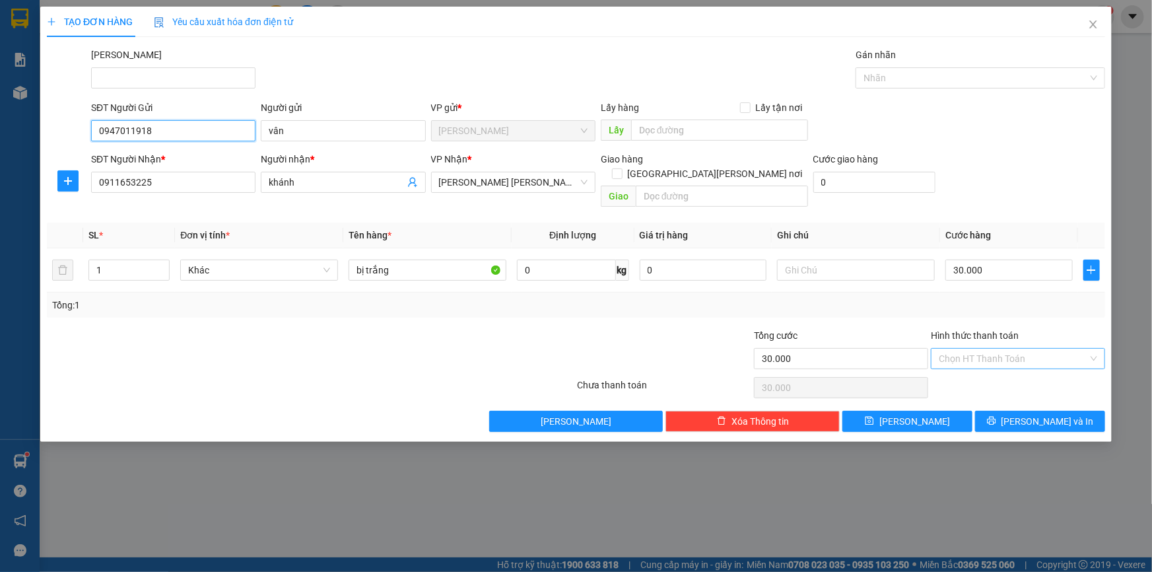
type input "0947011918"
click at [1033, 349] on input "Hình thức thanh toán" at bounding box center [1013, 359] width 149 height 20
drag, startPoint x: 983, startPoint y: 370, endPoint x: 982, endPoint y: 363, distance: 7.3
click at [983, 370] on div "Tại văn phòng" at bounding box center [1018, 369] width 158 height 15
type input "0"
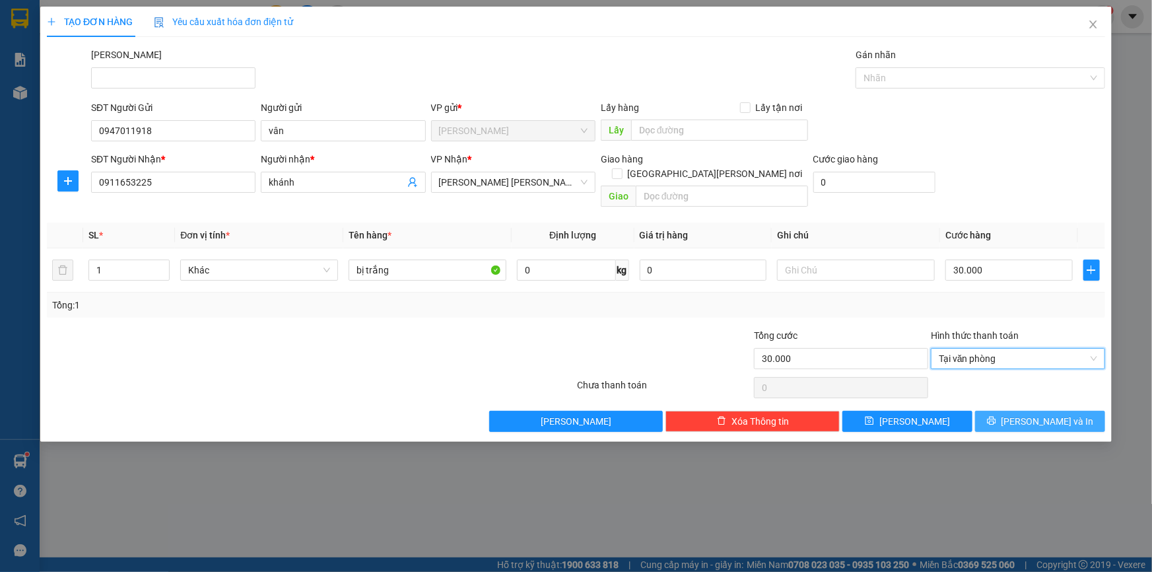
drag, startPoint x: 1028, startPoint y: 407, endPoint x: 1029, endPoint y: 398, distance: 8.7
click at [1029, 411] on button "[PERSON_NAME] và In" at bounding box center [1040, 421] width 130 height 21
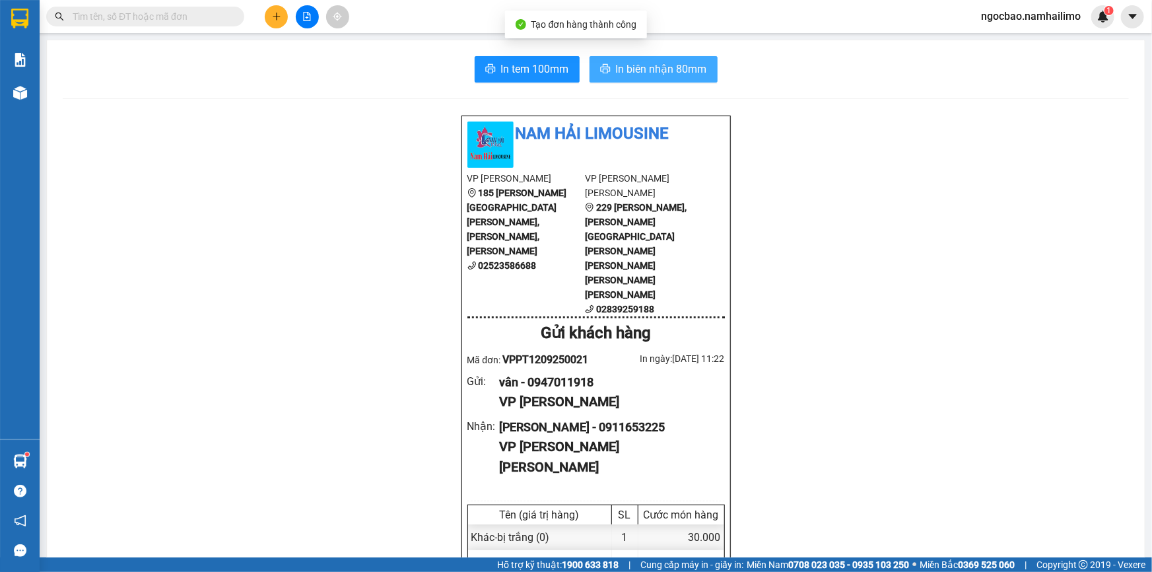
click at [634, 71] on span "In biên nhận 80mm" at bounding box center [661, 69] width 91 height 17
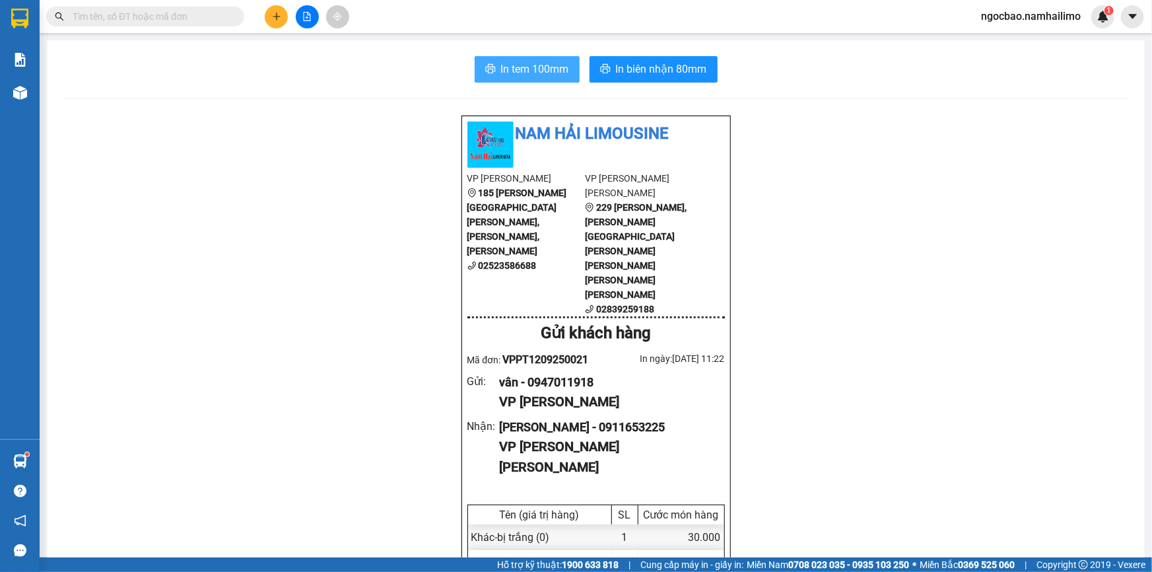
drag, startPoint x: 538, startPoint y: 66, endPoint x: 561, endPoint y: 68, distance: 23.2
click at [539, 66] on span "In tem 100mm" at bounding box center [535, 69] width 68 height 17
click at [279, 14] on icon "plus" at bounding box center [276, 16] width 9 height 9
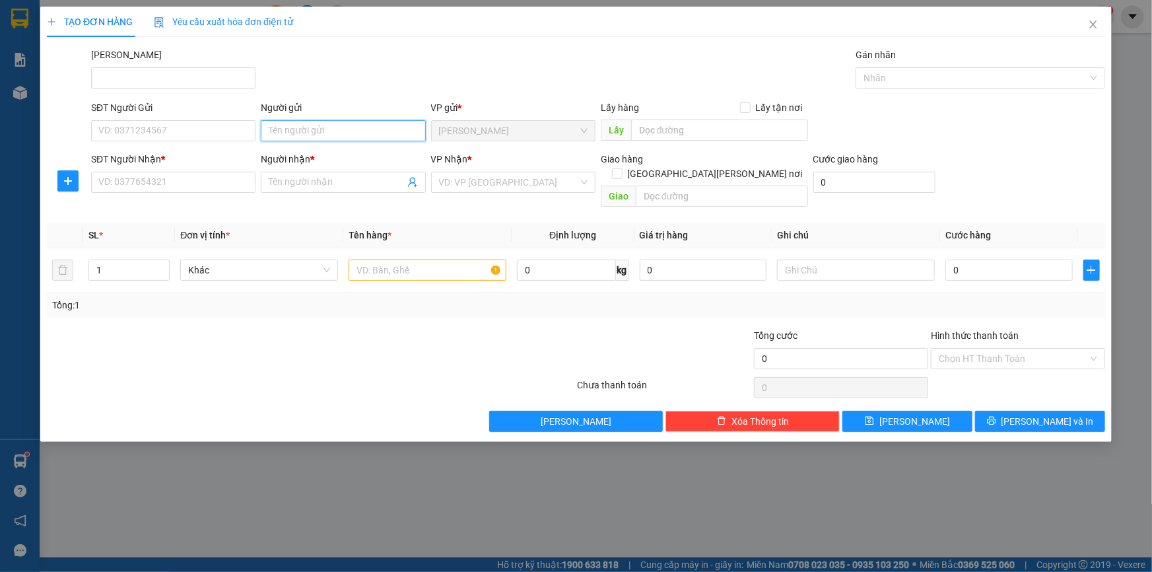
click at [301, 132] on input "Người gửi" at bounding box center [343, 130] width 164 height 21
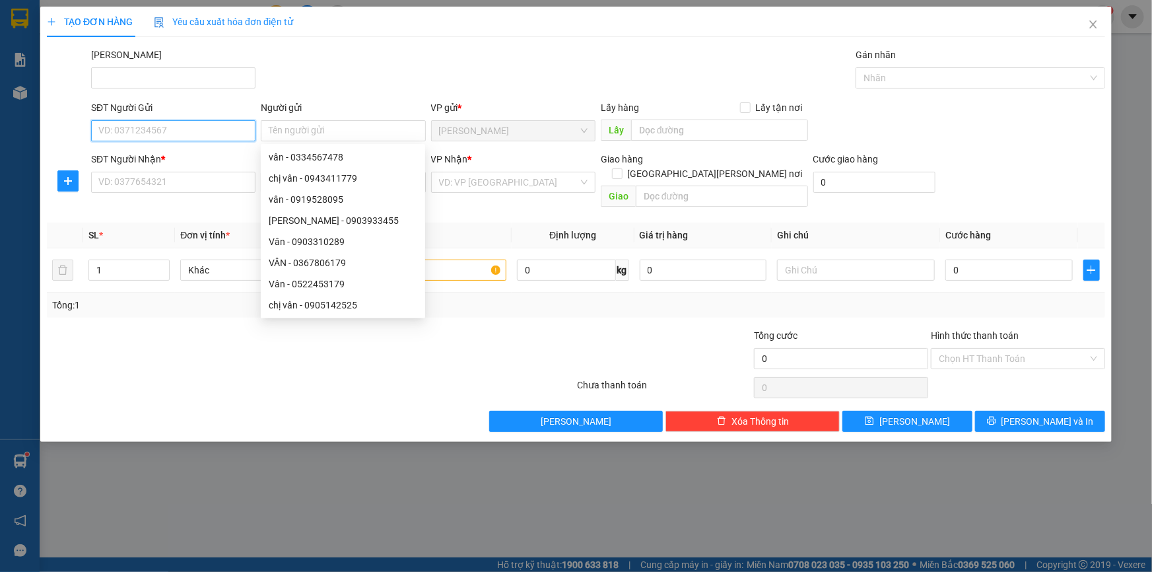
click at [239, 132] on input "SĐT Người Gửi" at bounding box center [173, 130] width 164 height 21
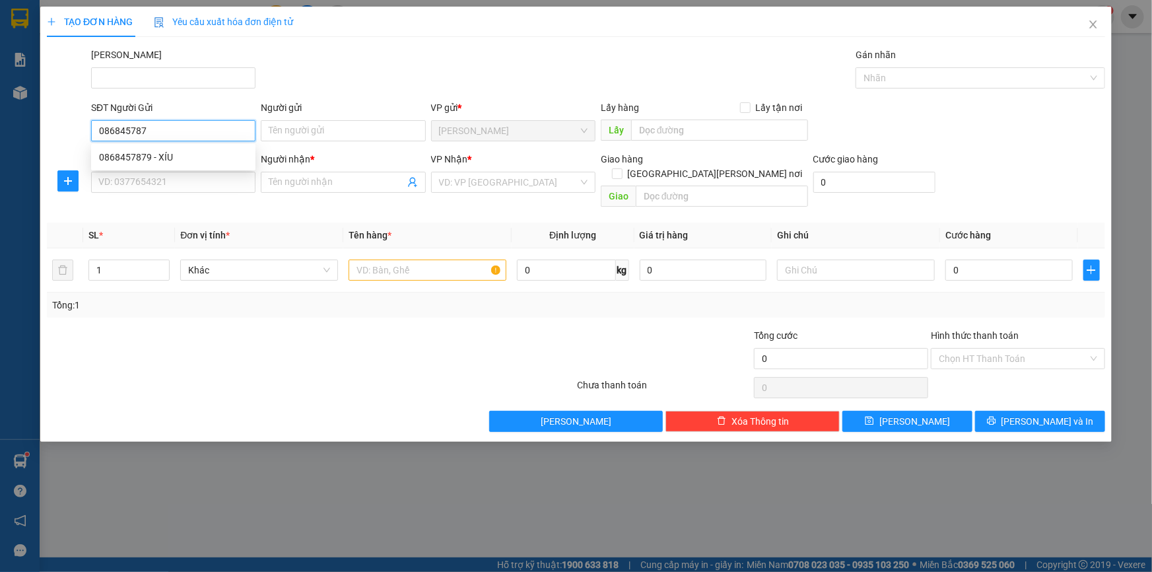
type input "0868457879"
click at [161, 156] on div "0868457879 - XÍU" at bounding box center [173, 157] width 149 height 15
type input "XÍU"
type input "0914444441"
type input "Hạnh"
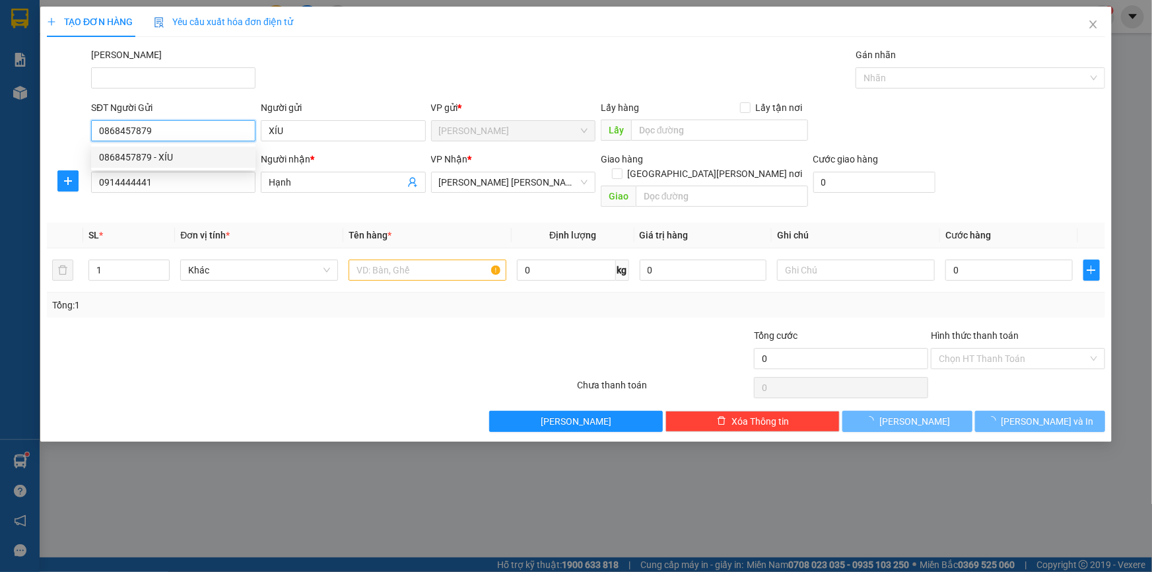
type input "30.000"
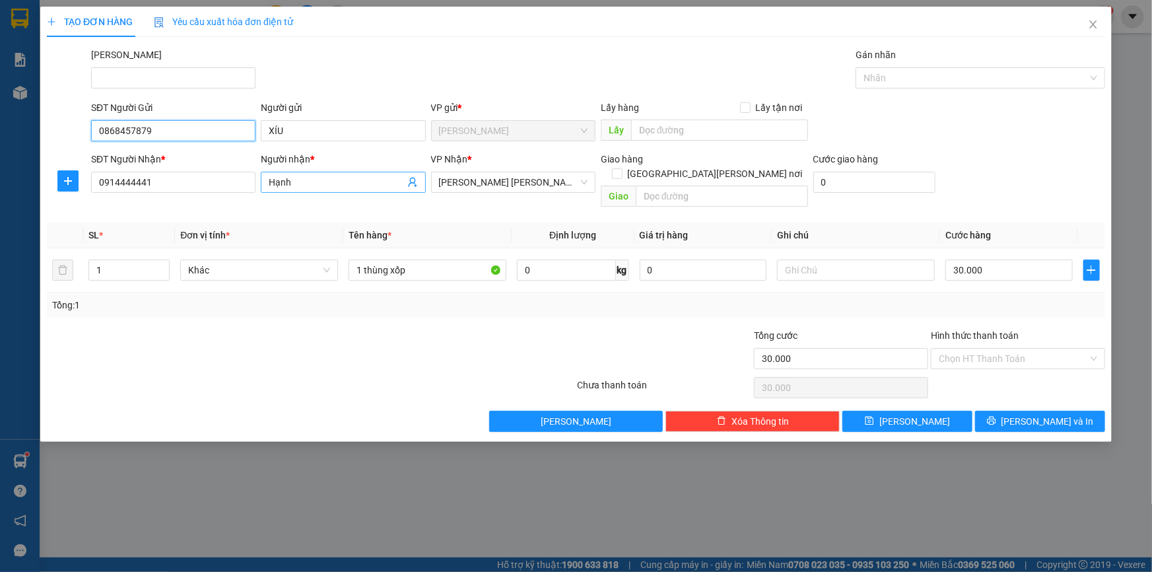
type input "0868457879"
click at [267, 184] on span "Hạnh" at bounding box center [343, 182] width 164 height 21
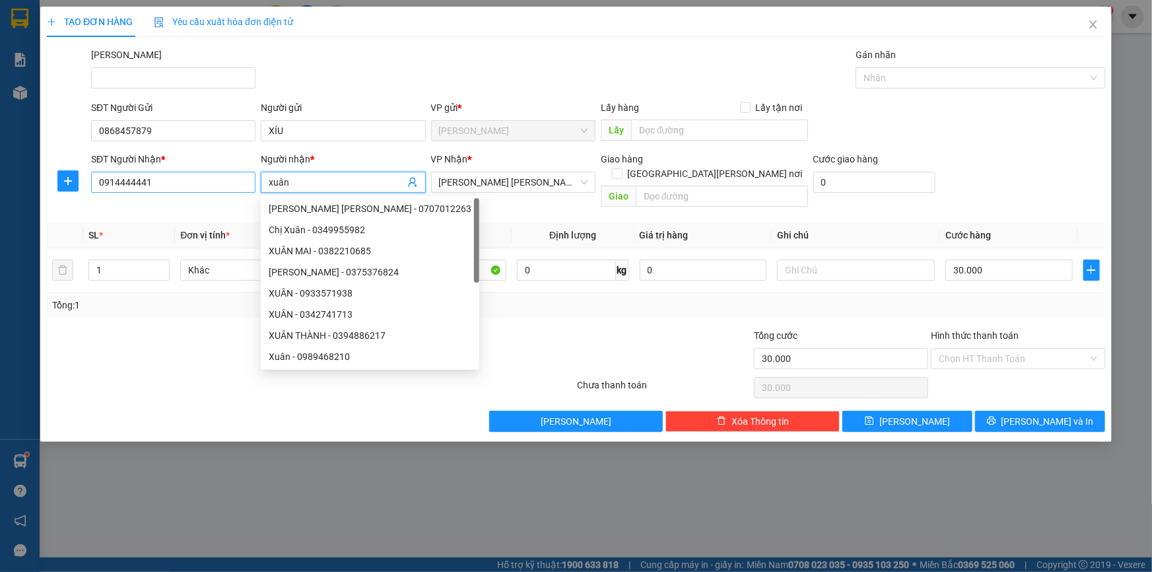
type input "xuân"
drag, startPoint x: 170, startPoint y: 182, endPoint x: 147, endPoint y: 186, distance: 23.6
click at [147, 186] on input "0914444441" at bounding box center [173, 182] width 164 height 21
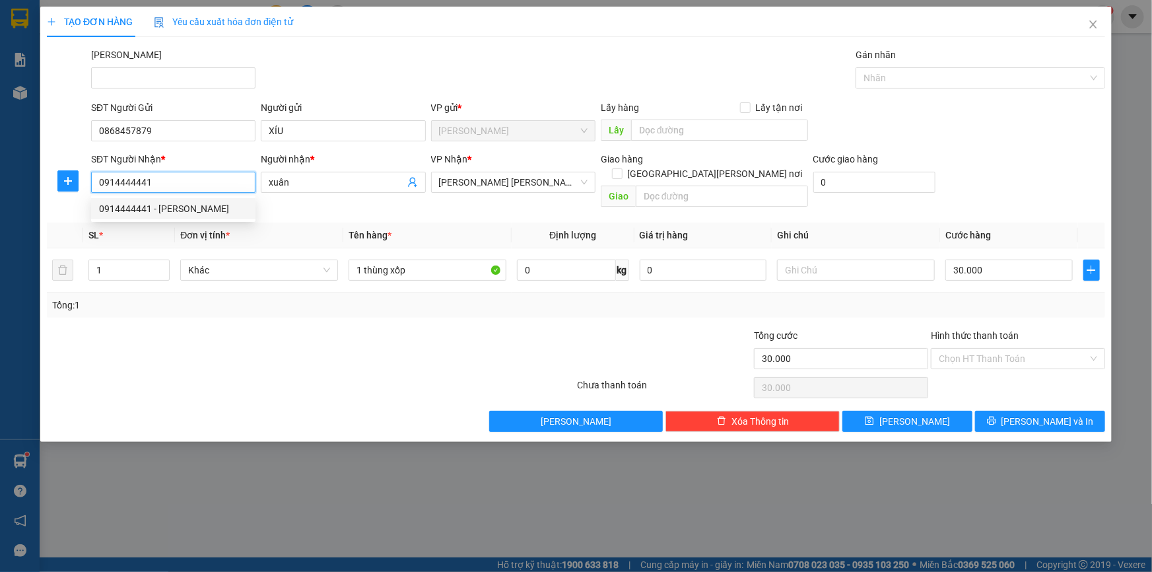
drag, startPoint x: 150, startPoint y: 178, endPoint x: 86, endPoint y: 184, distance: 64.3
click at [90, 185] on div "SĐT Người [PERSON_NAME] * 0914444441" at bounding box center [173, 182] width 170 height 61
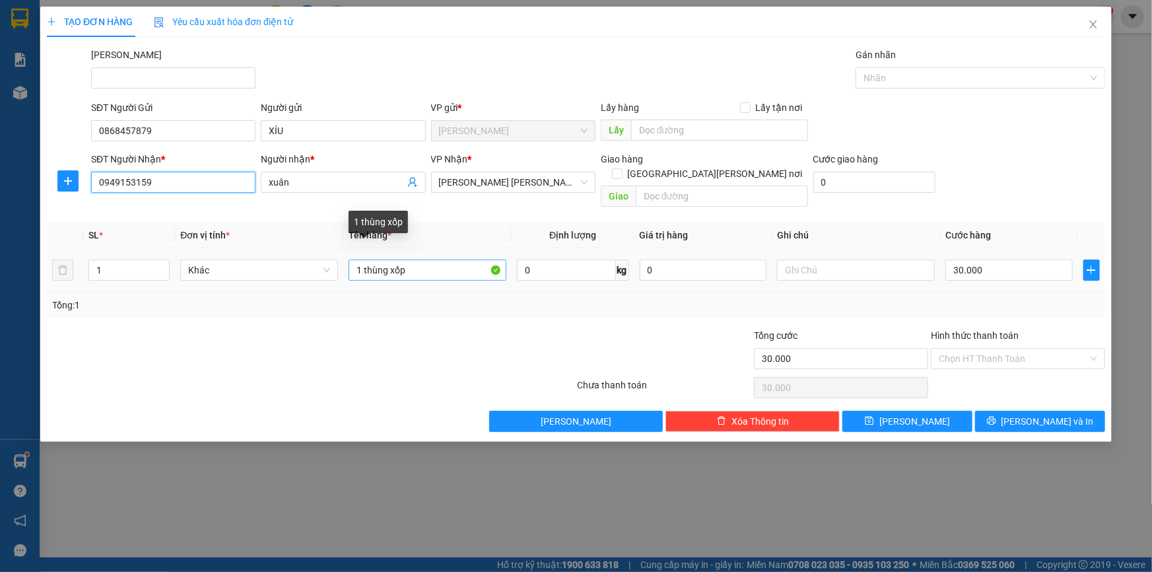
type input "0949153159"
drag, startPoint x: 413, startPoint y: 250, endPoint x: 411, endPoint y: 257, distance: 6.9
click at [411, 259] on input "1 thùng xốp" at bounding box center [428, 269] width 158 height 21
click at [392, 259] on input "1 thùng xốp" at bounding box center [428, 269] width 158 height 21
type input "1 thùng giấy"
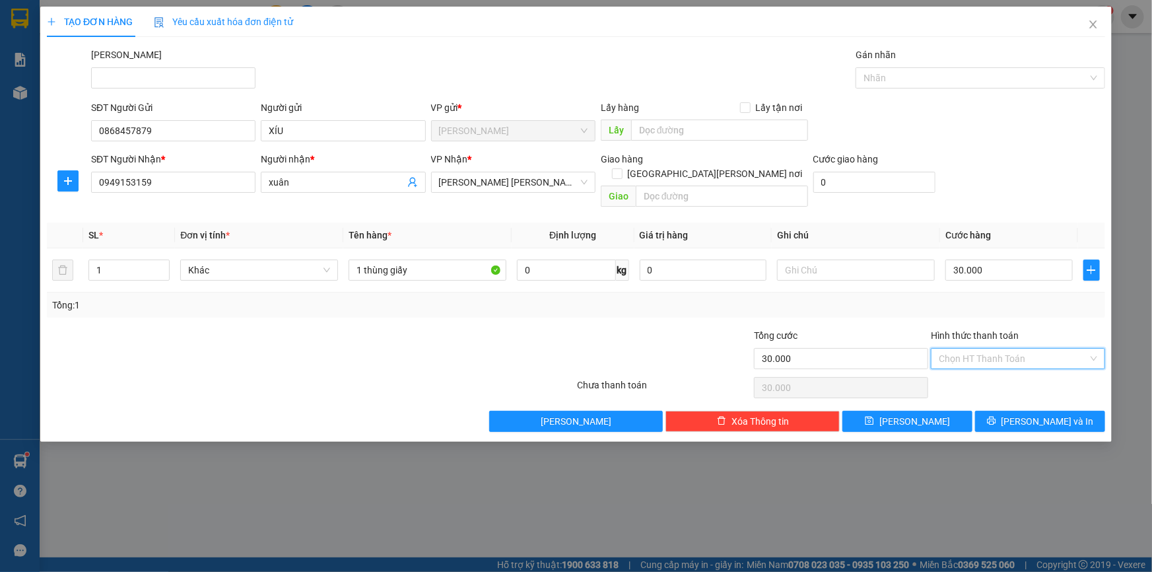
drag, startPoint x: 994, startPoint y: 349, endPoint x: 1002, endPoint y: 348, distance: 8.0
click at [995, 349] on input "Hình thức thanh toán" at bounding box center [1013, 359] width 149 height 20
click at [981, 372] on div "Tại văn phòng" at bounding box center [1018, 369] width 158 height 15
type input "0"
click at [1025, 411] on button "[PERSON_NAME] và In" at bounding box center [1040, 421] width 130 height 21
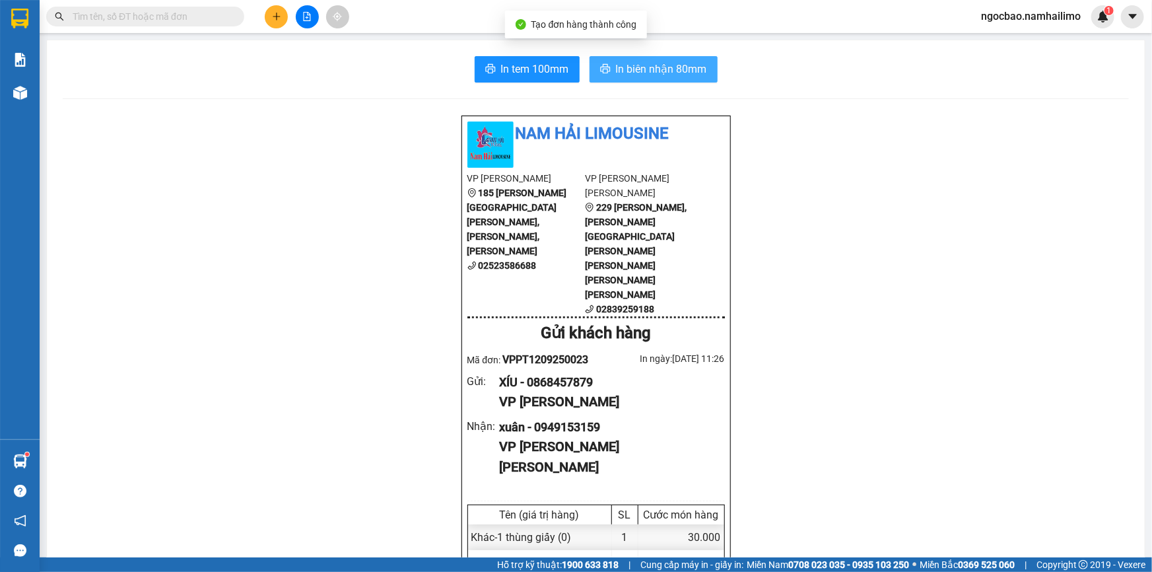
drag, startPoint x: 652, startPoint y: 66, endPoint x: 663, endPoint y: 69, distance: 11.7
click at [653, 66] on span "In biên nhận 80mm" at bounding box center [661, 69] width 91 height 17
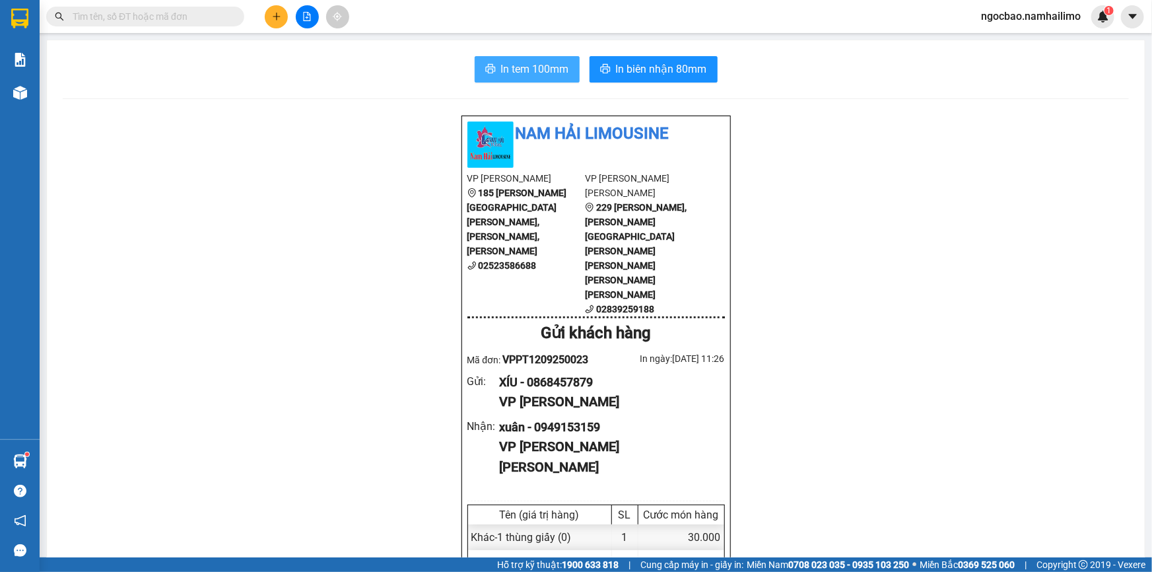
click at [556, 72] on span "In tem 100mm" at bounding box center [535, 69] width 68 height 17
